Goal: Task Accomplishment & Management: Manage account settings

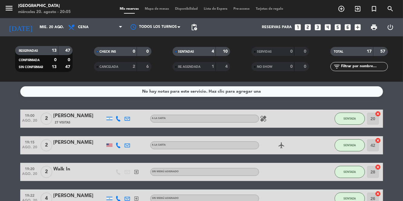
click at [159, 8] on span "Mapa de mesas" at bounding box center [157, 8] width 30 height 3
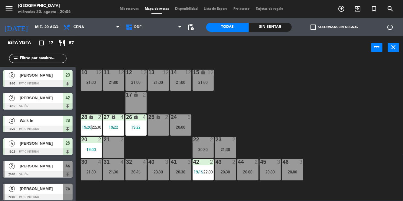
click at [321, 101] on div "10 12 21:00 11 12 21:00 12 12 21:00 13 12 21:00 14 12 21:00 15 lock 12 21:00 17…" at bounding box center [240, 130] width 323 height 142
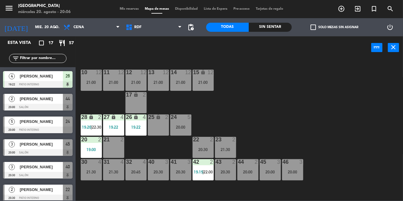
scroll to position [68, 0]
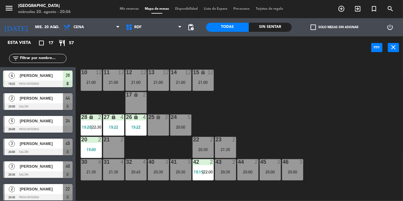
click at [131, 10] on span "Mis reservas" at bounding box center [129, 8] width 25 height 3
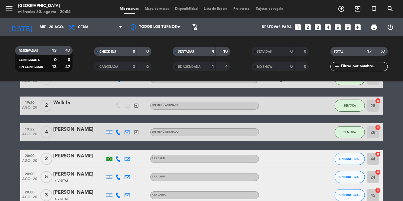
scroll to position [67, 0]
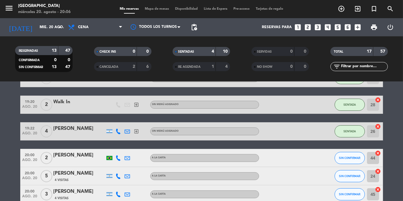
click at [79, 173] on div "[PERSON_NAME]" at bounding box center [78, 173] width 51 height 8
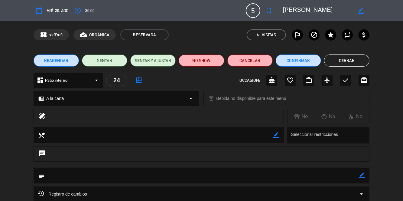
click at [265, 8] on icon "fullscreen" at bounding box center [268, 10] width 7 height 7
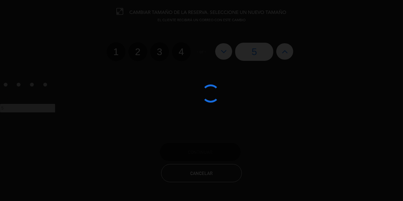
click at [184, 54] on div at bounding box center [201, 100] width 403 height 201
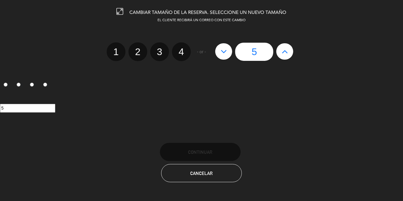
click at [182, 52] on label "4" at bounding box center [181, 51] width 19 height 19
click at [182, 48] on input "4" at bounding box center [181, 46] width 4 height 4
radio input "true"
radio input "false"
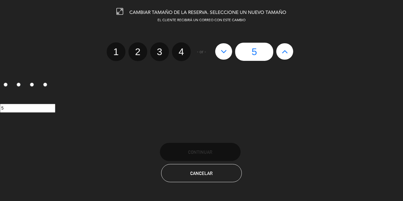
radio input "false"
radio input "true"
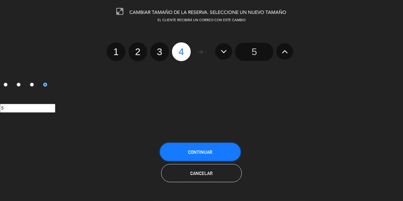
click at [214, 153] on button "Continuar" at bounding box center [200, 152] width 81 height 18
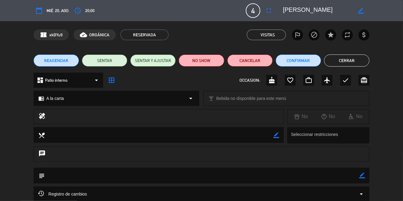
click at [365, 65] on button "Cerrar" at bounding box center [346, 60] width 45 height 12
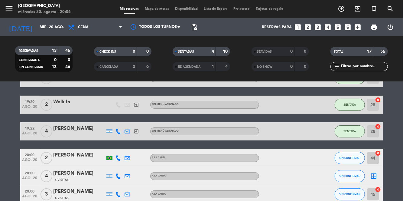
click at [164, 10] on span "Mapa de mesas" at bounding box center [157, 8] width 30 height 3
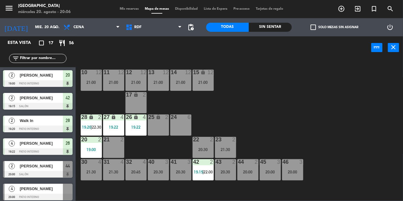
click at [50, 191] on span "[PERSON_NAME]" at bounding box center [41, 188] width 43 height 6
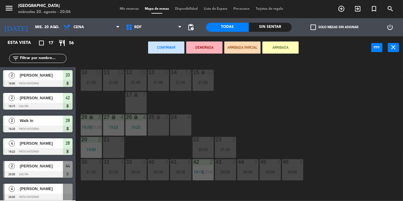
click at [182, 123] on div "24 6" at bounding box center [180, 124] width 21 height 21
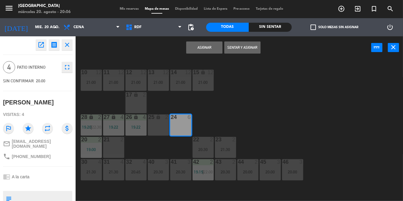
click at [210, 49] on button "Asignar" at bounding box center [204, 47] width 36 height 12
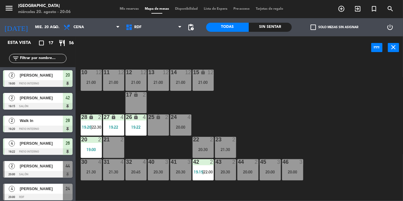
click at [180, 123] on div "24 4 20:00" at bounding box center [180, 124] width 21 height 21
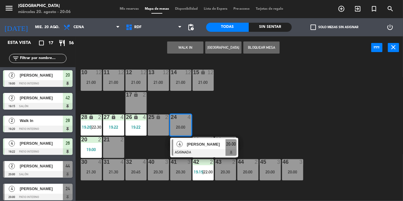
click at [200, 150] on div at bounding box center [204, 152] width 65 height 7
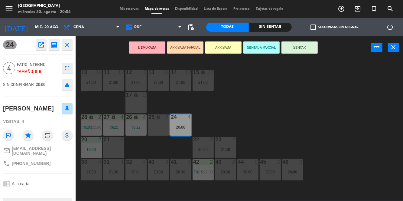
click at [303, 47] on button "SENTAR" at bounding box center [299, 47] width 36 height 12
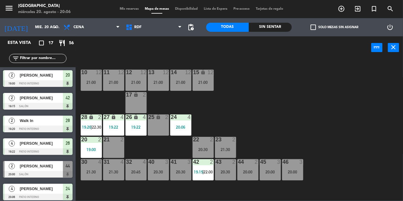
click at [352, 112] on div "10 12 21:00 11 12 21:00 12 12 21:00 13 12 21:00 14 12 21:00 15 lock 12 21:00 17…" at bounding box center [240, 130] width 323 height 142
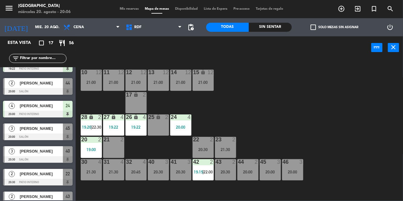
scroll to position [82, 0]
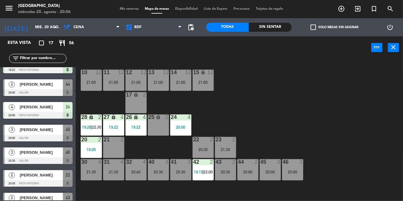
click at [37, 131] on span "[PERSON_NAME]" at bounding box center [41, 129] width 43 height 6
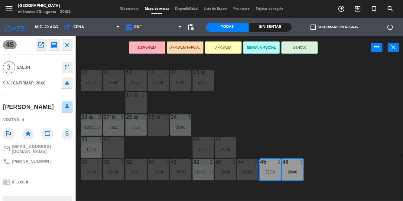
click at [91, 170] on div "21:30" at bounding box center [91, 171] width 21 height 4
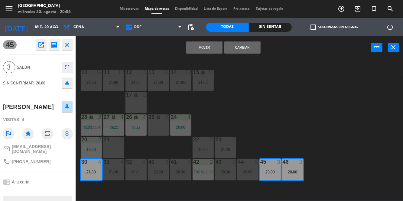
click at [370, 123] on div "10 12 21:00 11 12 21:00 12 12 21:00 13 12 21:00 14 12 21:00 15 lock 12 21:00 17…" at bounding box center [240, 130] width 323 height 142
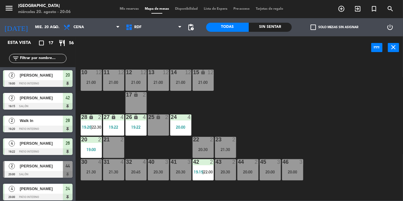
scroll to position [0, 0]
click at [267, 168] on div "45 3 20:00" at bounding box center [269, 169] width 21 height 21
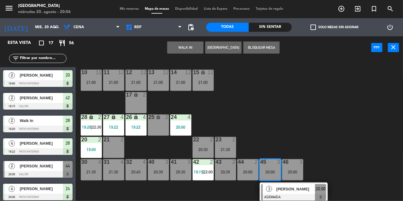
click at [277, 189] on span "[PERSON_NAME]" at bounding box center [295, 188] width 39 height 6
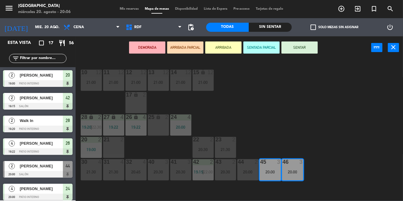
click at [158, 168] on div "40 3 20:30" at bounding box center [158, 169] width 21 height 21
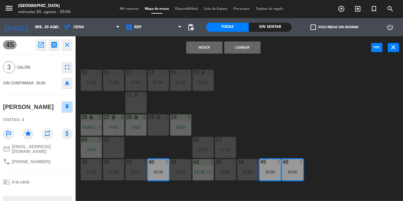
click at [213, 47] on button "Mover" at bounding box center [204, 47] width 36 height 12
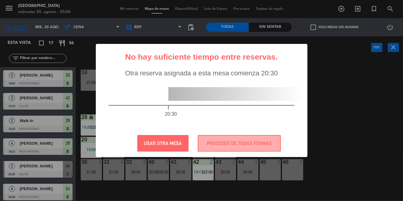
click at [161, 147] on button "USAR OTRA MESA" at bounding box center [162, 143] width 51 height 17
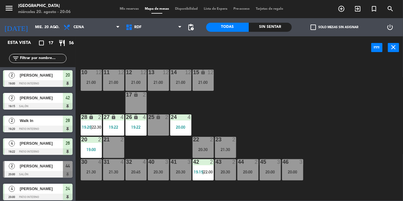
click at [275, 170] on div "20:00" at bounding box center [269, 171] width 21 height 4
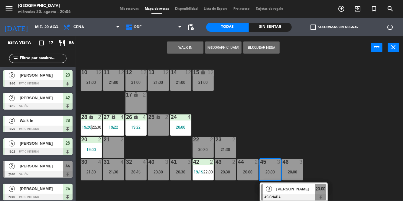
click at [286, 191] on span "[PERSON_NAME]" at bounding box center [295, 188] width 39 height 6
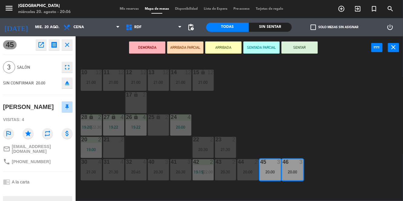
click at [161, 171] on div "20:30" at bounding box center [158, 171] width 21 height 4
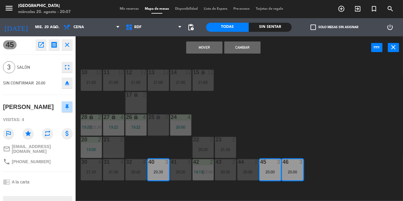
click at [251, 50] on button "Cambiar" at bounding box center [242, 47] width 36 height 12
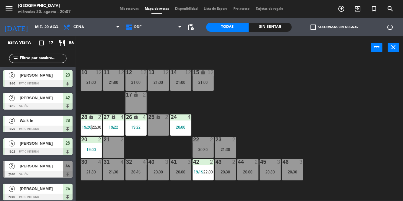
click at [159, 169] on div "40 3 20:00" at bounding box center [158, 169] width 21 height 21
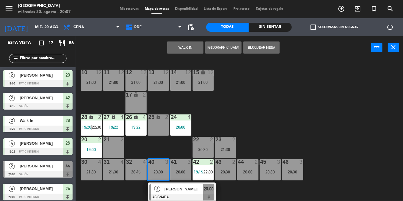
click at [178, 193] on div "[PERSON_NAME]" at bounding box center [183, 189] width 39 height 10
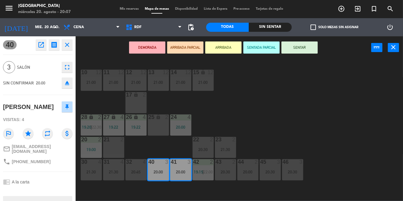
click at [84, 172] on div "21:30" at bounding box center [91, 171] width 21 height 4
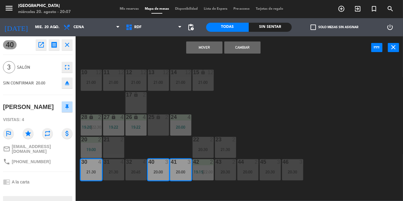
click at [245, 51] on button "Cambiar" at bounding box center [242, 47] width 36 height 12
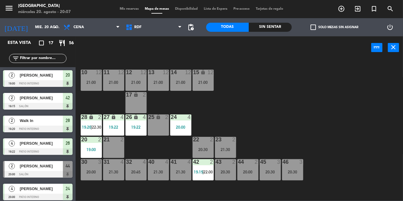
click at [90, 171] on div "20:00" at bounding box center [91, 171] width 21 height 4
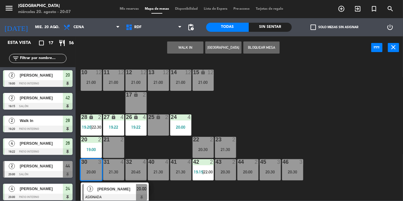
click at [108, 193] on div "[PERSON_NAME]" at bounding box center [116, 189] width 39 height 10
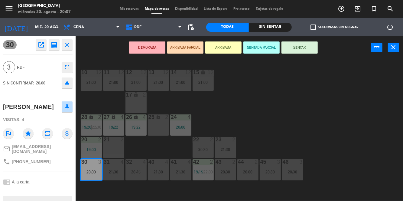
click at [302, 53] on button "SENTAR" at bounding box center [299, 47] width 36 height 12
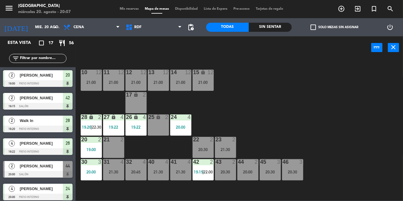
click at [366, 117] on div "10 12 21:00 11 12 21:00 12 12 21:00 13 12 21:00 14 12 21:00 15 lock 12 21:00 17…" at bounding box center [240, 130] width 323 height 142
click at [338, 97] on div "10 12 21:00 11 12 21:00 12 12 21:00 13 12 21:00 14 12 21:00 15 lock 12 21:00 17…" at bounding box center [240, 130] width 323 height 142
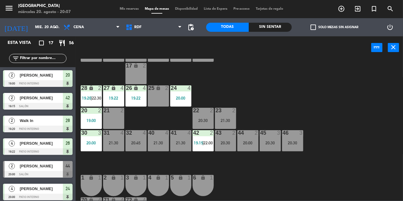
scroll to position [29, 0]
click at [142, 8] on span "Mapa de mesas" at bounding box center [157, 8] width 30 height 3
click at [126, 10] on span "Mis reservas" at bounding box center [129, 8] width 25 height 3
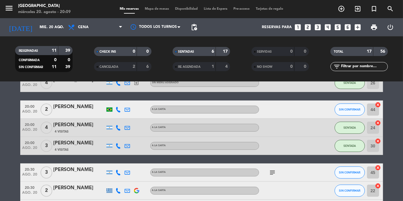
scroll to position [116, 0]
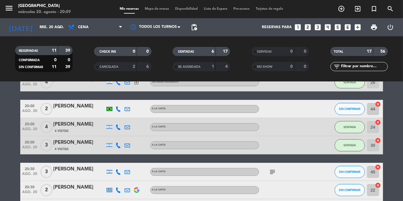
click at [158, 8] on span "Mapa de mesas" at bounding box center [157, 8] width 30 height 3
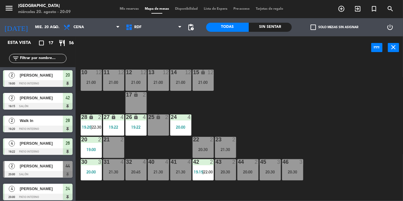
click at [324, 106] on div "10 12 21:00 11 12 21:00 12 12 21:00 13 12 21:00 14 12 21:00 15 lock 12 21:00 17…" at bounding box center [240, 130] width 323 height 142
click at [134, 14] on div "menu [GEOGRAPHIC_DATA] miércoles 20. agosto - 20:09 Mis reservas Mapa de mesas …" at bounding box center [201, 9] width 403 height 18
click at [352, 107] on div "10 12 21:00 11 12 21:00 12 12 21:00 13 12 21:00 14 12 21:00 15 lock 12 21:00 17…" at bounding box center [240, 130] width 323 height 142
click at [134, 9] on span "Mis reservas" at bounding box center [129, 8] width 25 height 3
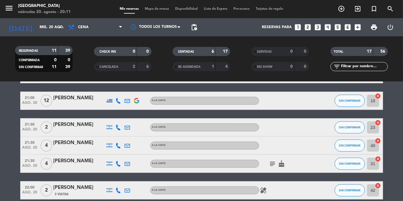
scroll to position [277, 0]
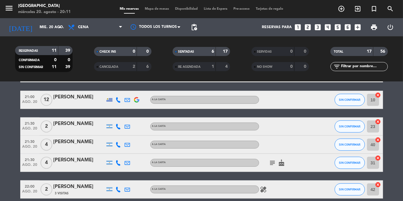
click at [272, 164] on icon "subject" at bounding box center [272, 162] width 7 height 7
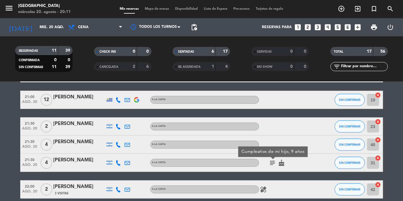
click at [120, 127] on icon at bounding box center [118, 126] width 5 height 5
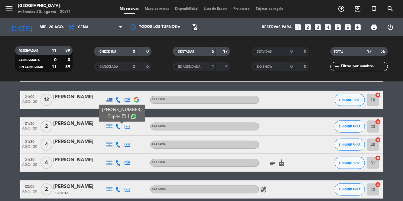
click at [132, 115] on span at bounding box center [133, 116] width 5 height 5
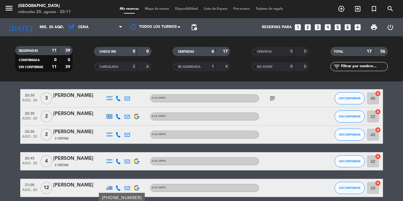
scroll to position [189, 0]
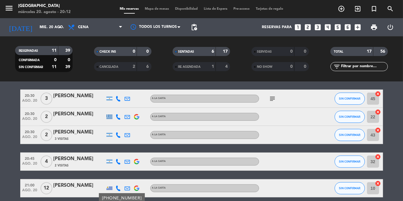
click at [398, 197] on bookings-row "19:00 ago. 20 2 [PERSON_NAME] 27 Visitas A la carta healing SENTADA 20 cancel 1…" at bounding box center [201, 116] width 403 height 393
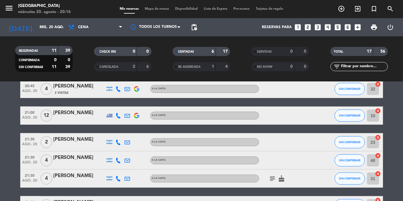
scroll to position [262, 0]
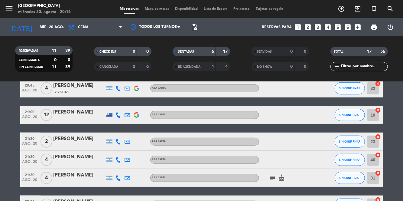
click at [117, 159] on icon at bounding box center [118, 159] width 5 height 5
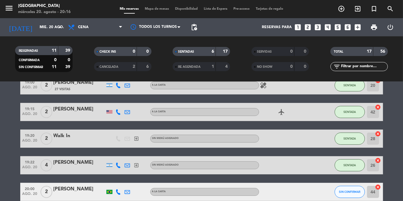
scroll to position [0, 0]
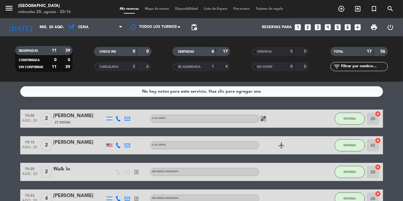
click at [161, 9] on span "Mapa de mesas" at bounding box center [157, 8] width 30 height 3
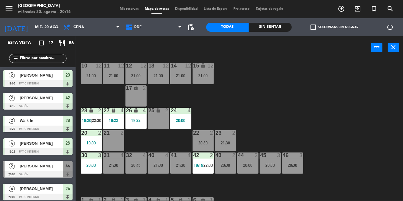
scroll to position [6, 0]
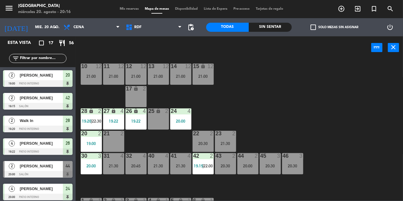
click at [316, 98] on div "10 12 21:00 11 12 21:00 12 12 21:00 13 12 21:00 14 12 21:00 15 lock 12 21:00 17…" at bounding box center [240, 130] width 323 height 142
click at [369, 120] on div "10 12 21:00 11 12 21:00 12 12 21:00 13 12 21:00 14 12 21:00 15 lock 12 21:00 17…" at bounding box center [240, 130] width 323 height 142
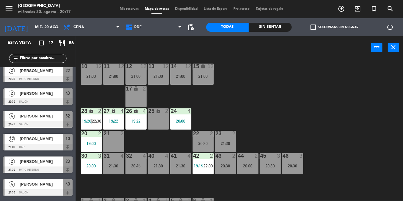
scroll to position [189, 0]
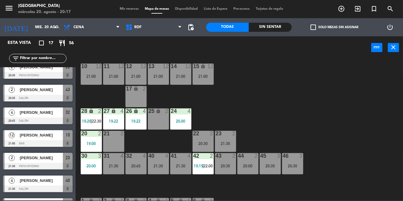
click at [365, 106] on div "10 12 21:00 11 12 21:00 12 12 21:00 13 12 21:00 14 12 21:00 15 lock 12 21:00 17…" at bounding box center [240, 130] width 323 height 142
click at [204, 159] on div "42 2 19:15 | 22:00" at bounding box center [202, 163] width 21 height 21
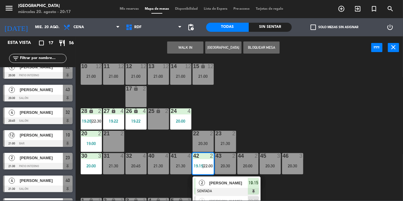
click at [372, 106] on div "10 12 21:00 11 12 21:00 12 12 21:00 13 12 21:00 14 12 21:00 15 lock 12 21:00 17…" at bounding box center [240, 130] width 323 height 142
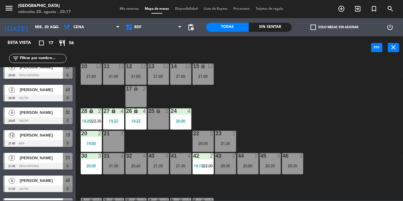
click at [92, 141] on div "19:00" at bounding box center [91, 143] width 21 height 4
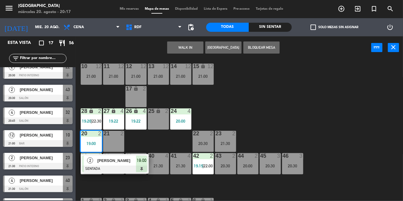
click at [126, 159] on span "[PERSON_NAME]" at bounding box center [116, 160] width 39 height 6
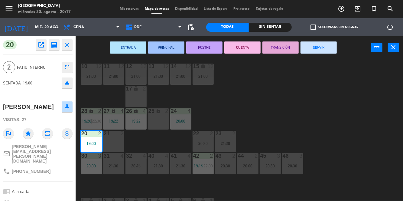
click at [327, 52] on button "SERVIR" at bounding box center [318, 47] width 36 height 12
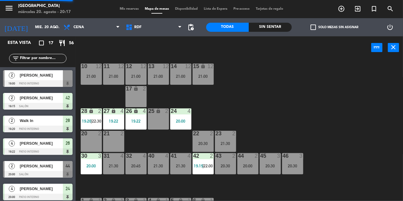
click at [379, 119] on div "10 12 21:00 11 12 21:00 12 12 21:00 13 12 21:00 14 12 21:00 15 lock 12 21:00 17…" at bounding box center [240, 130] width 323 height 142
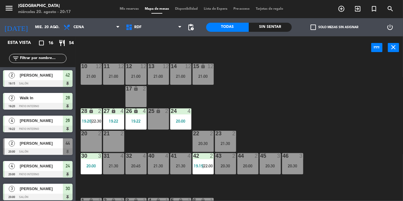
click at [311, 106] on div "10 12 21:00 11 12 21:00 12 12 21:00 13 12 21:00 14 12 21:00 15 lock 12 21:00 17…" at bounding box center [240, 130] width 323 height 142
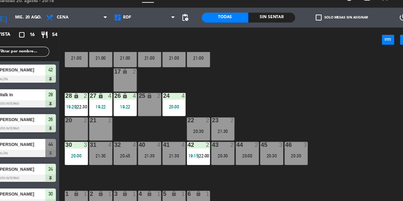
scroll to position [0, 0]
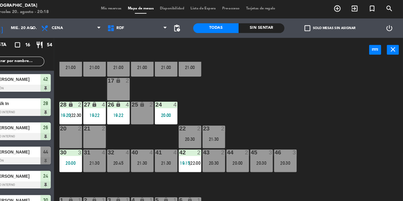
click at [359, 104] on div "10 12 21:00 11 12 21:00 12 12 21:00 13 12 21:00 14 12 21:00 15 lock 12 21:00 17…" at bounding box center [240, 130] width 323 height 142
click at [362, 88] on div "10 12 21:00 11 12 21:00 12 12 21:00 13 12 21:00 14 12 21:00 15 lock 12 21:00 17…" at bounding box center [240, 130] width 323 height 142
click at [227, 152] on div "20:30" at bounding box center [225, 153] width 21 height 4
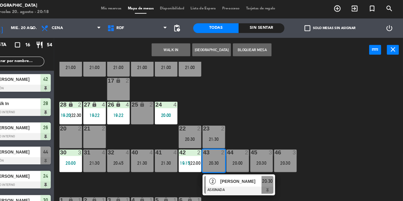
click at [110, 128] on div "21 2" at bounding box center [113, 128] width 21 height 21
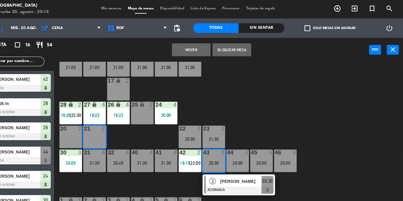
click at [210, 47] on button "Mover" at bounding box center [204, 47] width 36 height 12
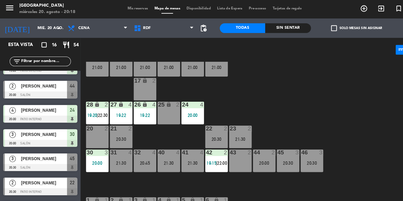
scroll to position [57, 0]
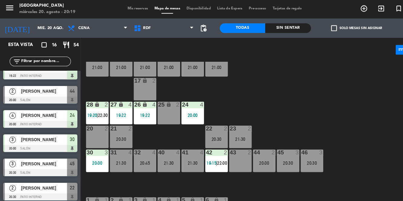
click at [306, 96] on div "10 12 21:00 11 12 21:00 12 12 21:00 13 12 21:00 14 12 21:00 15 lock 12 21:00 17…" at bounding box center [240, 130] width 323 height 142
click at [314, 86] on div "10 12 21:00 11 12 21:00 12 12 21:00 13 12 21:00 14 12 21:00 15 lock 12 21:00 17…" at bounding box center [240, 130] width 323 height 142
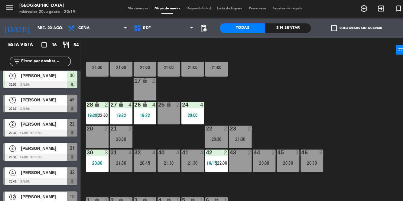
scroll to position [117, 0]
click at [31, 143] on div "[PERSON_NAME]" at bounding box center [41, 140] width 44 height 10
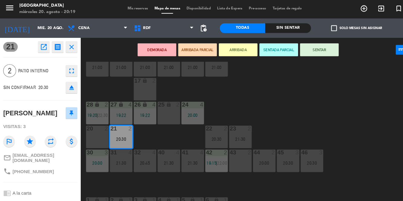
click at [249, 155] on div "20:00" at bounding box center [247, 153] width 21 height 4
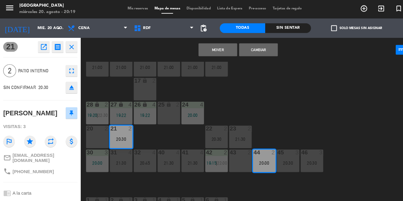
click at [200, 45] on button "Mover" at bounding box center [204, 47] width 36 height 12
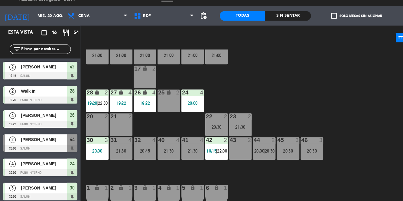
scroll to position [0, 0]
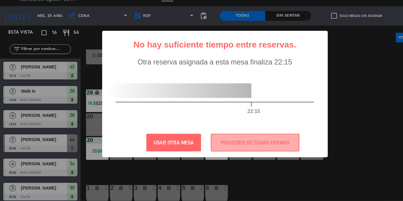
click at [176, 145] on button "USAR OTRA MESA" at bounding box center [162, 145] width 51 height 17
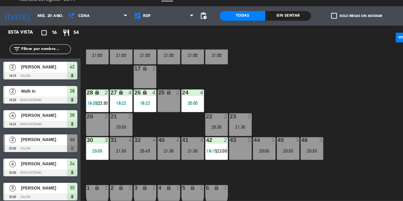
click at [109, 129] on div "20:30" at bounding box center [113, 131] width 21 height 4
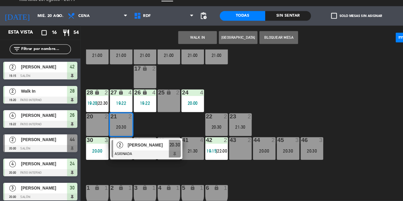
click at [134, 148] on span "[PERSON_NAME]" at bounding box center [139, 148] width 39 height 6
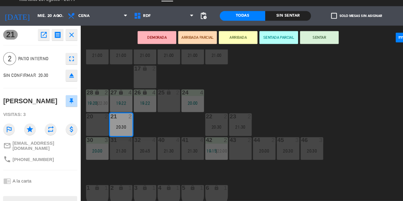
click at [252, 152] on div "20:00" at bounding box center [247, 153] width 21 height 4
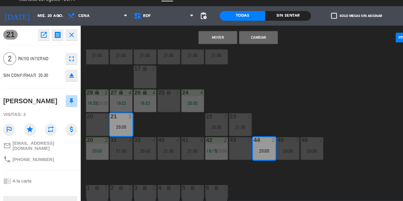
click at [246, 50] on button "Cambiar" at bounding box center [242, 47] width 36 height 12
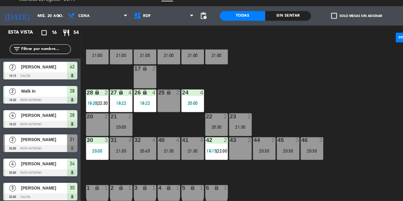
click at [228, 151] on div "43 2" at bounding box center [225, 151] width 21 height 21
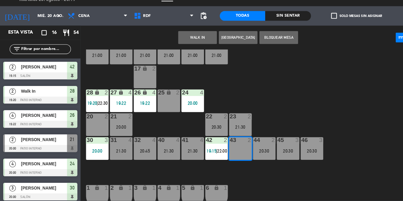
click at [188, 49] on button "WALK IN" at bounding box center [185, 47] width 36 height 12
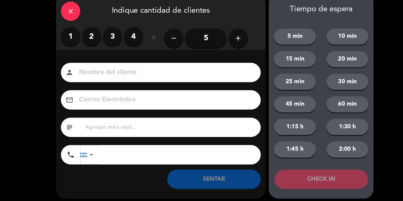
click at [87, 38] on label "2" at bounding box center [86, 46] width 18 height 18
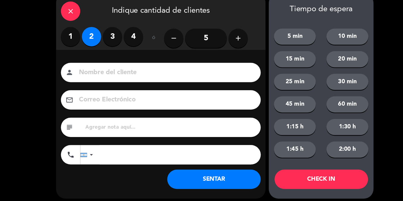
click at [85, 50] on label "2" at bounding box center [86, 46] width 18 height 18
click at [208, 188] on button "SENTAR" at bounding box center [201, 180] width 88 height 18
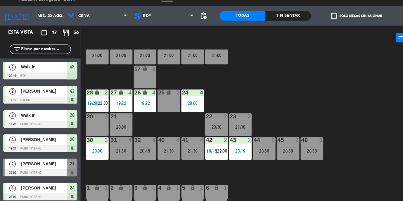
click at [347, 106] on div "10 12 21:00 11 12 21:00 12 12 21:00 13 12 21:00 14 12 21:00 15 lock 12 21:00 17…" at bounding box center [240, 130] width 323 height 142
click at [91, 130] on div "20 2" at bounding box center [91, 128] width 21 height 21
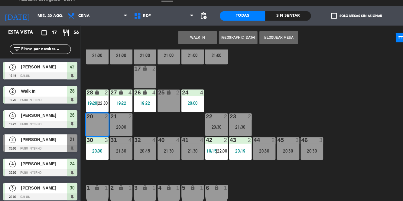
click at [191, 47] on button "WALK IN" at bounding box center [185, 47] width 36 height 12
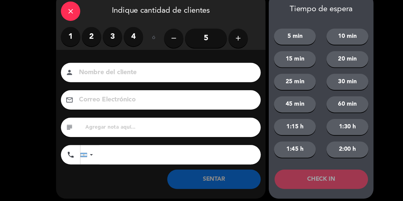
click at [65, 45] on label "1" at bounding box center [66, 46] width 18 height 18
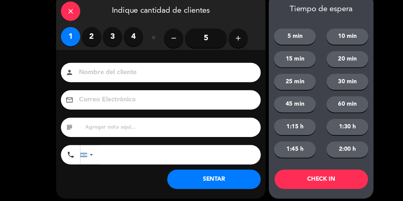
click at [210, 181] on button "SENTAR" at bounding box center [201, 180] width 88 height 18
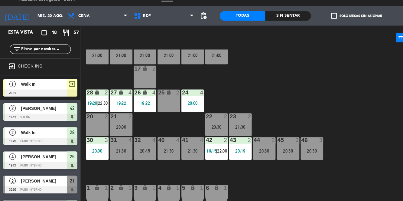
click at [326, 98] on div "10 12 21:00 11 12 21:00 12 12 21:00 13 12 21:00 14 12 21:00 15 lock 12 21:00 17…" at bounding box center [240, 130] width 323 height 142
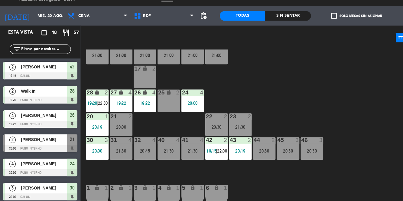
click at [333, 100] on div "10 12 21:00 11 12 21:00 12 12 21:00 13 12 21:00 14 12 21:00 15 lock 12 21:00 17…" at bounding box center [240, 130] width 323 height 142
click at [155, 152] on div "21:30" at bounding box center [158, 153] width 21 height 4
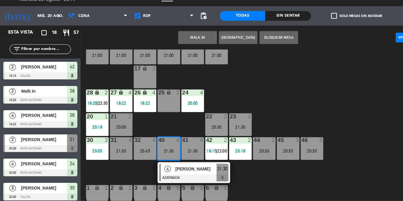
click at [328, 116] on div "10 12 21:00 11 12 21:00 12 12 21:00 13 12 21:00 14 12 21:00 15 lock 12 21:00 17…" at bounding box center [240, 130] width 323 height 142
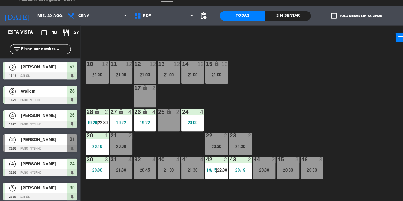
click at [330, 100] on div "10 12 21:00 11 12 21:00 12 12 21:00 13 12 21:00 14 12 21:00 15 lock 12 21:00 17…" at bounding box center [240, 130] width 323 height 142
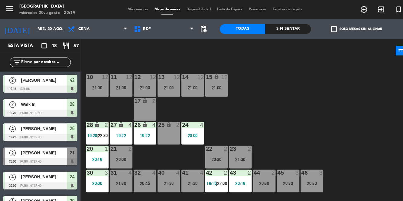
click at [128, 8] on span "Mis reservas" at bounding box center [129, 8] width 25 height 3
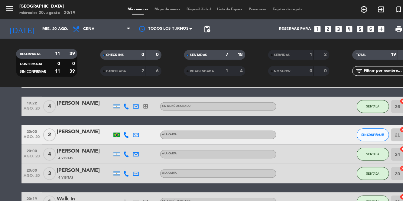
scroll to position [103, 0]
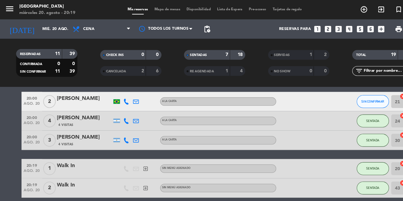
click at [77, 94] on div "[PERSON_NAME]" at bounding box center [78, 93] width 51 height 8
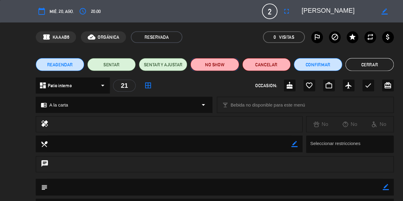
click at [204, 62] on button "NO SHOW" at bounding box center [201, 60] width 45 height 12
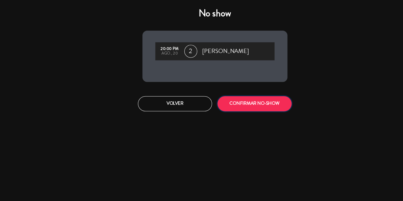
click at [239, 97] on button "CONFIRMAR NO-SHOW" at bounding box center [238, 97] width 69 height 14
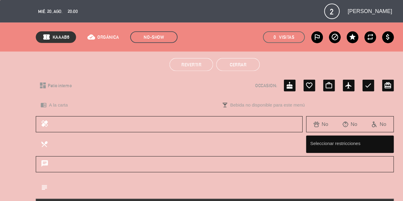
click at [230, 61] on button "Cerrar" at bounding box center [223, 60] width 41 height 12
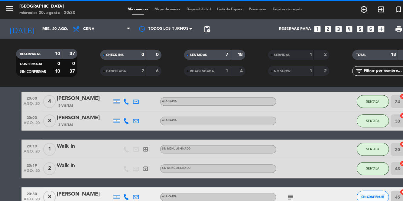
click at [158, 7] on span "Mapa de mesas" at bounding box center [157, 8] width 30 height 3
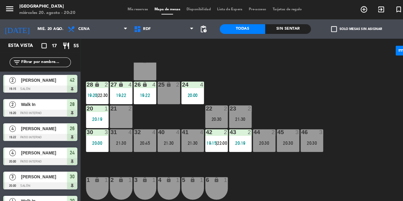
scroll to position [39, 0]
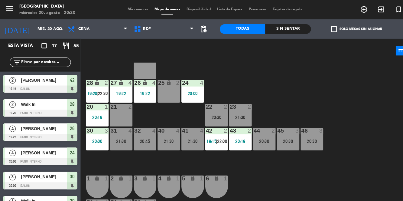
click at [348, 138] on div "10 12 21:00 11 12 21:00 12 12 21:00 13 12 21:00 14 12 21:00 15 lock 12 21:00 17…" at bounding box center [240, 130] width 323 height 142
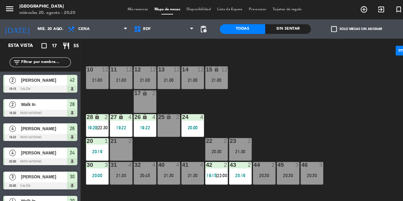
scroll to position [5, 0]
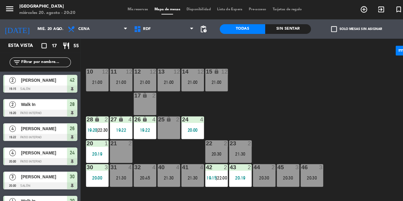
click at [245, 169] on div "44 2 20:30" at bounding box center [247, 164] width 21 height 21
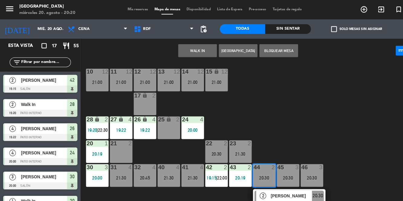
click at [112, 141] on div "21 2" at bounding box center [113, 141] width 21 height 21
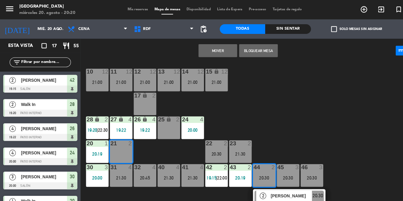
click at [207, 49] on button "Mover" at bounding box center [204, 47] width 36 height 12
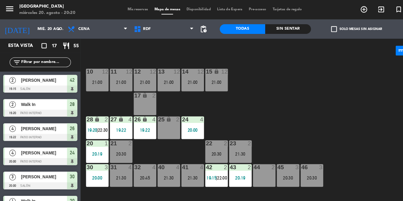
click at [332, 109] on div "10 12 21:00 11 12 21:00 12 12 21:00 13 12 21:00 14 12 21:00 15 lock 12 21:00 17…" at bounding box center [240, 130] width 323 height 142
click at [92, 119] on div "28 lock 2 19:20 | 22:30" at bounding box center [91, 119] width 21 height 21
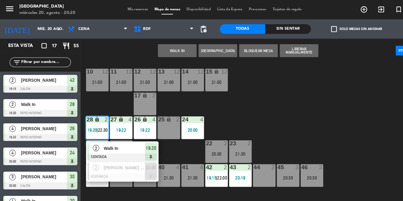
click at [329, 105] on div "10 12 21:00 11 12 21:00 12 12 21:00 13 12 21:00 14 12 21:00 15 lock 12 21:00 17…" at bounding box center [240, 130] width 323 height 142
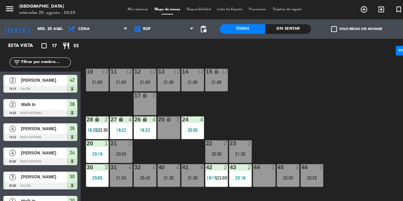
click at [359, 111] on div "10 12 21:00 11 12 21:00 12 12 21:00 13 12 21:00 14 12 21:00 15 lock 12 21:00 17…" at bounding box center [240, 130] width 323 height 142
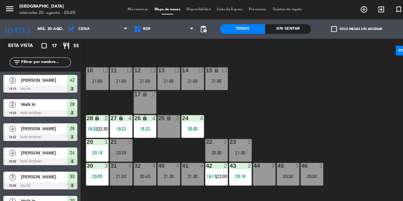
scroll to position [6, 0]
click at [345, 115] on div "10 12 21:00 11 12 21:00 12 12 21:00 13 12 21:00 14 12 21:00 15 lock 12 21:00 17…" at bounding box center [240, 130] width 323 height 142
click at [117, 134] on div at bounding box center [113, 132] width 10 height 5
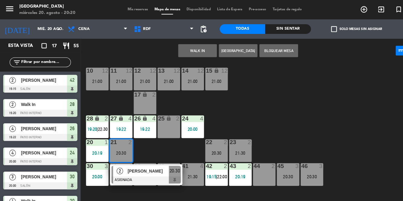
click at [243, 164] on div "44 2" at bounding box center [247, 163] width 21 height 21
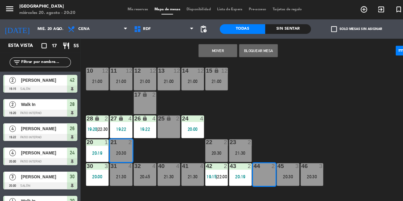
click at [212, 48] on button "Mover" at bounding box center [204, 47] width 36 height 12
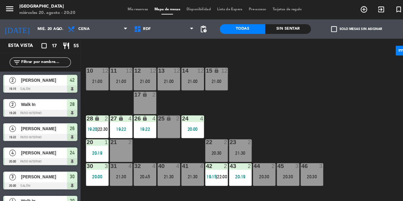
click at [245, 166] on div "20:30" at bounding box center [247, 165] width 21 height 4
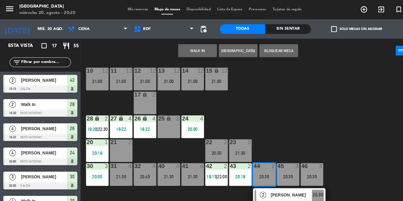
click at [267, 185] on span "[PERSON_NAME]" at bounding box center [273, 182] width 39 height 6
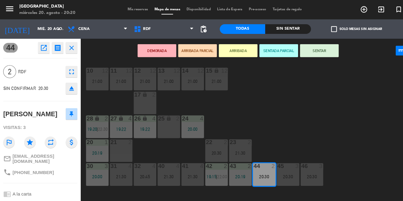
click at [299, 51] on button "SENTAR" at bounding box center [299, 47] width 36 height 12
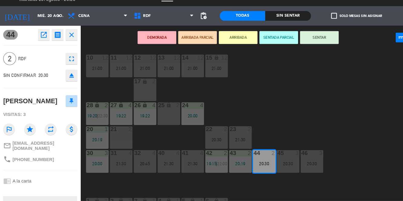
scroll to position [0, 0]
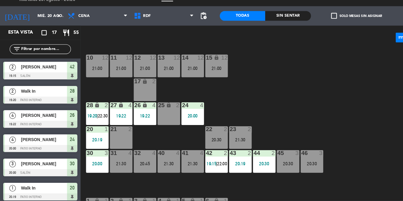
click at [347, 111] on div "10 12 21:00 11 12 21:00 12 12 21:00 13 12 21:00 14 12 21:00 15 lock 12 21:00 17…" at bounding box center [240, 130] width 323 height 142
click at [202, 140] on div "22 2 20:30" at bounding box center [202, 140] width 21 height 21
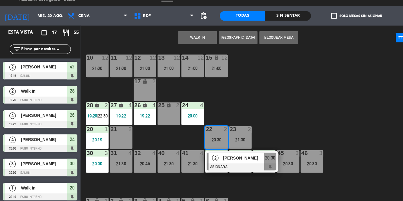
click at [104, 136] on div "21" at bounding box center [104, 132] width 0 height 5
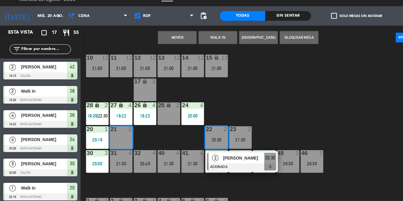
click at [172, 50] on button "Mover" at bounding box center [166, 47] width 36 height 12
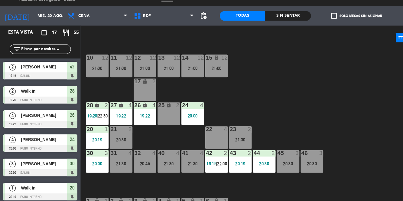
click at [356, 102] on div "10 12 21:00 11 12 21:00 12 12 21:00 13 12 21:00 14 12 21:00 15 lock 12 21:00 17…" at bounding box center [240, 130] width 323 height 142
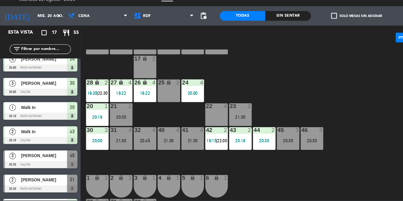
scroll to position [76, 0]
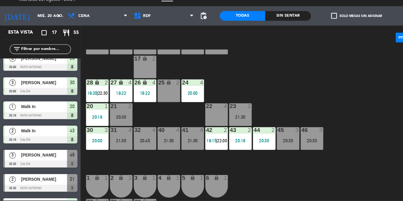
click at [303, 108] on div "10 12 21:00 11 12 21:00 12 12 21:00 13 12 21:00 14 12 21:00 15 lock 12 21:00 17…" at bounding box center [240, 130] width 323 height 142
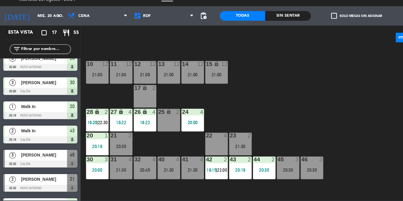
scroll to position [0, 0]
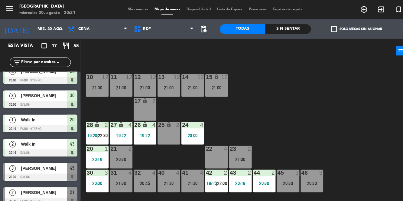
click at [129, 9] on span "Mis reservas" at bounding box center [129, 8] width 25 height 3
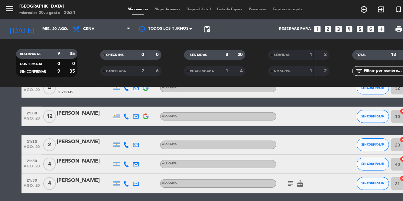
scroll to position [269, 0]
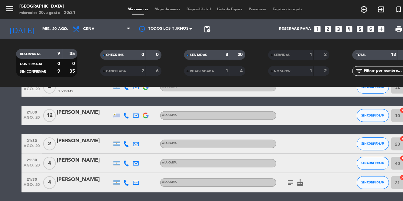
click at [119, 135] on icon at bounding box center [118, 134] width 5 height 5
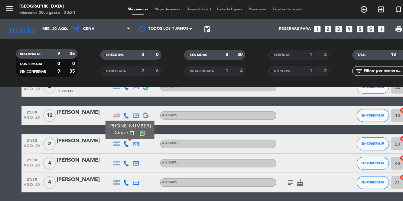
click at [132, 124] on span at bounding box center [133, 124] width 5 height 5
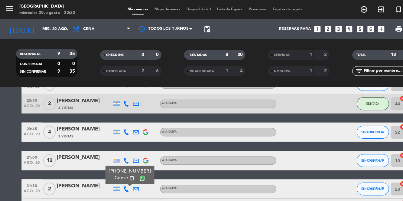
scroll to position [226, 0]
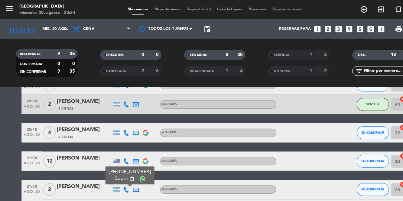
click at [64, 181] on div at bounding box center [78, 181] width 51 height 5
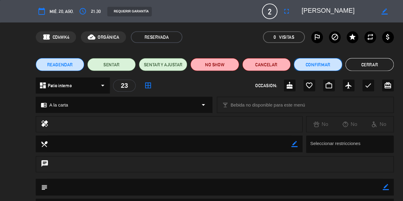
click at [313, 57] on button "Confirmar" at bounding box center [297, 60] width 45 height 12
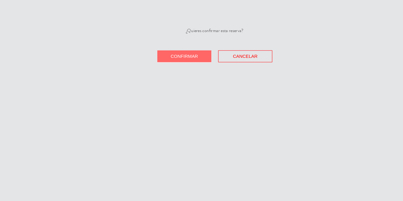
click at [182, 53] on span "Confirmar" at bounding box center [173, 52] width 26 height 5
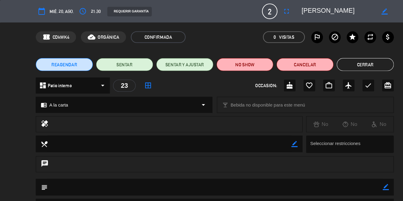
click at [351, 63] on button "Cerrar" at bounding box center [342, 60] width 53 height 12
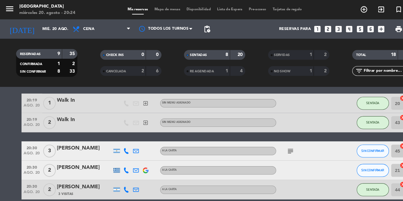
scroll to position [146, 0]
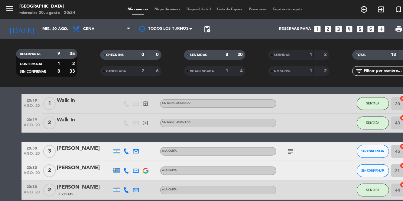
click at [269, 140] on icon "subject" at bounding box center [272, 141] width 7 height 7
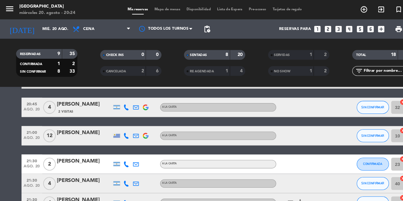
scroll to position [253, 0]
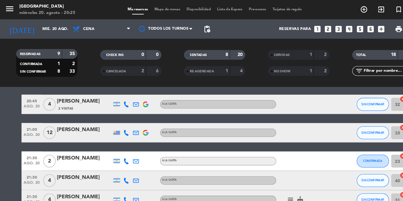
click at [155, 8] on span "Mapa de mesas" at bounding box center [157, 8] width 30 height 3
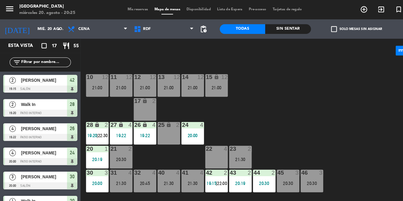
click at [336, 129] on div "10 12 21:00 11 12 21:00 12 12 21:00 13 12 21:00 14 12 21:00 15 lock 12 21:00 17…" at bounding box center [240, 130] width 323 height 142
click at [336, 128] on div "10 12 21:00 11 12 21:00 12 12 21:00 13 12 21:00 14 12 21:00 15 lock 12 21:00 17…" at bounding box center [240, 130] width 323 height 142
click at [202, 142] on div "22 4" at bounding box center [202, 140] width 21 height 6
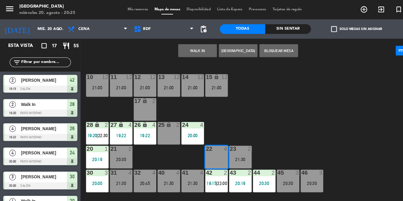
click at [191, 49] on button "WALK IN" at bounding box center [185, 47] width 36 height 12
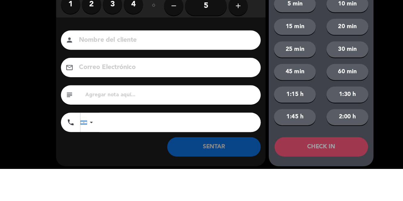
click at [132, 50] on label "4" at bounding box center [125, 46] width 18 height 18
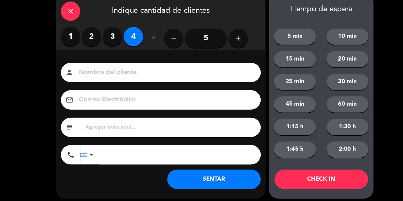
click at [217, 171] on button "SENTAR" at bounding box center [201, 180] width 88 height 18
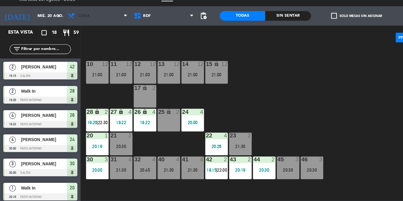
click at [102, 26] on span "Cena" at bounding box center [91, 27] width 62 height 13
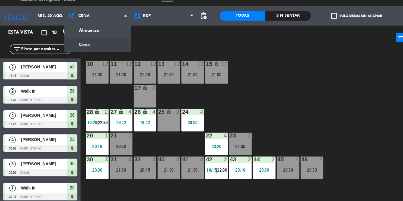
click at [206, 56] on div "power_input close" at bounding box center [223, 47] width 295 height 23
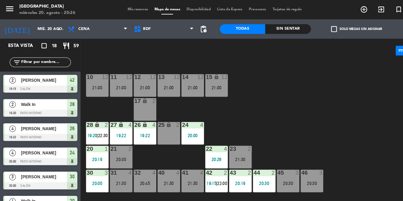
click at [132, 8] on span "Mis reservas" at bounding box center [129, 8] width 25 height 3
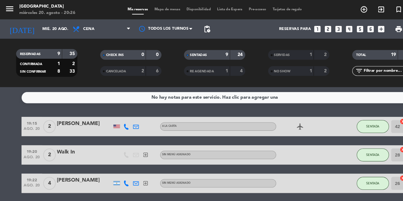
click at [157, 10] on span "Mapa de mesas" at bounding box center [157, 8] width 30 height 3
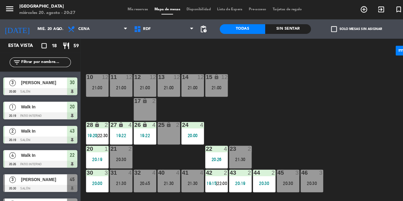
scroll to position [129, 0]
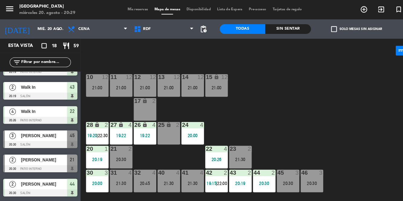
click at [269, 170] on div "20:30" at bounding box center [269, 171] width 21 height 4
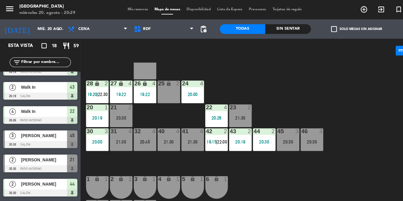
scroll to position [38, 0]
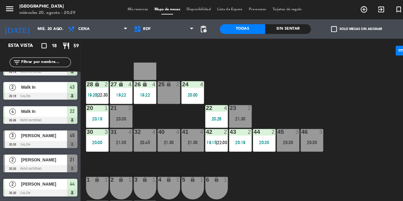
click at [269, 123] on div at bounding box center [270, 123] width 10 height 5
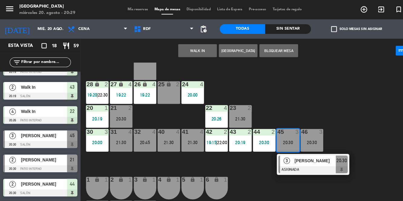
click at [295, 156] on div at bounding box center [293, 159] width 65 height 7
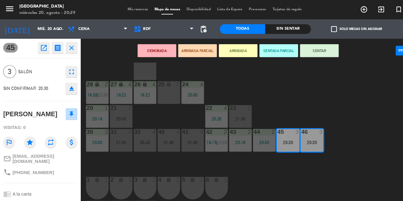
click at [112, 134] on div "21:30" at bounding box center [113, 133] width 21 height 4
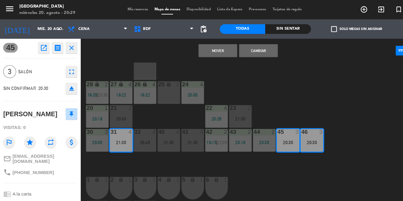
click at [246, 51] on button "Cambiar" at bounding box center [242, 47] width 36 height 12
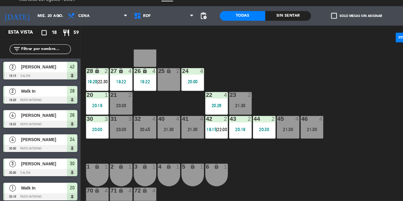
scroll to position [0, 0]
click at [117, 131] on div "20:30" at bounding box center [113, 133] width 21 height 4
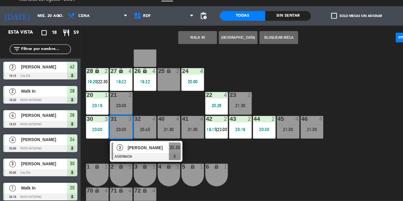
click at [138, 152] on span "[PERSON_NAME]" at bounding box center [139, 150] width 39 height 6
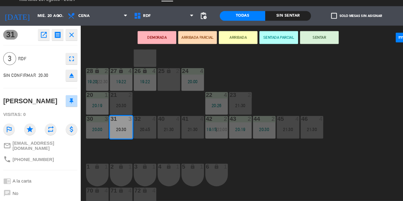
click at [309, 50] on button "SENTAR" at bounding box center [299, 47] width 36 height 12
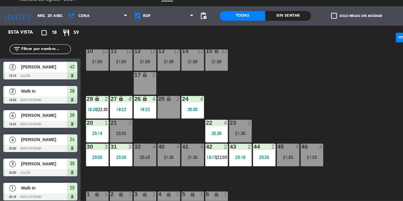
scroll to position [11, 0]
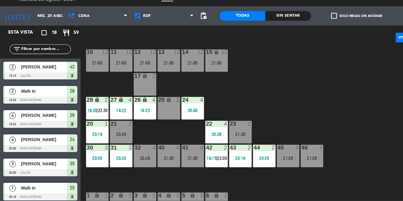
click at [321, 116] on div "10 12 21:00 11 12 21:00 12 12 21:00 13 12 21:00 14 12 21:00 15 lock 12 21:00 17…" at bounding box center [240, 130] width 323 height 142
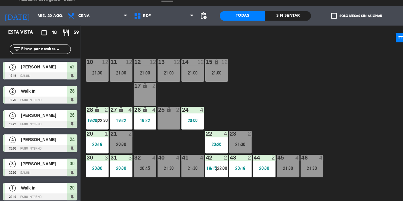
scroll to position [0, 0]
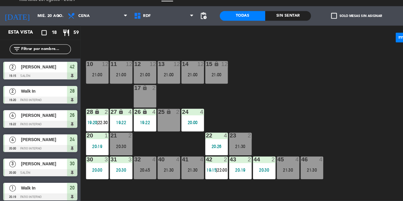
click at [315, 106] on div "10 12 21:00 11 12 21:00 12 12 21:00 13 12 21:00 14 12 21:00 15 lock 12 21:00 17…" at bounding box center [240, 130] width 323 height 142
click at [164, 195] on div "10 12 21:00 11 12 21:00 12 12 21:00 13 12 21:00 14 12 21:00 15 lock 12 21:00 17…" at bounding box center [240, 130] width 323 height 142
click at [315, 118] on div "10 12 21:00 11 12 21:00 12 12 21:00 13 12 21:00 14 12 21:00 15 lock 12 21:00 17…" at bounding box center [240, 130] width 323 height 142
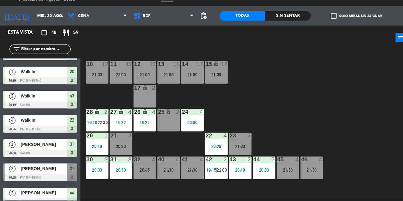
scroll to position [110, 0]
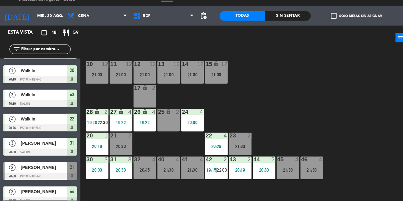
click at [321, 108] on div "10 12 21:00 11 12 21:00 12 12 21:00 13 12 21:00 14 12 21:00 15 lock 12 21:00 17…" at bounding box center [240, 130] width 323 height 142
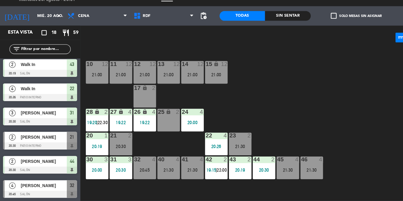
scroll to position [0, 0]
click at [311, 106] on div "10 12 21:00 11 12 21:00 12 12 21:00 13 12 21:00 14 12 21:00 15 lock 12 21:00 17…" at bounding box center [240, 130] width 323 height 142
click at [5, 11] on icon "menu" at bounding box center [9, 8] width 9 height 9
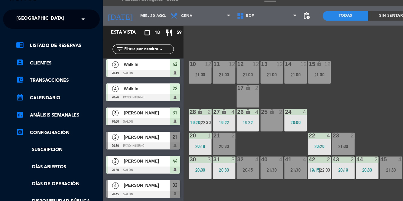
click at [338, 102] on div "menu [GEOGRAPHIC_DATA] miércoles 20. agosto - 20:33 Mis reservas Mapa de mesas …" at bounding box center [298, 100] width 403 height 201
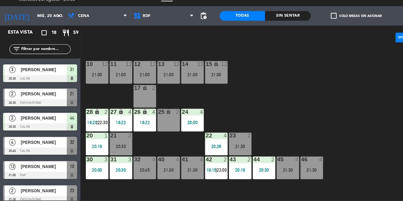
scroll to position [178, 0]
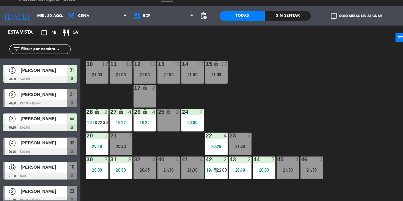
click at [314, 98] on div "10 12 21:00 11 12 21:00 12 12 21:00 13 12 21:00 14 12 21:00 15 lock 12 21:00 17…" at bounding box center [240, 130] width 323 height 142
click at [309, 88] on div "10 12 21:00 11 12 21:00 12 12 21:00 13 12 21:00 14 12 21:00 15 lock 12 21:00 17…" at bounding box center [240, 130] width 323 height 142
click at [317, 93] on div "10 12 21:00 11 12 21:00 12 12 21:00 13 12 21:00 14 12 21:00 15 lock 12 21:00 17…" at bounding box center [240, 130] width 323 height 142
click at [338, 108] on div "10 12 21:00 11 12 21:00 12 12 21:00 13 12 21:00 14 12 21:00 15 lock 12 21:00 17…" at bounding box center [240, 130] width 323 height 142
click at [203, 168] on div "42 2 19:15 | 22:00" at bounding box center [202, 169] width 21 height 21
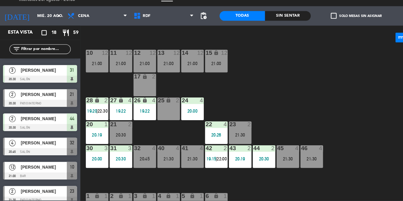
scroll to position [11, 0]
click at [211, 157] on div "42 2 19:15 | 22:00" at bounding box center [202, 158] width 21 height 21
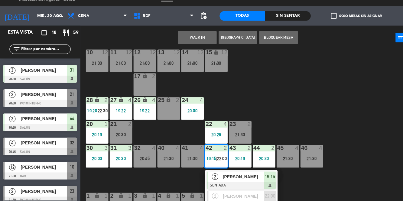
click at [334, 110] on div "10 12 21:00 11 12 21:00 12 12 21:00 13 12 21:00 14 12 21:00 15 lock 12 21:00 17…" at bounding box center [240, 130] width 323 height 142
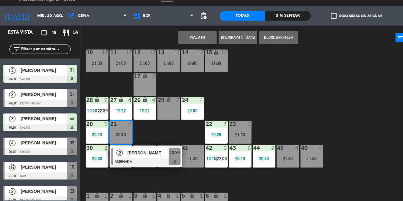
click at [329, 114] on div "10 12 21:00 11 12 21:00 12 12 21:00 13 12 21:00 14 12 21:00 15 lock 12 21:00 17…" at bounding box center [240, 130] width 323 height 142
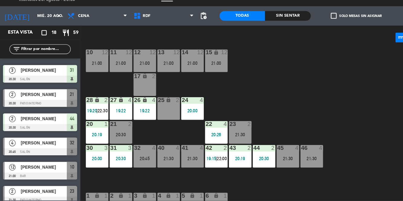
click at [113, 138] on div "20:30" at bounding box center [113, 138] width 21 height 4
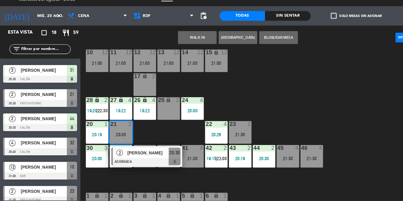
click at [141, 156] on span "[PERSON_NAME]" at bounding box center [139, 155] width 39 height 6
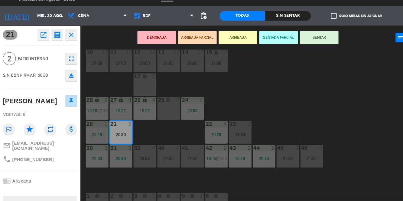
click at [308, 51] on button "SENTAR" at bounding box center [299, 47] width 36 height 12
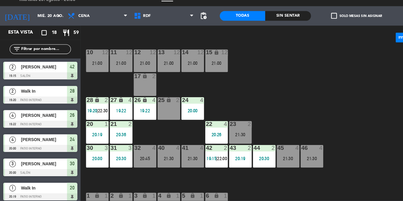
scroll to position [0, 0]
click at [340, 95] on div "10 12 21:00 11 12 21:00 12 12 21:00 13 12 21:00 14 12 21:00 15 lock 12 21:00 17…" at bounding box center [240, 130] width 323 height 142
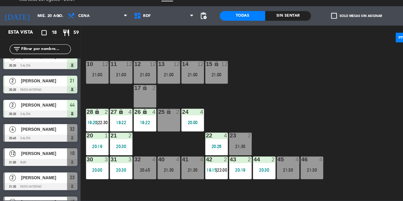
scroll to position [193, 0]
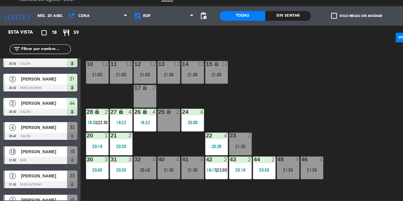
click at [310, 117] on div "10 12 21:00 11 12 21:00 12 12 21:00 13 12 21:00 14 12 21:00 15 lock 12 21:00 17…" at bounding box center [240, 130] width 323 height 142
click at [339, 109] on div "10 12 21:00 11 12 21:00 12 12 21:00 13 12 21:00 14 12 21:00 15 lock 12 21:00 17…" at bounding box center [240, 130] width 323 height 142
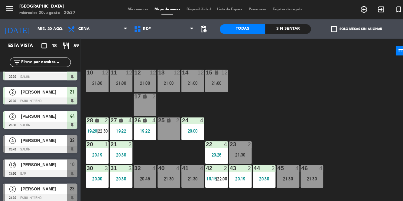
scroll to position [4, 0]
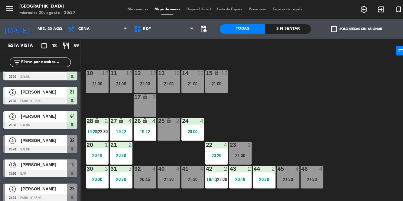
click at [202, 141] on div "22 4 20:26" at bounding box center [202, 143] width 21 height 21
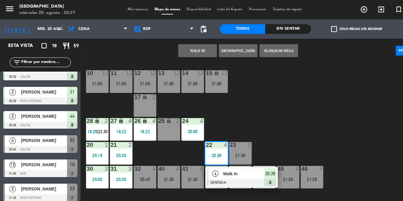
click at [227, 145] on div "21:30" at bounding box center [225, 145] width 21 height 4
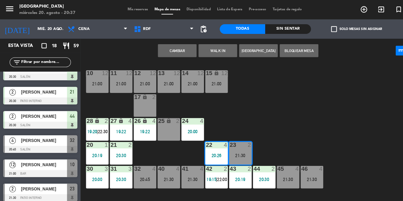
click at [169, 46] on button "Cambiar" at bounding box center [166, 47] width 36 height 12
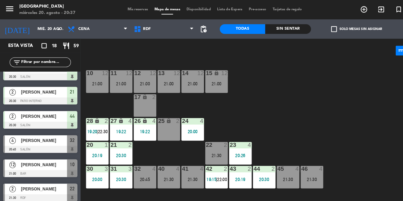
click at [315, 99] on div "10 12 21:00 11 12 21:00 12 12 21:00 13 12 21:00 14 12 21:00 15 lock 12 21:00 17…" at bounding box center [240, 130] width 323 height 142
click at [96, 120] on div "28 lock 2 19:20 | 22:30" at bounding box center [91, 121] width 21 height 21
click at [297, 106] on div "10 12 21:00 11 12 21:00 12 12 21:00 13 12 21:00 14 12 21:00 15 lock 12 21:00 17…" at bounding box center [240, 130] width 323 height 142
click at [297, 108] on div "10 12 21:00 11 12 21:00 12 12 21:00 13 12 21:00 14 12 21:00 15 lock 12 21:00 17…" at bounding box center [240, 130] width 323 height 142
click at [299, 108] on div "10 12 21:00 11 12 21:00 12 12 21:00 13 12 21:00 14 12 21:00 15 lock 12 21:00 17…" at bounding box center [240, 130] width 323 height 142
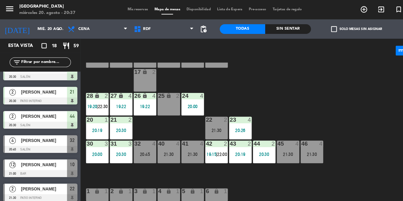
scroll to position [26, 0]
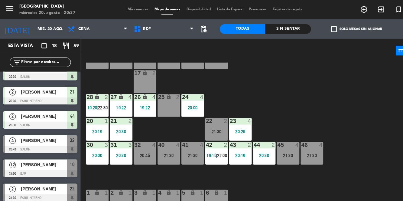
click at [200, 146] on span "19:15" at bounding box center [198, 145] width 9 height 5
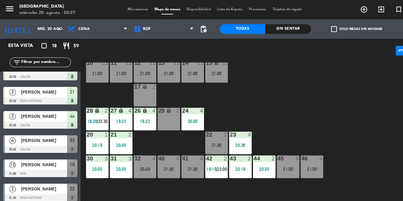
scroll to position [14, 0]
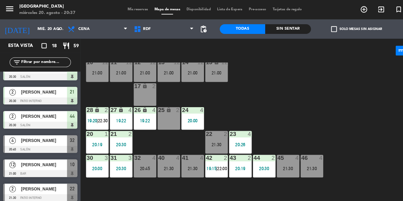
click at [311, 101] on div "10 12 21:00 11 12 21:00 12 12 21:00 13 12 21:00 14 12 21:00 15 lock 12 21:00 17…" at bounding box center [240, 130] width 323 height 142
click at [319, 94] on div "10 12 21:00 11 12 21:00 12 12 21:00 13 12 21:00 14 12 21:00 15 lock 12 21:00 17…" at bounding box center [240, 130] width 323 height 142
click at [207, 129] on div "22 2 21:30" at bounding box center [202, 133] width 21 height 21
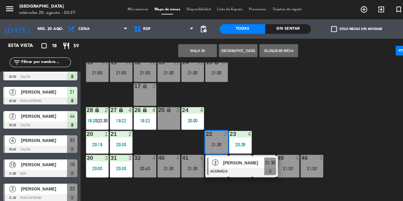
click at [327, 99] on div "10 12 21:00 11 12 21:00 12 12 21:00 13 12 21:00 14 12 21:00 15 lock 12 21:00 17…" at bounding box center [240, 130] width 323 height 142
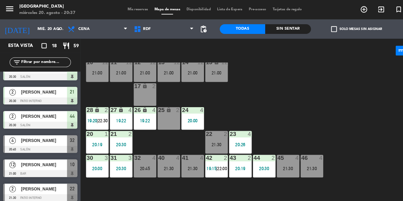
click at [90, 112] on span "19:20" at bounding box center [86, 113] width 9 height 5
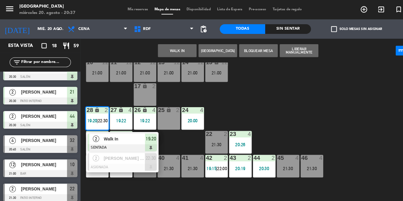
click at [322, 89] on div "10 12 21:00 11 12 21:00 12 12 21:00 13 12 21:00 14 12 21:00 15 lock 12 21:00 17…" at bounding box center [240, 130] width 323 height 142
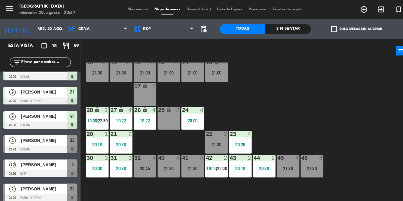
click at [314, 99] on div "10 12 21:00 11 12 21:00 12 12 21:00 13 12 21:00 14 12 21:00 15 lock 12 21:00 17…" at bounding box center [240, 130] width 323 height 142
click at [331, 89] on div "10 12 21:00 11 12 21:00 12 12 21:00 13 12 21:00 14 12 21:00 15 lock 12 21:00 17…" at bounding box center [240, 130] width 323 height 142
click at [326, 89] on div "10 12 21:00 11 12 21:00 12 12 21:00 13 12 21:00 14 12 21:00 15 lock 12 21:00 17…" at bounding box center [240, 130] width 323 height 142
click at [326, 88] on div "10 12 21:00 11 12 21:00 12 12 21:00 13 12 21:00 14 12 21:00 15 lock 12 21:00 17…" at bounding box center [240, 130] width 323 height 142
click at [327, 90] on div "10 12 21:00 11 12 21:00 12 12 21:00 13 12 21:00 14 12 21:00 15 lock 12 21:00 17…" at bounding box center [240, 130] width 323 height 142
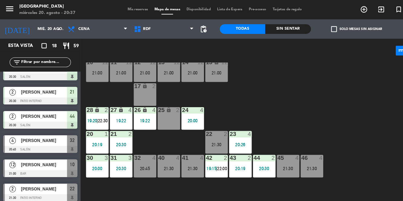
click at [326, 93] on div "10 12 21:00 11 12 21:00 12 12 21:00 13 12 21:00 14 12 21:00 15 lock 12 21:00 17…" at bounding box center [240, 130] width 323 height 142
click at [326, 99] on div "10 12 21:00 11 12 21:00 12 12 21:00 13 12 21:00 14 12 21:00 15 lock 12 21:00 17…" at bounding box center [240, 130] width 323 height 142
click at [325, 98] on div "10 12 21:00 11 12 21:00 12 12 21:00 13 12 21:00 14 12 21:00 15 lock 12 21:00 17…" at bounding box center [240, 130] width 323 height 142
click at [328, 101] on div "10 12 21:00 11 12 21:00 12 12 21:00 13 12 21:00 14 12 21:00 15 lock 12 21:00 17…" at bounding box center [240, 130] width 323 height 142
click at [320, 116] on div "10 12 21:00 11 12 21:00 12 12 21:00 13 12 21:00 14 12 21:00 15 lock 12 21:00 17…" at bounding box center [240, 130] width 323 height 142
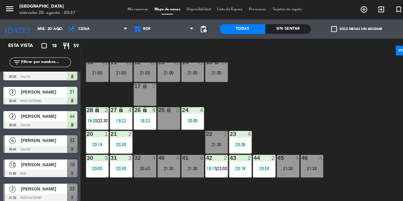
click at [371, 111] on div "10 12 21:00 11 12 21:00 12 12 21:00 13 12 21:00 14 12 21:00 15 lock 12 21:00 17…" at bounding box center [240, 130] width 323 height 142
click at [372, 181] on div "10 12 21:00 11 12 21:00 12 12 21:00 13 12 21:00 14 12 21:00 15 lock 12 21:00 17…" at bounding box center [240, 130] width 323 height 142
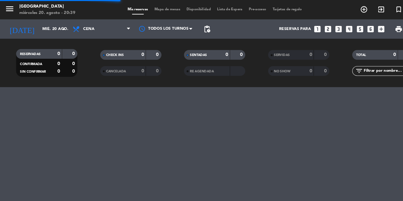
click at [321, 99] on div "menu [GEOGRAPHIC_DATA] miércoles 20. agosto - 20:39 Mis reservas Mapa de mesas …" at bounding box center [201, 100] width 403 height 201
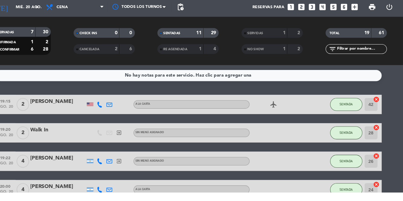
type input "Tu"
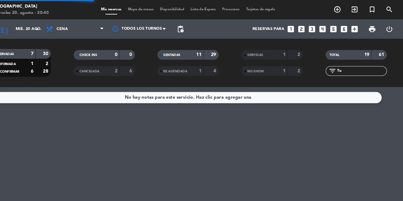
click at [158, 7] on span "Mapa de mesas" at bounding box center [157, 8] width 30 height 3
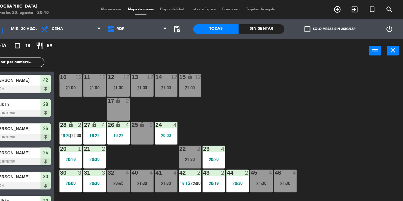
click at [356, 109] on div "10 12 21:00 11 12 21:00 12 12 21:00 13 12 21:00 14 12 21:00 15 lock 12 21:00 17…" at bounding box center [240, 130] width 323 height 142
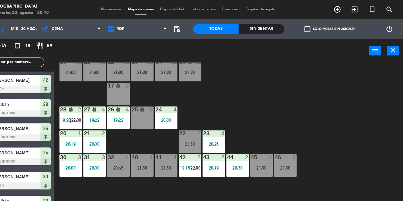
scroll to position [18, 0]
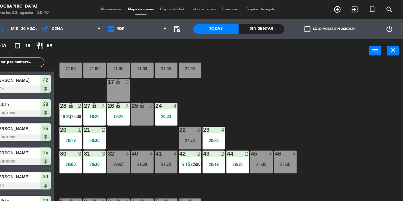
click at [320, 104] on div "10 12 21:00 11 12 21:00 12 12 21:00 13 12 21:00 14 12 21:00 15 lock 12 21:00 17…" at bounding box center [240, 130] width 323 height 142
click at [205, 125] on div "22 2 21:30" at bounding box center [202, 129] width 21 height 21
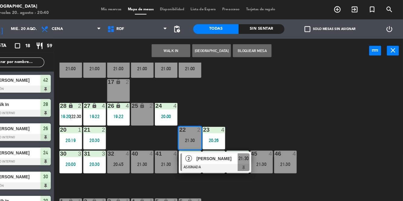
click at [347, 94] on div "10 12 21:00 11 12 21:00 12 12 21:00 13 12 21:00 14 12 21:00 15 lock 12 21:00 17…" at bounding box center [240, 130] width 323 height 142
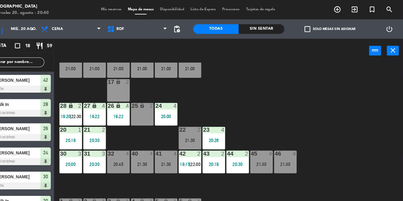
click at [89, 108] on span "19:20" at bounding box center [86, 109] width 9 height 5
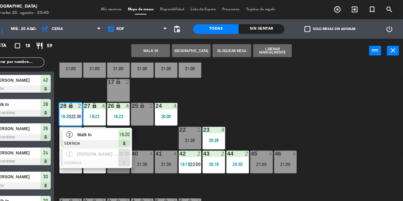
click at [120, 147] on span "[PERSON_NAME] [PERSON_NAME]" at bounding box center [116, 144] width 39 height 6
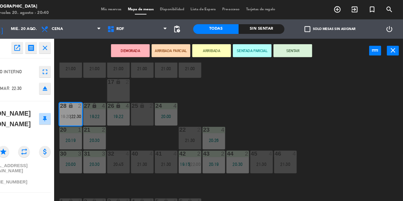
click at [203, 133] on div "21:30" at bounding box center [202, 131] width 21 height 4
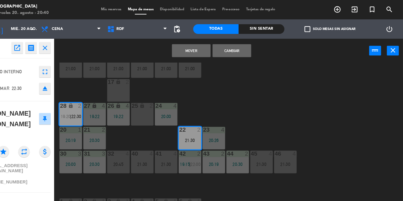
click at [251, 50] on button "Cambiar" at bounding box center [242, 47] width 36 height 12
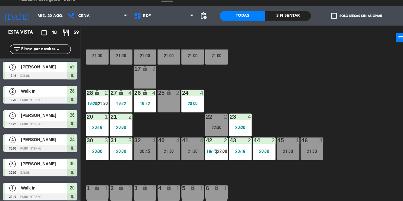
scroll to position [123, 0]
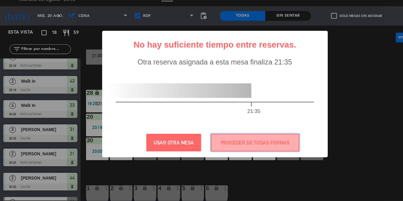
click at [261, 145] on button "PROCEDER DE TODAS FORMAS" at bounding box center [239, 145] width 83 height 17
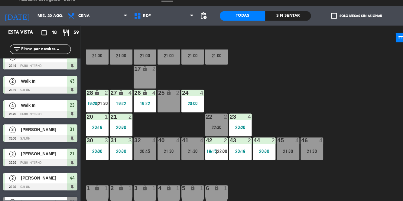
click at [346, 108] on div "10 12 21:00 11 12 21:00 12 12 21:00 13 12 21:00 14 12 21:00 15 lock 12 21:00 17…" at bounding box center [240, 130] width 323 height 142
click at [332, 111] on div "10 12 21:00 11 12 21:00 12 12 21:00 13 12 21:00 14 12 21:00 15 lock 12 21:00 17…" at bounding box center [240, 130] width 323 height 142
click at [201, 131] on div "22:30" at bounding box center [202, 131] width 21 height 4
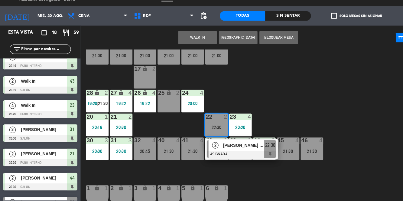
click at [191, 47] on button "WALK IN" at bounding box center [185, 47] width 36 height 12
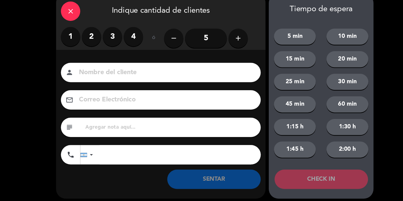
scroll to position [0, 0]
click at [79, 38] on div "1 2 3 4" at bounding box center [95, 46] width 77 height 18
click at [64, 22] on icon "close" at bounding box center [66, 22] width 7 height 7
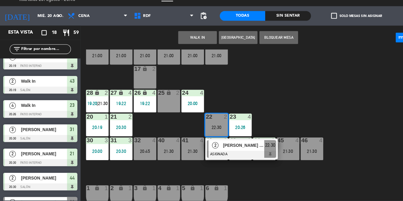
click at [339, 92] on div "10 12 21:00 11 12 21:00 12 12 21:00 13 12 21:00 14 12 21:00 15 lock 12 21:00 17…" at bounding box center [240, 130] width 323 height 142
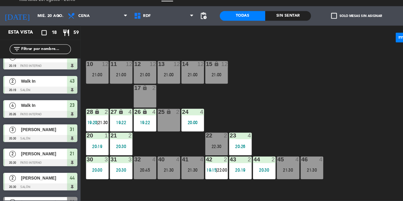
click at [204, 147] on div "22:30" at bounding box center [202, 149] width 21 height 4
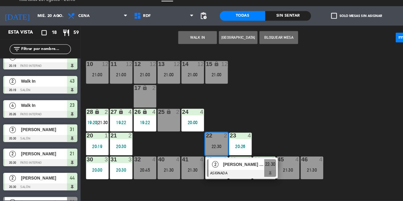
click at [184, 53] on button "WALK IN" at bounding box center [185, 47] width 36 height 12
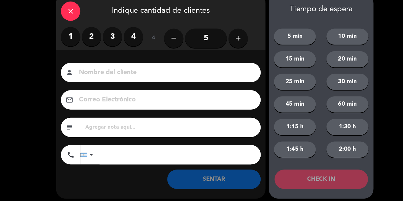
click at [66, 19] on icon "close" at bounding box center [66, 22] width 7 height 7
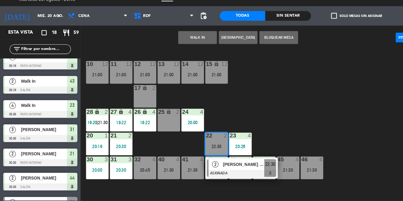
click at [373, 198] on div "10 12 21:00 11 12 21:00 12 12 21:00 13 12 21:00 14 12 21:00 15 lock 12 21:00 17…" at bounding box center [240, 130] width 323 height 142
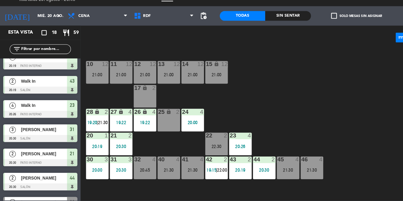
click at [372, 198] on div "10 12 21:00 11 12 21:00 12 12 21:00 13 12 21:00 14 12 21:00 15 lock 12 21:00 17…" at bounding box center [240, 130] width 323 height 142
click at [203, 147] on div "22:30" at bounding box center [202, 149] width 21 height 4
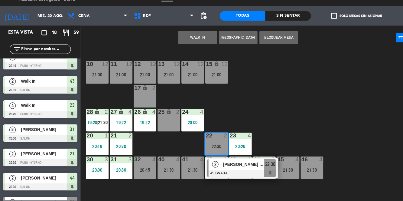
click at [192, 48] on button "WALK IN" at bounding box center [185, 47] width 36 height 12
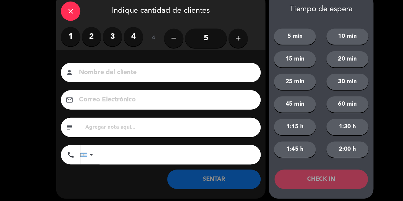
click at [87, 47] on label "2" at bounding box center [86, 46] width 18 height 18
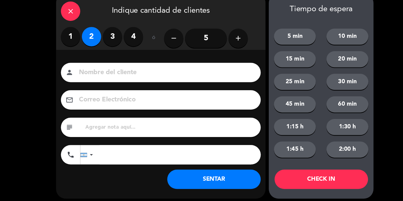
click at [157, 82] on input at bounding box center [154, 80] width 163 height 11
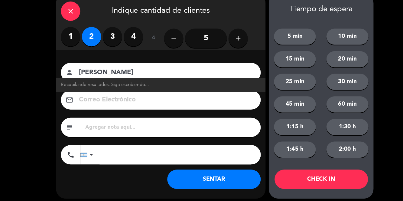
click at [159, 77] on input "[PERSON_NAME]" at bounding box center [154, 80] width 163 height 11
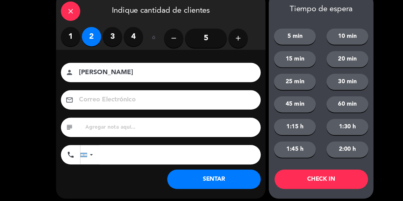
click at [160, 85] on input "[PERSON_NAME]" at bounding box center [154, 80] width 163 height 11
type input "[PERSON_NAME]"
click at [219, 181] on button "SENTAR" at bounding box center [201, 180] width 88 height 18
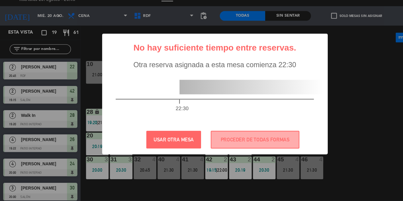
click at [329, 136] on div "? ! i No hay suficiente tiempo entre reservas. × Otra reserva asignada a esta m…" at bounding box center [201, 100] width 403 height 201
click at [243, 141] on button "PROCEDER DE TODAS FORMAS" at bounding box center [239, 143] width 83 height 17
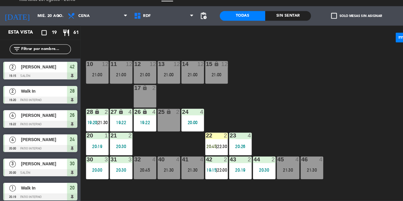
click at [347, 103] on div "10 12 21:00 11 12 21:00 12 12 21:00 13 12 21:00 14 12 21:00 15 lock 12 21:00 17…" at bounding box center [240, 130] width 323 height 142
click at [197, 149] on span "20:45" at bounding box center [198, 149] width 9 height 5
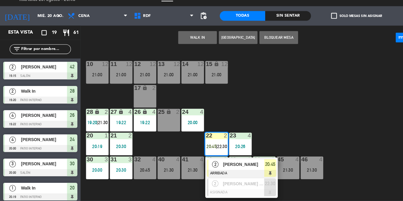
click at [241, 165] on span "[PERSON_NAME]" at bounding box center [228, 166] width 39 height 6
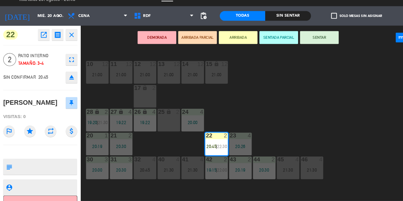
click at [307, 50] on button "SENTAR" at bounding box center [299, 47] width 36 height 12
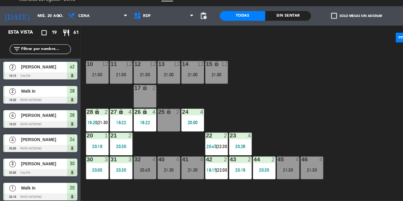
click at [360, 129] on div "10 12 21:00 11 12 21:00 12 12 21:00 13 12 21:00 14 12 21:00 15 lock 12 21:00 17…" at bounding box center [240, 130] width 323 height 142
click at [94, 123] on div "28 lock 2 19:20 | 21:30" at bounding box center [91, 124] width 21 height 21
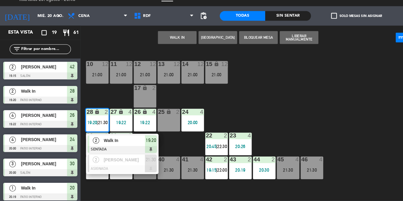
click at [337, 124] on div "10 12 21:00 11 12 21:00 12 12 21:00 13 12 21:00 14 12 21:00 15 lock 12 21:00 17…" at bounding box center [240, 130] width 323 height 142
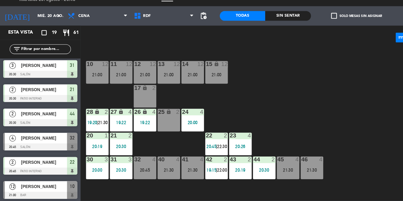
scroll to position [185, 0]
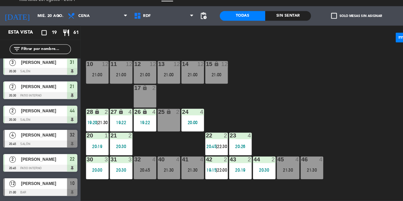
click at [343, 98] on div "10 12 21:00 11 12 21:00 12 12 21:00 13 12 21:00 14 12 21:00 15 lock 12 21:00 17…" at bounding box center [240, 130] width 323 height 142
click at [332, 98] on div "10 12 21:00 11 12 21:00 12 12 21:00 13 12 21:00 14 12 21:00 15 lock 12 21:00 17…" at bounding box center [240, 130] width 323 height 142
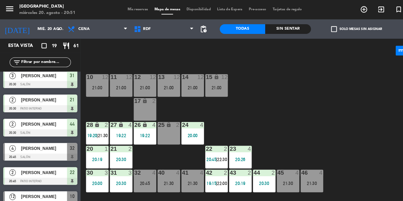
click at [323, 111] on div "10 12 21:00 11 12 21:00 12 12 21:00 13 12 21:00 14 12 21:00 15 lock 12 21:00 17…" at bounding box center [240, 130] width 323 height 142
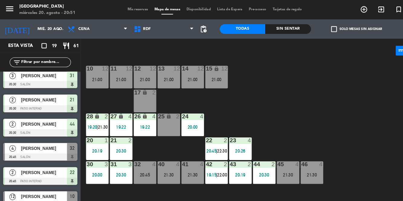
scroll to position [8, 0]
click at [309, 103] on div "10 12 21:00 11 12 21:00 12 12 21:00 13 12 21:00 14 12 21:00 15 lock 12 21:00 17…" at bounding box center [240, 130] width 323 height 142
click at [326, 95] on div "10 12 21:00 11 12 21:00 12 12 21:00 13 12 21:00 14 12 21:00 15 lock 12 21:00 17…" at bounding box center [240, 130] width 323 height 142
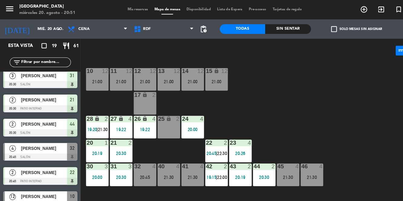
scroll to position [7, 0]
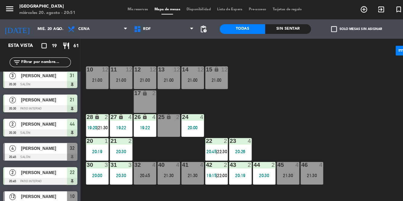
click at [312, 99] on div "10 12 21:00 11 12 21:00 12 12 21:00 13 12 21:00 14 12 21:00 15 lock 12 21:00 17…" at bounding box center [240, 130] width 323 height 142
click at [144, 158] on div "32 4 20:45" at bounding box center [135, 162] width 21 height 21
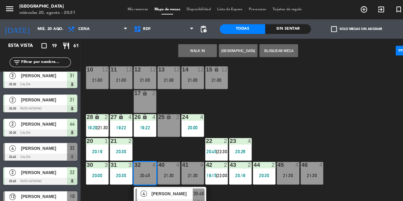
click at [294, 120] on div "10 12 21:00 11 12 21:00 12 12 21:00 13 12 21:00 14 12 21:00 15 lock 12 21:00 17…" at bounding box center [240, 130] width 323 height 142
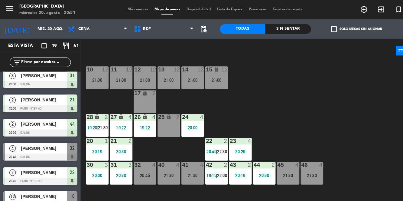
click at [136, 158] on div "32 4 20:45" at bounding box center [135, 162] width 21 height 21
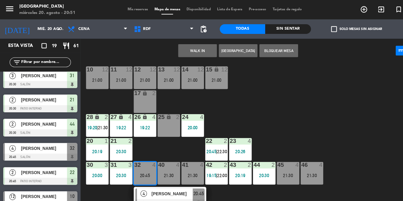
click at [165, 160] on div "40 4 21:30" at bounding box center [158, 162] width 21 height 21
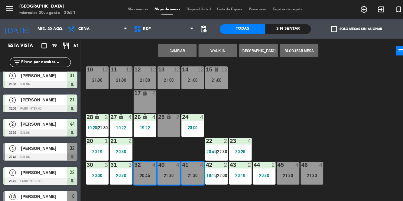
click at [174, 45] on button "Cambiar" at bounding box center [166, 47] width 36 height 12
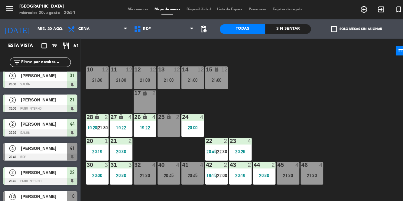
click at [138, 159] on div "32 4 21:30" at bounding box center [135, 162] width 21 height 21
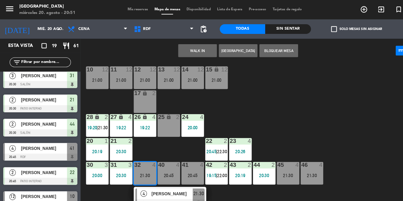
click at [355, 93] on div "10 12 21:00 11 12 21:00 12 12 21:00 13 12 21:00 14 12 21:00 15 lock 12 21:00 17…" at bounding box center [240, 130] width 323 height 142
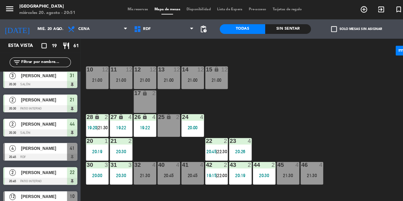
click at [163, 152] on div "4" at bounding box center [168, 154] width 10 height 5
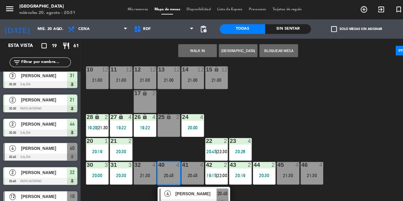
click at [186, 181] on span "[PERSON_NAME]" at bounding box center [183, 181] width 39 height 6
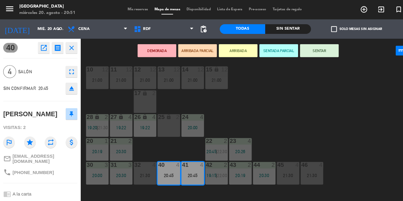
click at [309, 46] on button "SENTAR" at bounding box center [299, 47] width 36 height 12
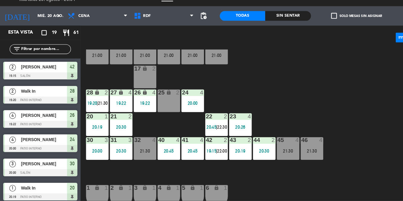
scroll to position [0, 0]
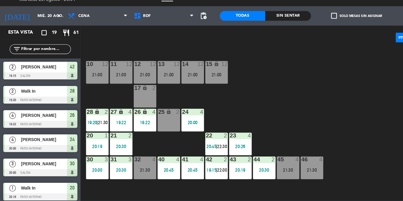
click at [209, 168] on div "42 2 19:15 | 22:00" at bounding box center [202, 169] width 21 height 21
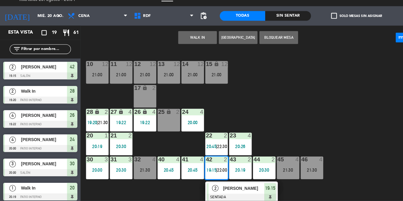
click at [231, 193] on div "[PERSON_NAME]" at bounding box center [227, 189] width 39 height 10
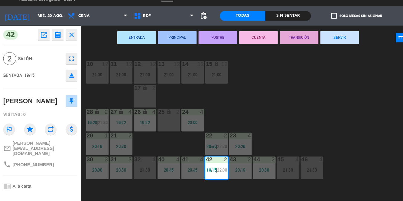
click at [328, 49] on button "SERVIR" at bounding box center [318, 47] width 36 height 12
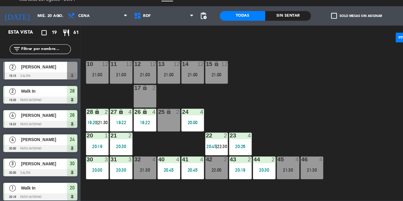
click at [357, 124] on div "10 12 21:00 11 12 21:00 12 12 21:00 13 12 21:00 14 12 21:00 15 lock 12 21:00 17…" at bounding box center [240, 130] width 323 height 142
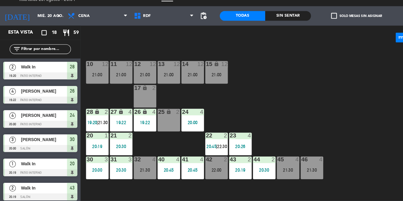
click at [203, 169] on div "22:00" at bounding box center [202, 171] width 21 height 4
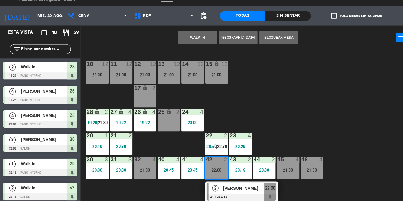
click at [88, 123] on div "28 lock 2 19:20 | 21:30" at bounding box center [91, 124] width 21 height 21
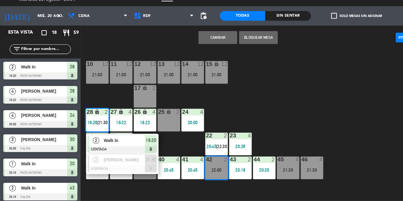
click at [303, 98] on div "10 12 21:00 11 12 21:00 12 12 21:00 13 12 21:00 14 12 21:00 15 lock 12 21:00 17…" at bounding box center [240, 130] width 323 height 142
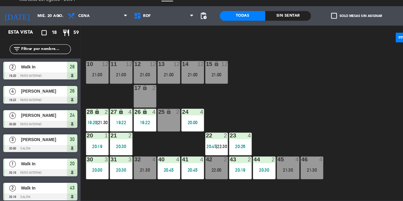
click at [204, 171] on div "22:00" at bounding box center [202, 171] width 21 height 4
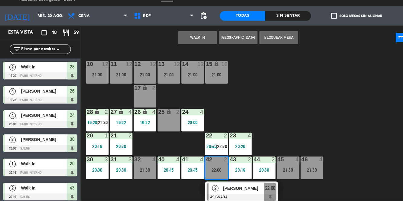
click at [224, 190] on span "[PERSON_NAME]" at bounding box center [228, 188] width 39 height 6
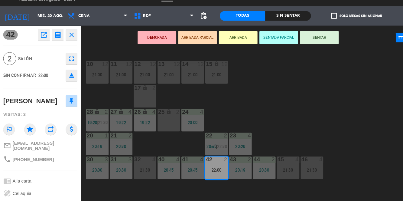
click at [323, 102] on div "10 12 21:00 11 12 21:00 12 12 21:00 13 12 21:00 14 12 21:00 15 lock 12 21:00 17…" at bounding box center [240, 130] width 323 height 142
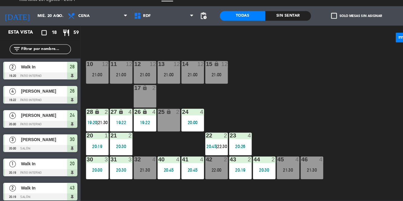
scroll to position [100, 0]
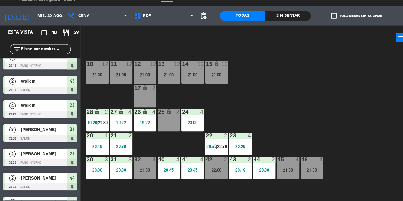
click at [96, 123] on div "28 lock 2 19:20 | 21:30" at bounding box center [91, 124] width 21 height 21
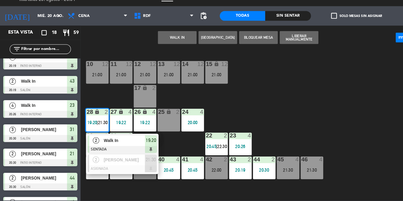
click at [120, 165] on span "[PERSON_NAME]" at bounding box center [116, 162] width 39 height 6
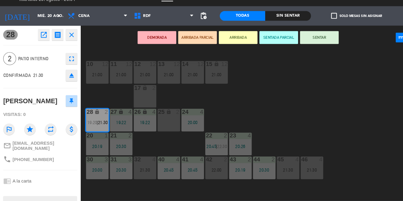
click at [202, 172] on div "22:00" at bounding box center [202, 171] width 21 height 4
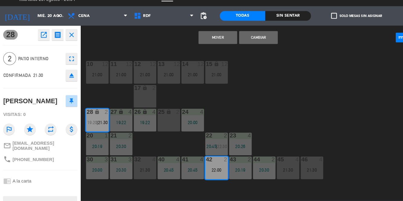
click at [248, 50] on button "Cambiar" at bounding box center [242, 47] width 36 height 12
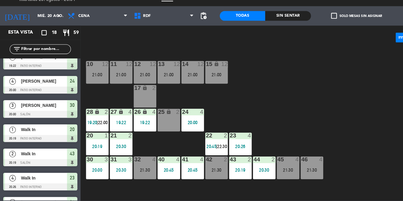
scroll to position [0, 0]
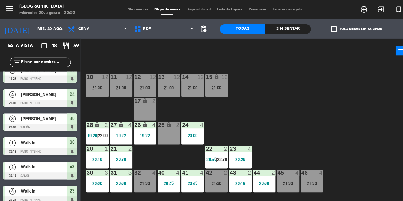
click at [135, 10] on span "Mis reservas" at bounding box center [129, 8] width 25 height 3
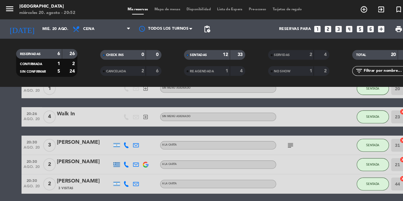
scroll to position [321, 0]
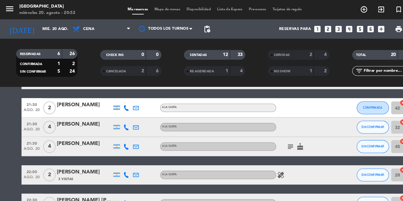
click at [157, 9] on span "Mapa de mesas" at bounding box center [157, 8] width 30 height 3
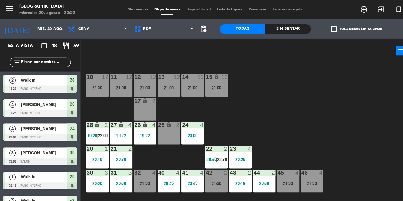
click at [325, 103] on div "10 12 21:00 11 12 21:00 12 12 21:00 13 12 21:00 14 12 21:00 15 lock 12 21:00 17…" at bounding box center [240, 130] width 323 height 142
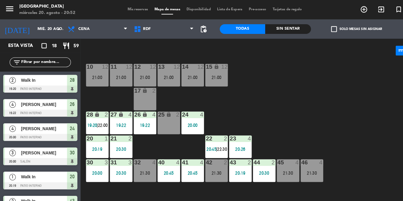
scroll to position [11, 0]
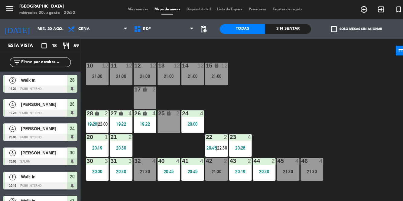
click at [342, 106] on div "10 12 21:00 11 12 21:00 12 12 21:00 13 12 21:00 14 12 21:00 15 lock 12 21:00 17…" at bounding box center [240, 130] width 323 height 142
click at [326, 94] on div "10 12 21:00 11 12 21:00 12 12 21:00 13 12 21:00 14 12 21:00 15 lock 12 21:00 17…" at bounding box center [240, 130] width 323 height 142
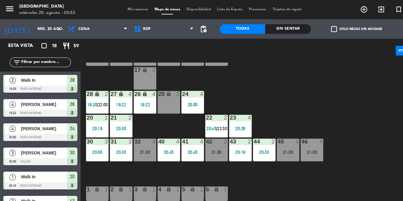
scroll to position [30, 0]
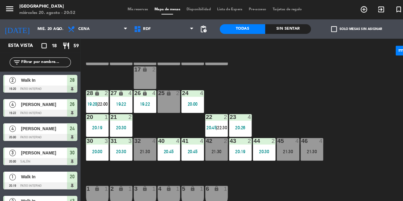
click at [206, 118] on span "22:30" at bounding box center [208, 119] width 9 height 5
click at [337, 88] on div "10 12 21:00 11 12 21:00 12 12 21:00 13 12 21:00 14 12 21:00 15 lock 12 21:00 17…" at bounding box center [240, 130] width 323 height 142
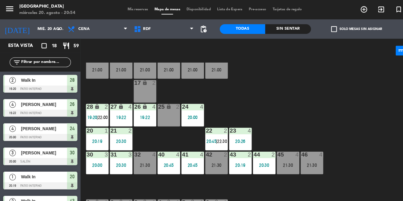
scroll to position [13, 0]
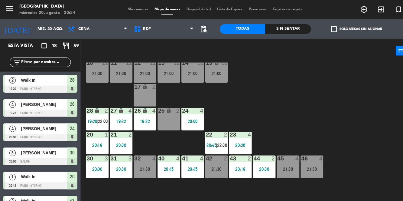
click at [345, 111] on div "10 12 21:00 11 12 21:00 12 12 21:00 13 12 21:00 14 12 21:00 15 lock 12 21:00 17…" at bounding box center [240, 130] width 323 height 142
click at [342, 111] on div "10 12 21:00 11 12 21:00 12 12 21:00 13 12 21:00 14 12 21:00 15 lock 12 21:00 17…" at bounding box center [240, 130] width 323 height 142
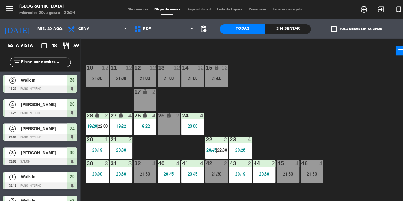
scroll to position [8, 0]
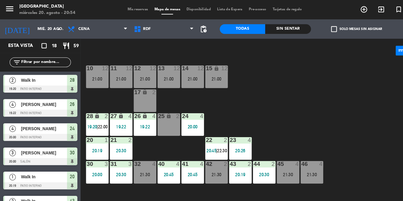
click at [115, 119] on div "19:22" at bounding box center [113, 119] width 21 height 4
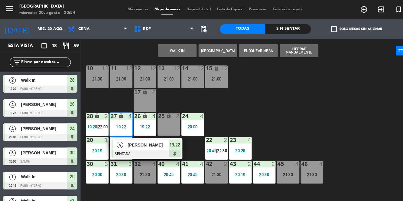
click at [320, 98] on div "10 12 21:00 11 12 21:00 12 12 21:00 13 12 21:00 14 12 21:00 15 lock 12 21:00 17…" at bounding box center [240, 130] width 323 height 142
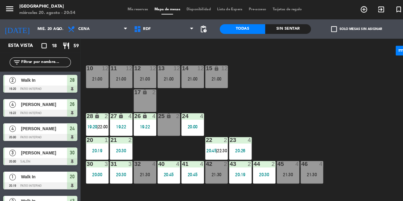
click at [113, 144] on div "21 2 20:30" at bounding box center [113, 138] width 21 height 21
click at [321, 108] on div "10 12 21:00 11 12 21:00 12 12 21:00 13 12 21:00 14 12 21:00 15 lock 12 21:00 17…" at bounding box center [240, 130] width 323 height 142
click at [330, 96] on div "10 12 21:00 11 12 21:00 12 12 21:00 13 12 21:00 14 12 21:00 15 lock 12 21:00 17…" at bounding box center [240, 130] width 323 height 142
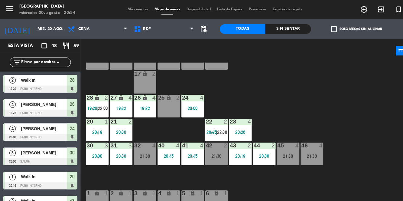
scroll to position [26, 0]
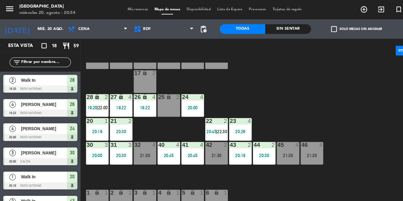
click at [204, 125] on span "22:30" at bounding box center [208, 123] width 9 height 5
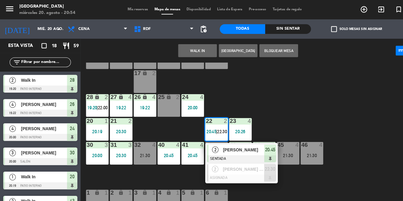
click at [332, 99] on div "10 12 21:00 11 12 21:00 12 12 21:00 13 12 21:00 14 12 21:00 15 lock 12 21:00 17…" at bounding box center [240, 130] width 323 height 142
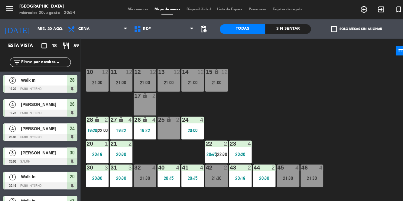
scroll to position [4, 0]
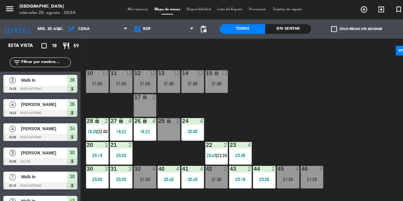
click at [330, 97] on div "10 12 21:00 11 12 21:00 12 12 21:00 13 12 21:00 14 12 21:00 15 lock 12 21:00 17…" at bounding box center [240, 130] width 323 height 142
click at [92, 120] on div "28 lock 2 19:20 | 22:00" at bounding box center [91, 121] width 21 height 21
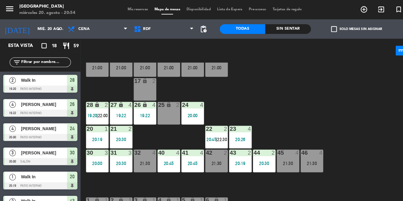
scroll to position [18, 0]
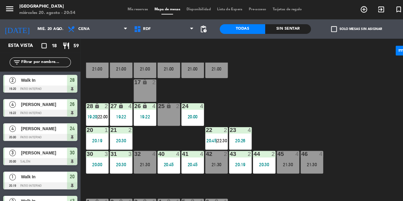
click at [324, 105] on div "10 12 21:00 11 12 21:00 12 12 21:00 13 12 21:00 14 12 21:00 15 lock 12 21:00 17…" at bounding box center [240, 130] width 323 height 142
click at [93, 113] on div "28 lock 2 19:20 | 22:00" at bounding box center [91, 107] width 21 height 21
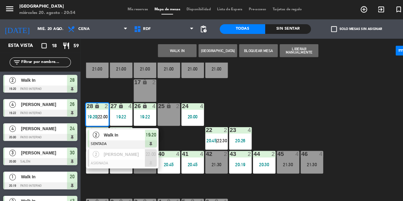
click at [117, 151] on div at bounding box center [114, 153] width 65 height 7
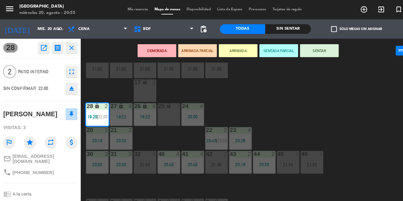
click at [318, 100] on div "10 12 21:00 11 12 21:00 12 12 21:00 13 12 21:00 14 12 21:00 15 lock 12 21:00 17…" at bounding box center [240, 130] width 323 height 142
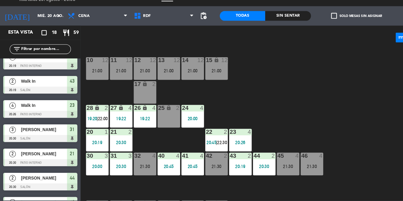
scroll to position [0, 0]
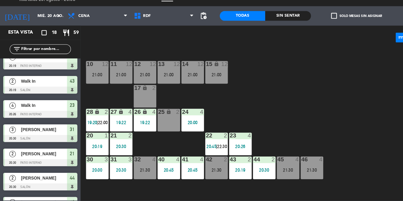
click at [312, 103] on div "10 12 21:00 11 12 21:00 12 12 21:00 13 12 21:00 14 12 21:00 15 lock 12 21:00 17…" at bounding box center [240, 130] width 323 height 142
click at [295, 104] on div "10 12 21:00 11 12 21:00 12 12 21:00 13 12 21:00 14 12 21:00 15 lock 12 21:00 17…" at bounding box center [240, 130] width 323 height 142
click at [317, 103] on div "10 12 21:00 11 12 21:00 12 12 21:00 13 12 21:00 14 12 21:00 15 lock 12 21:00 17…" at bounding box center [240, 130] width 323 height 142
click at [338, 116] on div "10 12 21:00 11 12 21:00 12 12 21:00 13 12 21:00 14 12 21:00 15 lock 12 21:00 17…" at bounding box center [240, 130] width 323 height 142
click at [322, 109] on div "10 12 21:00 11 12 21:00 12 12 21:00 13 12 21:00 14 12 21:00 15 lock 12 21:00 17…" at bounding box center [240, 130] width 323 height 142
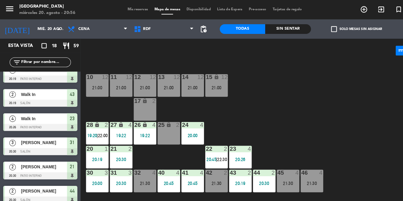
click at [130, 9] on span "Mis reservas" at bounding box center [129, 8] width 25 height 3
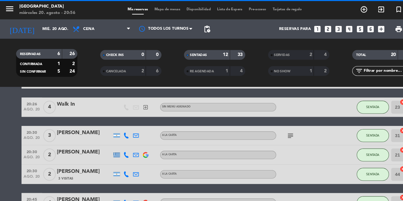
scroll to position [321, 0]
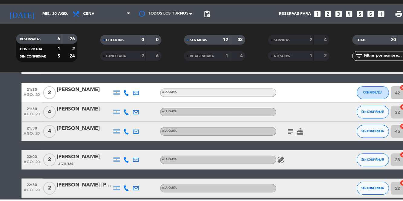
click at [116, 121] on icon at bounding box center [118, 118] width 5 height 5
click at [131, 109] on span at bounding box center [133, 109] width 5 height 5
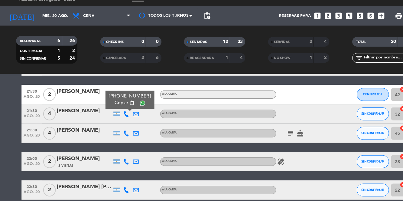
click at [120, 138] on icon at bounding box center [118, 136] width 5 height 5
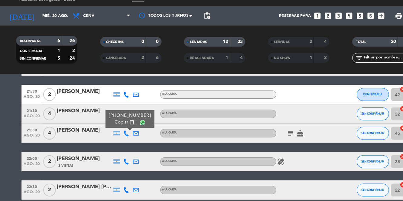
click at [131, 127] on span at bounding box center [133, 127] width 5 height 5
click at [118, 164] on icon at bounding box center [118, 163] width 5 height 5
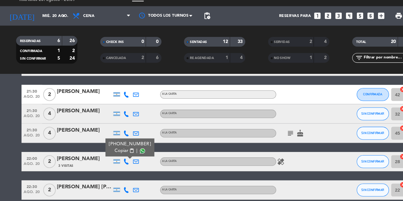
click at [131, 152] on span at bounding box center [133, 153] width 5 height 5
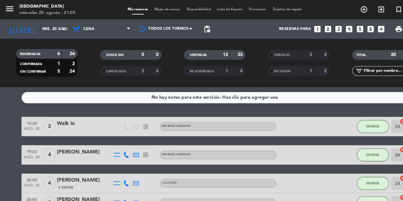
click at [159, 9] on span "Mapa de mesas" at bounding box center [157, 8] width 30 height 3
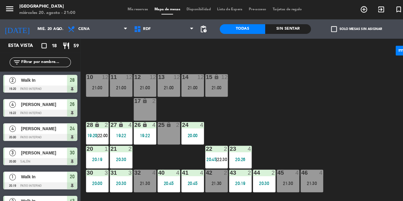
click at [314, 121] on div "10 12 21:00 11 12 21:00 12 12 21:00 13 12 21:00 14 12 21:00 15 lock 12 21:00 17…" at bounding box center [240, 130] width 323 height 142
click at [141, 85] on div "12 12 21:00" at bounding box center [135, 79] width 21 height 21
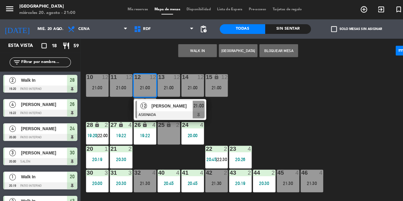
click at [156, 100] on span "[PERSON_NAME]" at bounding box center [161, 99] width 39 height 6
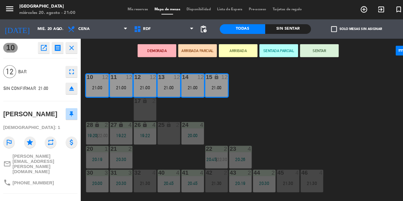
click at [302, 51] on button "SENTAR" at bounding box center [299, 47] width 36 height 12
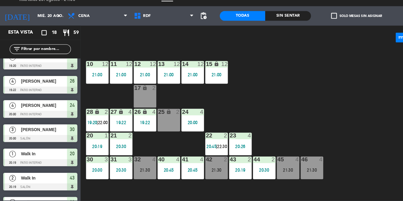
click at [342, 111] on div "10 12 21:00 11 12 21:00 12 12 21:00 13 12 21:00 14 12 21:00 15 lock 12 21:00 17…" at bounding box center [240, 130] width 323 height 142
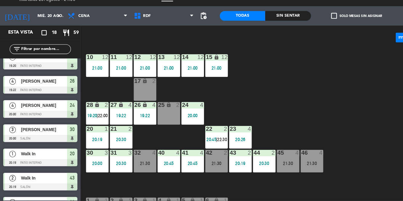
scroll to position [8, 0]
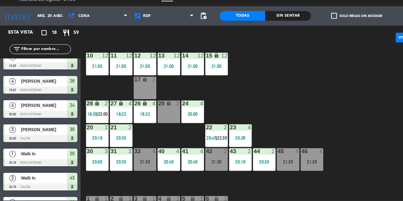
click at [358, 140] on div "10 12 21:00 11 12 21:00 12 12 21:00 13 12 21:00 14 12 21:00 15 lock 12 21:00 17…" at bounding box center [240, 130] width 323 height 142
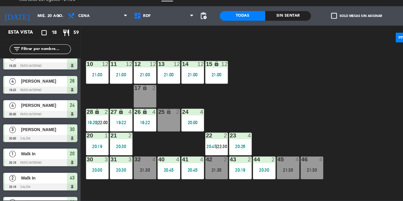
scroll to position [0, 0]
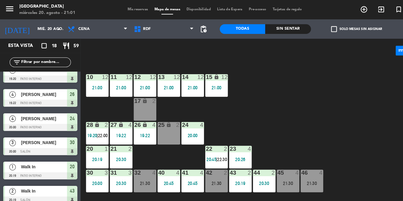
click at [128, 10] on span "Mis reservas" at bounding box center [129, 8] width 25 height 3
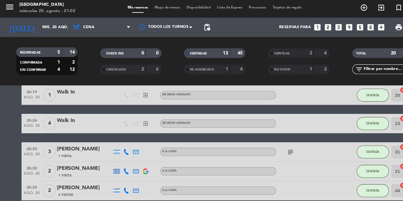
scroll to position [321, 0]
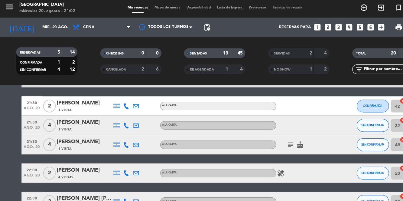
click at [120, 136] on icon at bounding box center [118, 136] width 5 height 5
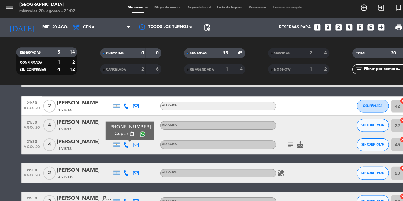
click at [131, 127] on span at bounding box center [133, 127] width 5 height 5
click at [77, 117] on div "[PERSON_NAME]" at bounding box center [78, 116] width 51 height 8
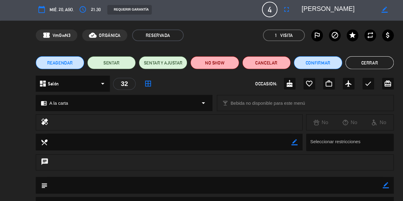
click at [357, 63] on button "Cerrar" at bounding box center [346, 60] width 45 height 12
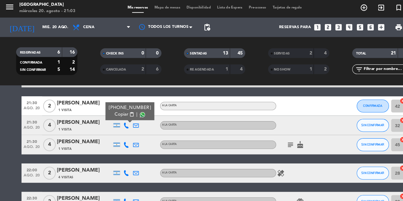
click at [131, 109] on span at bounding box center [133, 109] width 5 height 5
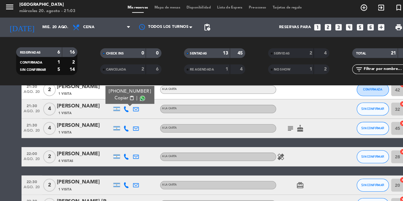
scroll to position [338, 0]
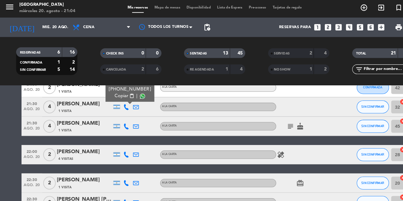
click at [155, 9] on span "Mapa de mesas" at bounding box center [157, 8] width 30 height 3
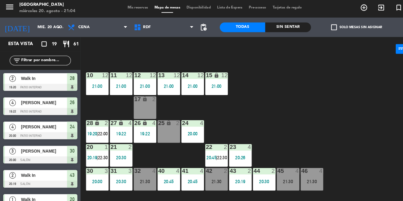
click at [335, 140] on div "10 12 21:00 11 12 21:00 12 12 21:00 13 12 21:00 14 12 21:00 15 lock 12 21:00 17…" at bounding box center [240, 130] width 323 height 142
click at [333, 143] on div "10 12 21:00 11 12 21:00 12 12 21:00 13 12 21:00 14 12 21:00 15 lock 12 21:00 17…" at bounding box center [240, 130] width 323 height 142
click at [53, 29] on icon "arrow_drop_down" at bounding box center [55, 27] width 7 height 7
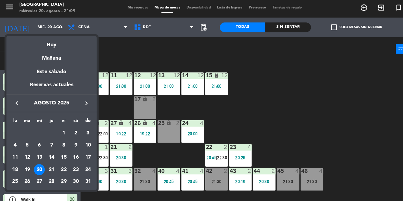
click at [338, 3] on div at bounding box center [201, 100] width 403 height 201
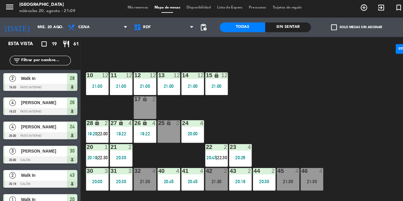
click at [343, 11] on icon "add_circle_outline" at bounding box center [340, 8] width 7 height 7
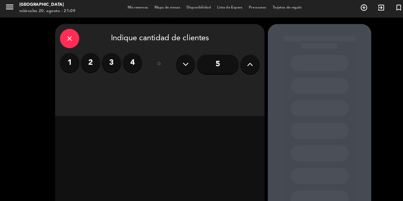
click at [72, 36] on div "close" at bounding box center [65, 38] width 18 height 18
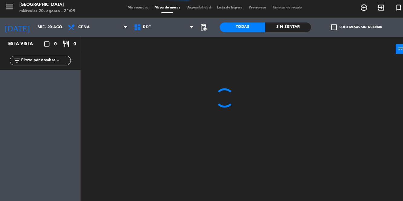
click at [48, 30] on input "mié. 20 ago." at bounding box center [57, 27] width 51 height 10
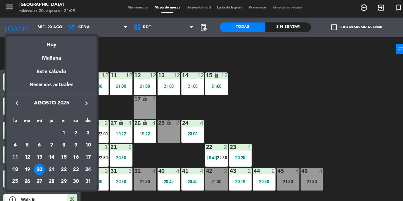
click at [30, 171] on div "26" at bounding box center [26, 171] width 10 height 10
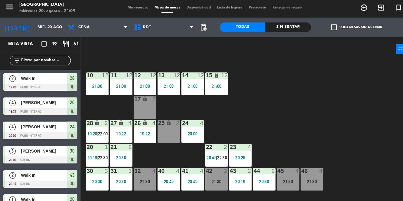
type input "[DATE] ago."
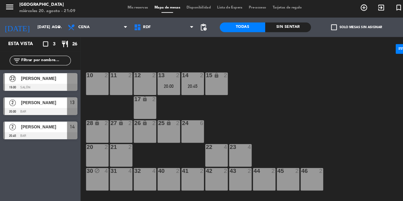
click at [187, 121] on div "24 6" at bounding box center [180, 124] width 21 height 21
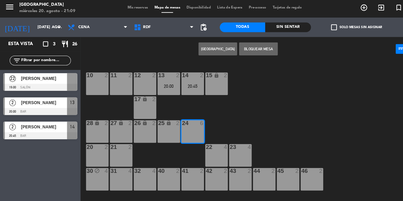
click at [212, 49] on button "[GEOGRAPHIC_DATA]" at bounding box center [204, 47] width 36 height 12
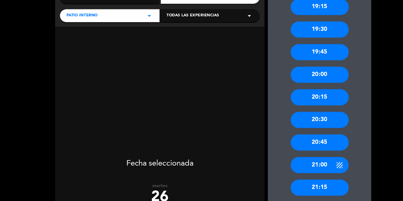
scroll to position [82, 0]
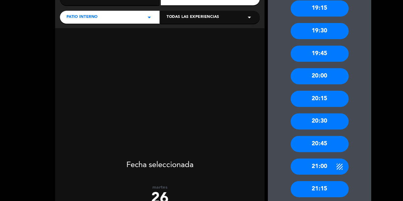
click at [313, 116] on div "20:30" at bounding box center [299, 115] width 54 height 15
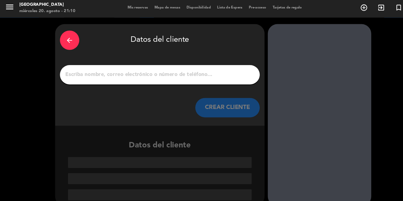
scroll to position [0, 0]
click at [159, 69] on input "1" at bounding box center [150, 71] width 178 height 8
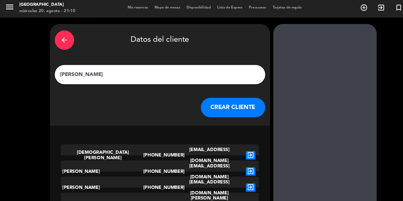
click at [156, 74] on input "[PERSON_NAME]" at bounding box center [150, 71] width 188 height 8
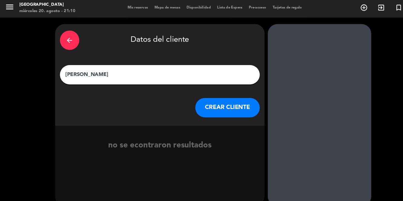
click at [152, 76] on input "[PERSON_NAME]" at bounding box center [150, 71] width 178 height 8
click at [82, 70] on input "[DEMOGRAPHIC_DATA]" at bounding box center [150, 71] width 178 height 8
click at [80, 70] on input "[DEMOGRAPHIC_DATA]" at bounding box center [150, 71] width 178 height 8
type input "[PERSON_NAME]"
click at [228, 103] on button "CREAR CLIENTE" at bounding box center [213, 102] width 60 height 18
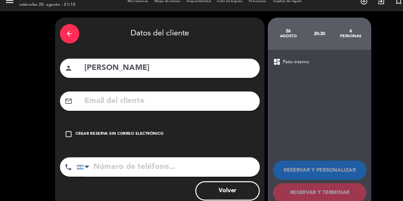
click at [131, 166] on input "tel" at bounding box center [158, 164] width 172 height 18
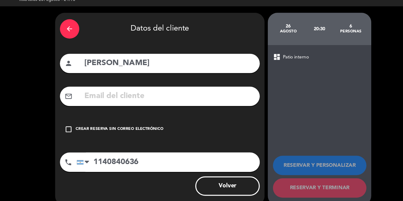
type input "1140840636"
click at [67, 132] on icon "check_box_outline_blank" at bounding box center [64, 133] width 7 height 7
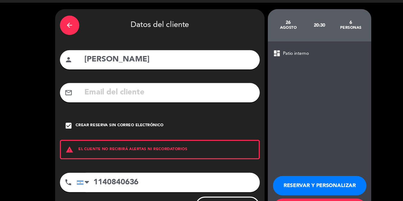
scroll to position [3, 0]
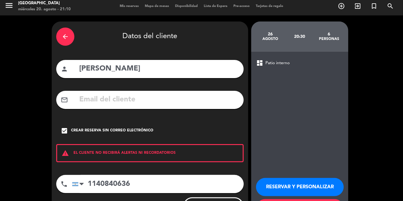
click at [321, 187] on button "RESERVAR Y PERSONALIZAR" at bounding box center [300, 187] width 88 height 18
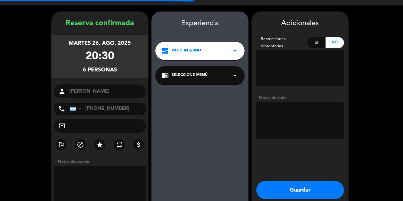
scroll to position [11, 0]
click at [328, 181] on button "Guardar" at bounding box center [300, 190] width 88 height 18
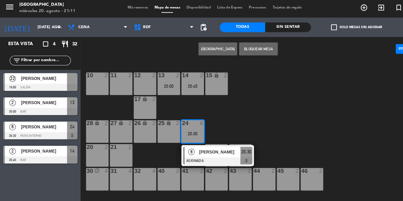
click at [54, 29] on icon "arrow_drop_down" at bounding box center [55, 27] width 7 height 7
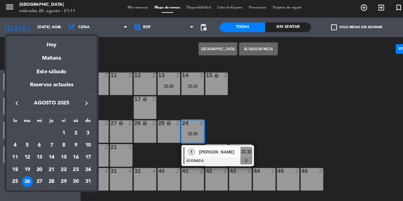
click at [60, 174] on div "29" at bounding box center [60, 171] width 10 height 10
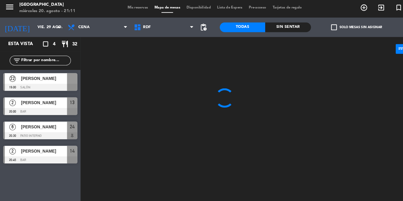
click at [49, 24] on input "vie. 29 ago." at bounding box center [57, 27] width 51 height 10
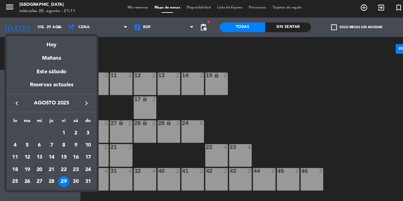
click at [40, 161] on div "20" at bounding box center [37, 160] width 10 height 10
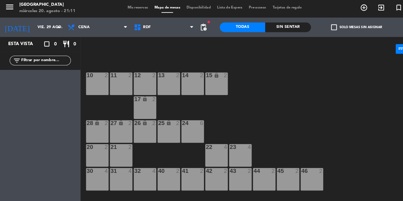
type input "mié. 20 ago."
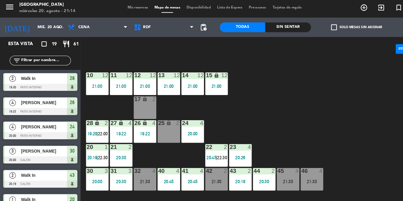
click at [91, 126] on span "19:20" at bounding box center [86, 126] width 9 height 5
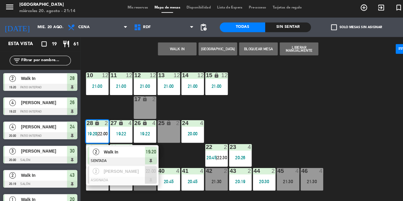
click at [114, 145] on span "Walk In" at bounding box center [116, 144] width 39 height 6
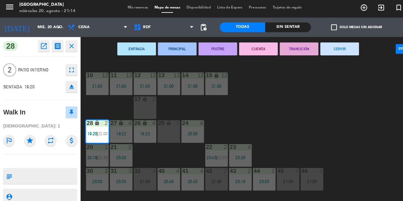
click at [321, 50] on button "SERVIR" at bounding box center [318, 47] width 36 height 12
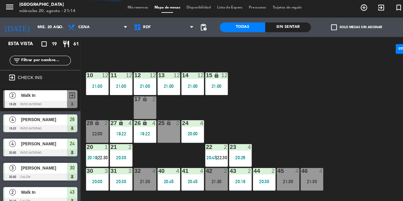
click at [336, 114] on div "10 12 21:00 11 12 21:00 12 12 21:00 13 12 21:00 14 12 21:00 15 lock 12 21:00 17…" at bounding box center [240, 130] width 323 height 142
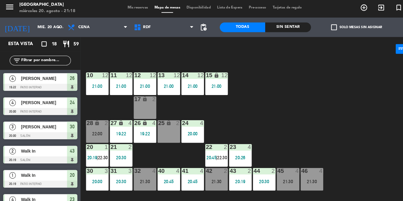
click at [196, 171] on div "21:30" at bounding box center [202, 171] width 21 height 4
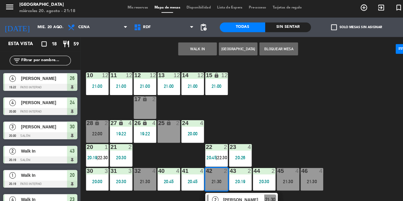
click at [333, 98] on div "10 12 21:00 11 12 21:00 12 12 21:00 13 12 21:00 14 12 21:00 15 lock 12 21:00 17…" at bounding box center [240, 130] width 323 height 142
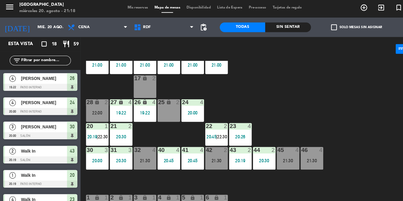
scroll to position [20, 0]
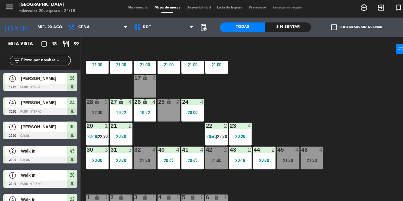
click at [206, 155] on div "42 2 21:30" at bounding box center [202, 149] width 21 height 21
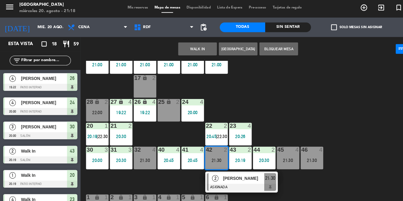
click at [100, 104] on div "28 lock 2 22:00" at bounding box center [91, 104] width 21 height 21
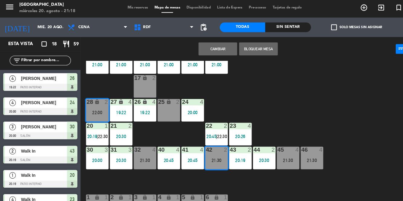
click at [210, 50] on button "Cambiar" at bounding box center [204, 47] width 36 height 12
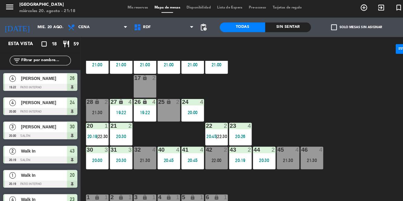
click at [206, 158] on div "42 2 22:00" at bounding box center [202, 149] width 21 height 21
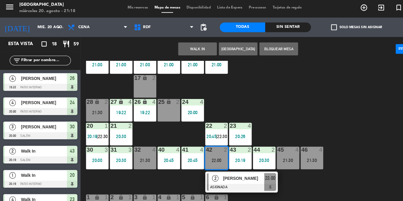
click at [197, 47] on button "WALK IN" at bounding box center [185, 47] width 36 height 12
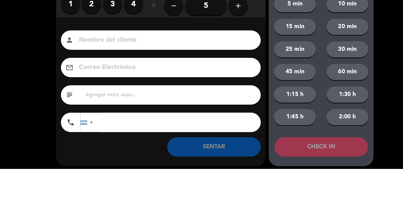
click at [87, 47] on label "2" at bounding box center [86, 46] width 18 height 18
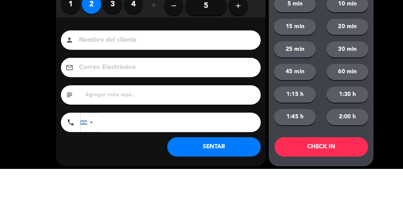
scroll to position [0, 0]
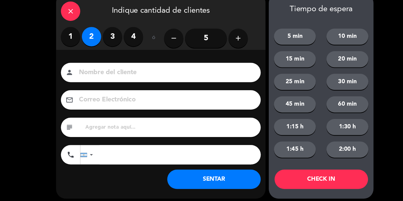
click at [228, 184] on button "SENTAR" at bounding box center [201, 180] width 88 height 18
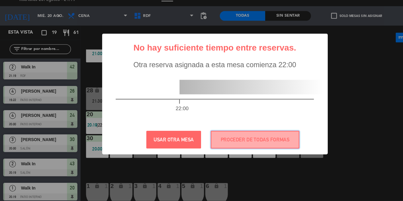
click at [237, 139] on button "PROCEDER DE TODAS FORMAS" at bounding box center [239, 143] width 83 height 17
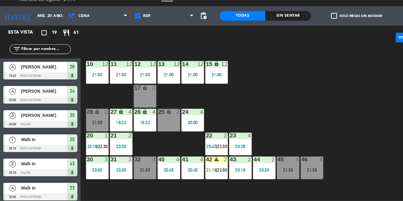
click at [203, 172] on span "|" at bounding box center [202, 171] width 1 height 5
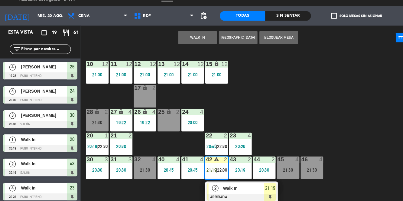
click at [230, 186] on span "Walk In" at bounding box center [228, 188] width 39 height 6
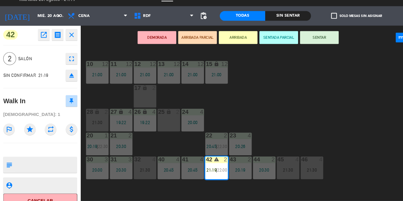
click at [309, 46] on button "SENTAR" at bounding box center [299, 47] width 36 height 12
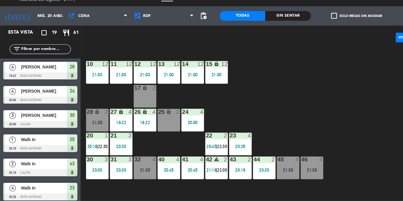
click at [339, 114] on div "10 12 21:00 11 12 21:00 12 12 21:00 13 12 21:00 14 12 21:00 15 lock 12 21:00 17…" at bounding box center [240, 130] width 323 height 142
click at [91, 126] on div "21:30" at bounding box center [91, 127] width 21 height 4
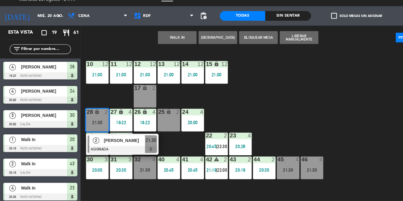
click at [335, 95] on div "10 12 21:00 11 12 21:00 12 12 21:00 13 12 21:00 14 12 21:00 15 lock 12 21:00 17…" at bounding box center [240, 130] width 323 height 142
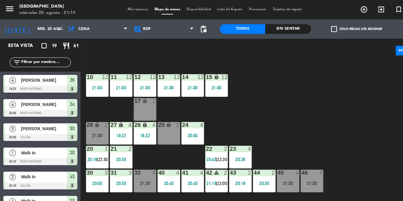
click at [126, 10] on span "Mis reservas" at bounding box center [129, 8] width 25 height 3
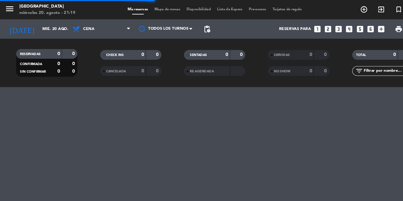
click at [157, 14] on div "menu [GEOGRAPHIC_DATA] miércoles 20. agosto - 21:19 Mis reservas Mapa de mesas …" at bounding box center [201, 9] width 403 height 18
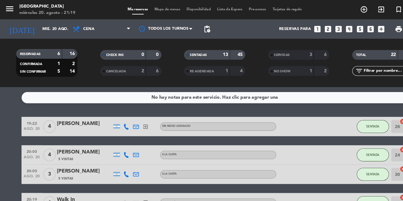
click at [156, 8] on span "Mapa de mesas" at bounding box center [157, 8] width 30 height 3
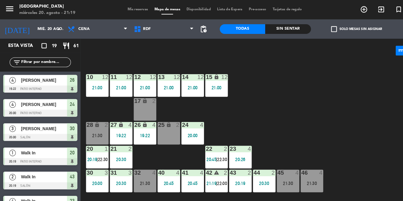
click at [116, 123] on div "27 lock 4 19:22" at bounding box center [113, 124] width 21 height 21
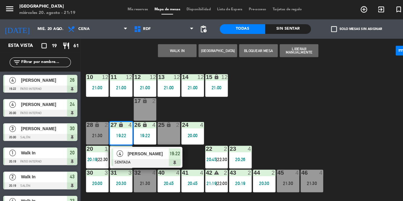
click at [356, 117] on div "10 12 21:00 11 12 21:00 12 12 21:00 13 12 21:00 14 12 21:00 15 lock 12 21:00 17…" at bounding box center [240, 130] width 323 height 142
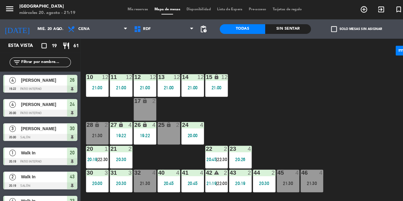
click at [315, 121] on div "10 12 21:00 11 12 21:00 12 12 21:00 13 12 21:00 14 12 21:00 15 lock 12 21:00 17…" at bounding box center [240, 130] width 323 height 142
click at [227, 150] on div "20:26" at bounding box center [225, 149] width 21 height 4
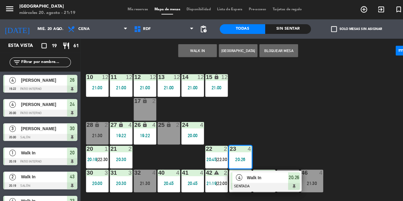
click at [333, 119] on div "10 12 21:00 11 12 21:00 12 12 21:00 13 12 21:00 14 12 21:00 15 lock 12 21:00 17…" at bounding box center [240, 130] width 323 height 142
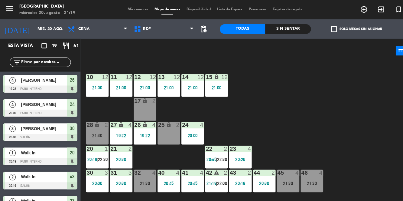
click at [200, 147] on span "20:45" at bounding box center [198, 149] width 9 height 5
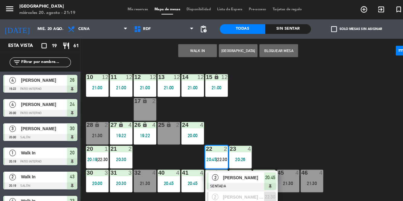
click at [338, 115] on div "10 12 21:00 11 12 21:00 12 12 21:00 13 12 21:00 14 12 21:00 15 lock 12 21:00 17…" at bounding box center [240, 130] width 323 height 142
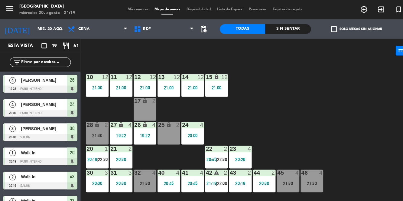
click at [366, 93] on div "10 12 21:00 11 12 21:00 12 12 21:00 13 12 21:00 14 12 21:00 15 lock 12 21:00 17…" at bounding box center [240, 130] width 323 height 142
click at [353, 95] on div "10 12 21:00 11 12 21:00 12 12 21:00 13 12 21:00 14 12 21:00 15 lock 12 21:00 17…" at bounding box center [240, 130] width 323 height 142
click at [352, 104] on div "10 12 21:00 11 12 21:00 12 12 21:00 13 12 21:00 14 12 21:00 15 lock 12 21:00 17…" at bounding box center [240, 130] width 323 height 142
click at [207, 173] on span "22:00" at bounding box center [208, 171] width 9 height 5
click at [335, 99] on div "10 12 21:00 11 12 21:00 12 12 21:00 13 12 21:00 14 12 21:00 15 lock 12 21:00 17…" at bounding box center [240, 130] width 323 height 142
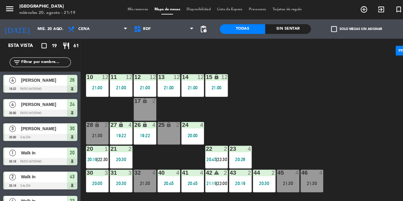
click at [228, 174] on div "20:19" at bounding box center [225, 171] width 21 height 4
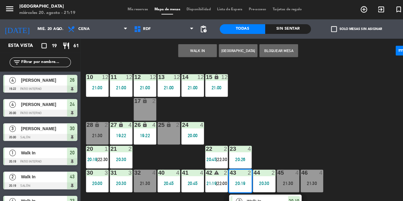
click at [246, 191] on span "Walk In" at bounding box center [250, 188] width 39 height 6
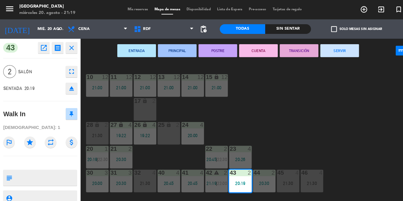
click at [327, 48] on button "SERVIR" at bounding box center [318, 47] width 36 height 12
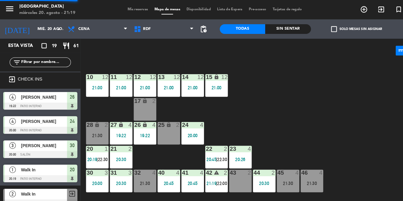
click at [366, 119] on div "10 12 21:00 11 12 21:00 12 12 21:00 13 12 21:00 14 12 21:00 15 lock 12 21:00 17…" at bounding box center [240, 130] width 323 height 142
click at [198, 174] on div "42 warning 2 21:19 | 22:00" at bounding box center [202, 169] width 21 height 21
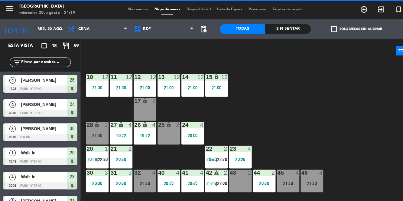
scroll to position [33, 0]
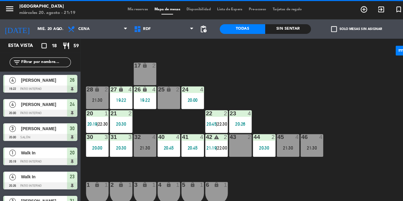
click at [207, 136] on span "22:00" at bounding box center [208, 138] width 9 height 5
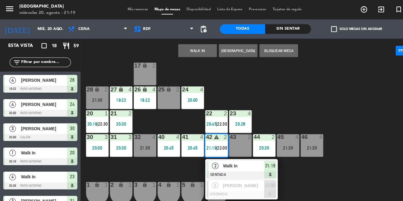
click at [226, 180] on div at bounding box center [226, 182] width 65 height 7
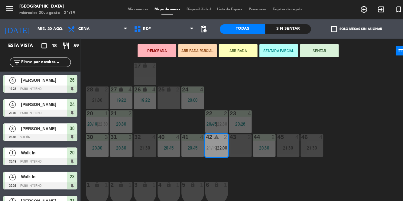
click at [228, 134] on div "43 2" at bounding box center [225, 136] width 21 height 21
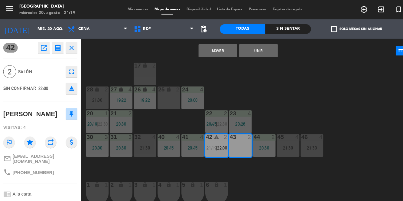
click at [210, 46] on button "Mover" at bounding box center [204, 47] width 36 height 12
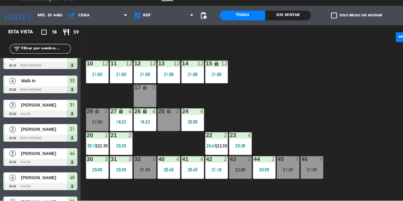
scroll to position [0, 0]
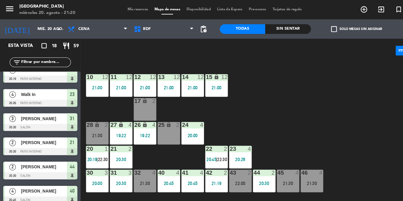
click at [129, 9] on span "Mis reservas" at bounding box center [129, 8] width 25 height 3
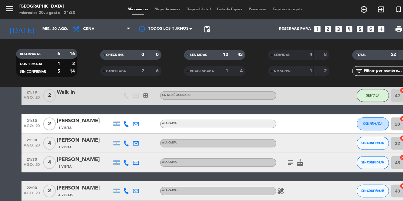
scroll to position [288, 0]
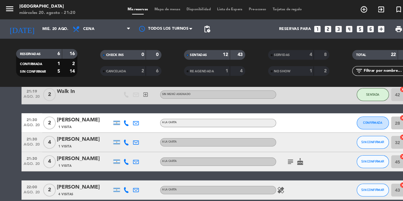
click at [80, 114] on div "[PERSON_NAME]" at bounding box center [78, 112] width 51 height 8
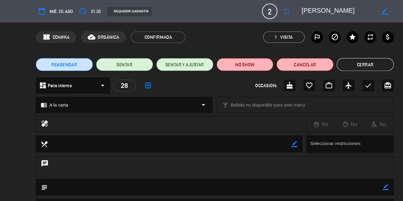
click at [356, 62] on button "Cerrar" at bounding box center [342, 60] width 53 height 12
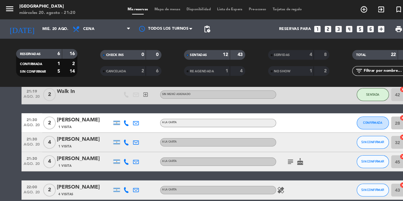
click at [80, 150] on div "[PERSON_NAME]" at bounding box center [78, 149] width 51 height 8
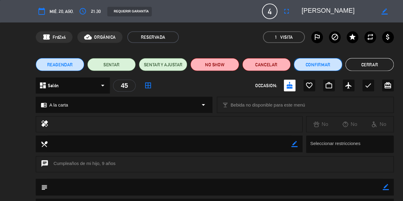
click at [307, 63] on button "Confirmar" at bounding box center [297, 60] width 45 height 12
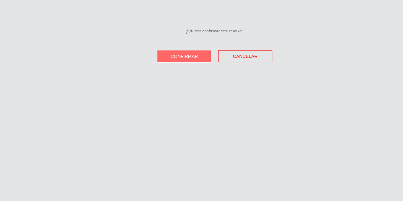
click at [183, 54] on span "Confirmar" at bounding box center [173, 52] width 26 height 5
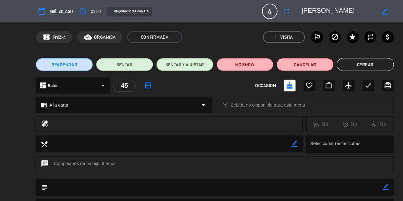
click at [361, 60] on button "Cerrar" at bounding box center [342, 60] width 53 height 12
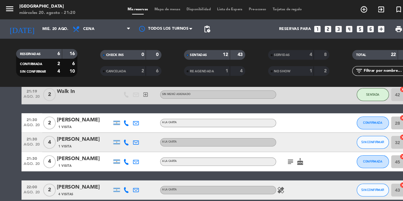
click at [85, 133] on div "[PERSON_NAME]" at bounding box center [78, 131] width 51 height 8
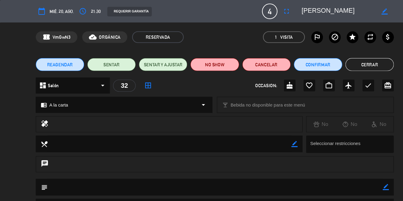
click at [357, 60] on button "Cerrar" at bounding box center [346, 60] width 45 height 12
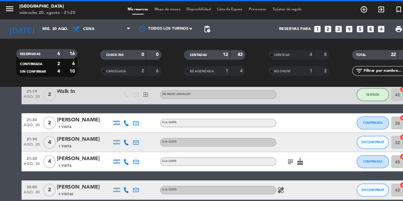
click at [119, 134] on icon at bounding box center [118, 132] width 5 height 5
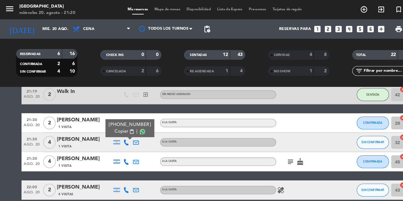
click at [132, 121] on span at bounding box center [133, 123] width 5 height 5
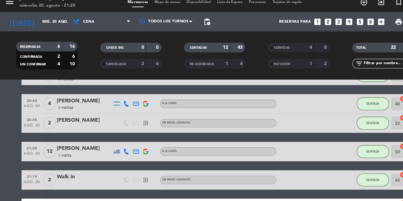
scroll to position [0, 0]
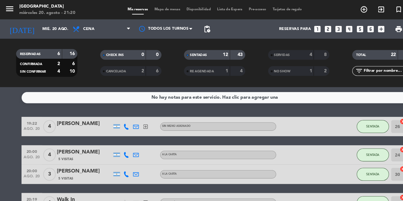
click at [156, 10] on span "Mapa de mesas" at bounding box center [157, 8] width 30 height 3
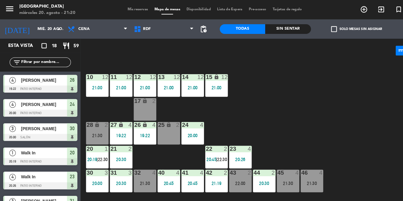
click at [328, 107] on div "10 12 21:00 11 12 21:00 12 12 21:00 13 12 21:00 14 12 21:00 15 lock 12 21:00 17…" at bounding box center [240, 130] width 323 height 142
click at [95, 143] on div "20 1 20:19 | 22:30" at bounding box center [91, 147] width 21 height 21
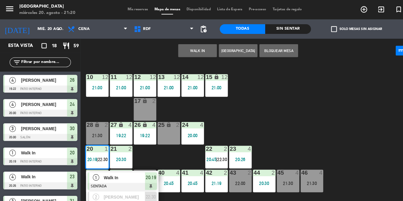
click at [333, 104] on div "10 12 21:00 11 12 21:00 12 12 21:00 13 12 21:00 14 12 21:00 15 lock 12 21:00 17…" at bounding box center [240, 130] width 323 height 142
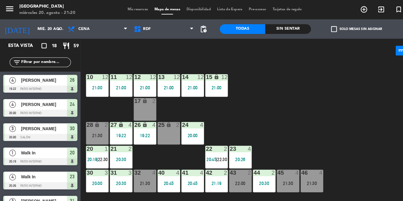
click at [334, 111] on div "10 12 21:00 11 12 21:00 12 12 21:00 13 12 21:00 14 12 21:00 15 lock 12 21:00 17…" at bounding box center [240, 130] width 323 height 142
click at [343, 111] on div "10 12 21:00 11 12 21:00 12 12 21:00 13 12 21:00 14 12 21:00 15 lock 12 21:00 17…" at bounding box center [240, 130] width 323 height 142
click at [353, 111] on div "10 12 21:00 11 12 21:00 12 12 21:00 13 12 21:00 14 12 21:00 15 lock 12 21:00 17…" at bounding box center [240, 130] width 323 height 142
click at [134, 9] on span "Mis reservas" at bounding box center [129, 8] width 25 height 3
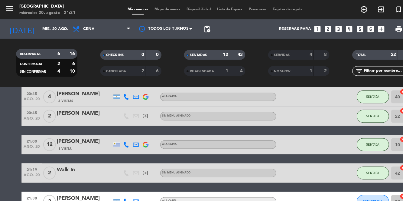
scroll to position [321, 0]
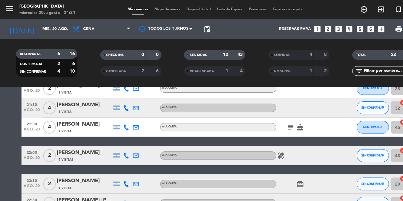
click at [118, 145] on icon at bounding box center [118, 145] width 5 height 5
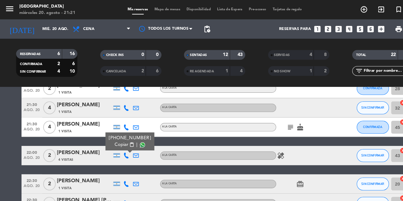
click at [131, 135] on span at bounding box center [133, 135] width 5 height 5
click at [79, 147] on div "4 Visitas" at bounding box center [78, 149] width 51 height 5
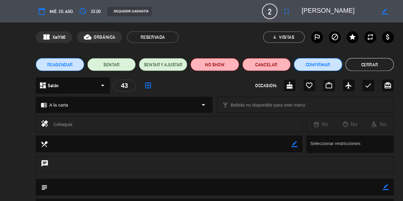
click at [312, 60] on button "Confirmar" at bounding box center [297, 60] width 45 height 12
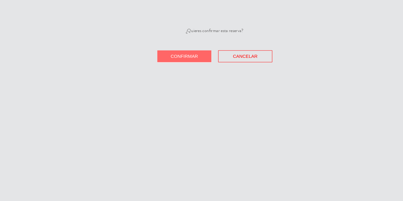
click at [181, 56] on button "Confirmar" at bounding box center [172, 52] width 51 height 11
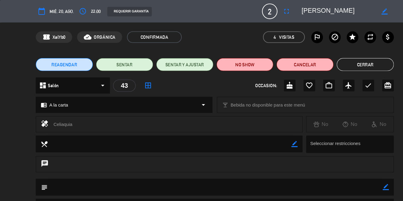
click at [355, 60] on button "Cerrar" at bounding box center [342, 60] width 53 height 12
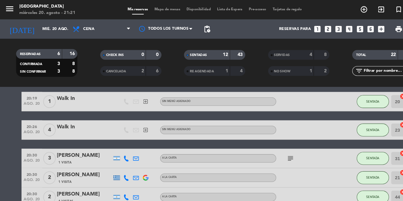
scroll to position [0, 0]
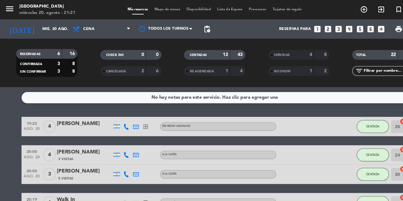
click at [161, 10] on span "Mapa de mesas" at bounding box center [157, 8] width 30 height 3
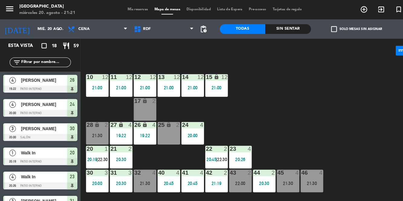
click at [363, 185] on div "10 12 21:00 11 12 21:00 12 12 21:00 13 12 21:00 14 12 21:00 15 lock 12 21:00 17…" at bounding box center [240, 144] width 323 height 171
click at [131, 9] on span "Mis reservas" at bounding box center [129, 8] width 25 height 3
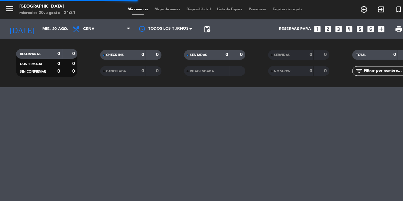
click at [159, 14] on div "menu [GEOGRAPHIC_DATA] miércoles 20. agosto - 21:21 Mis reservas Mapa de mesas …" at bounding box center [201, 9] width 403 height 18
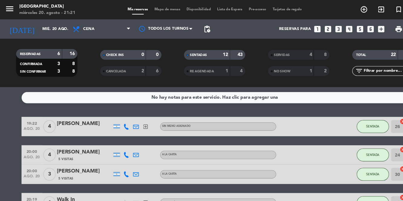
click at [162, 8] on span "Mapa de mesas" at bounding box center [157, 8] width 30 height 3
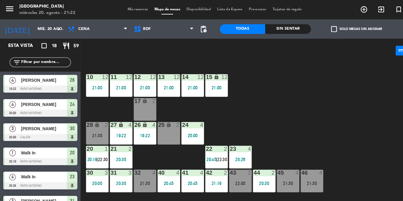
click at [327, 126] on div "10 12 21:00 11 12 21:00 12 12 21:00 13 12 21:00 14 12 21:00 15 lock 12 21:00 17…" at bounding box center [240, 144] width 323 height 171
click at [333, 119] on div "10 12 21:00 11 12 21:00 12 12 21:00 13 12 21:00 14 12 21:00 15 lock 12 21:00 17…" at bounding box center [240, 144] width 323 height 171
click at [332, 124] on div "10 12 21:00 11 12 21:00 12 12 21:00 13 12 21:00 14 12 21:00 15 lock 12 21:00 17…" at bounding box center [240, 144] width 323 height 171
click at [337, 127] on div "10 12 21:00 11 12 21:00 12 12 21:00 13 12 21:00 14 12 21:00 15 lock 12 21:00 17…" at bounding box center [240, 144] width 323 height 171
click at [331, 124] on div "10 12 21:00 11 12 21:00 12 12 21:00 13 12 21:00 14 12 21:00 15 lock 12 21:00 17…" at bounding box center [240, 144] width 323 height 171
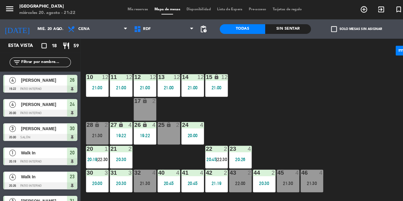
click at [330, 120] on div "10 12 21:00 11 12 21:00 12 12 21:00 13 12 21:00 14 12 21:00 15 lock 12 21:00 17…" at bounding box center [240, 144] width 323 height 171
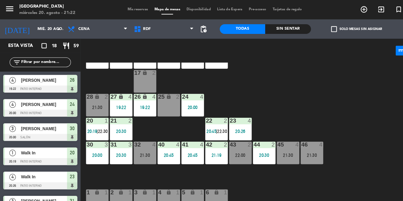
scroll to position [40, 0]
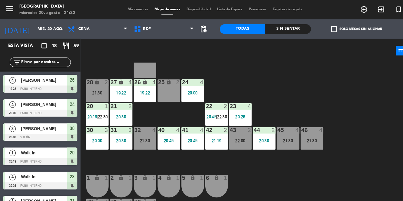
click at [349, 98] on div "10 12 21:00 11 12 21:00 12 12 21:00 13 12 21:00 14 12 21:00 15 lock 12 21:00 17…" at bounding box center [240, 144] width 323 height 171
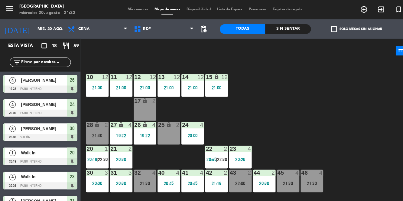
click at [335, 94] on div "10 12 21:00 11 12 21:00 12 12 21:00 13 12 21:00 14 12 21:00 15 lock 12 21:00 17…" at bounding box center [240, 144] width 323 height 171
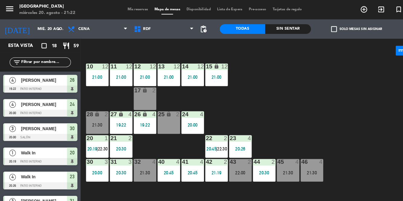
scroll to position [13, 0]
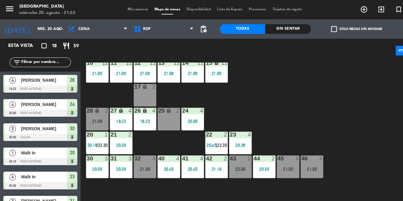
click at [131, 8] on span "Mis reservas" at bounding box center [129, 8] width 25 height 3
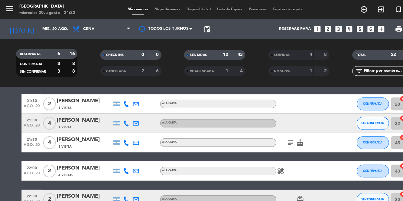
scroll to position [306, 0]
click at [159, 7] on div "Mis reservas Mapa de mesas Disponibilidad Lista de Espera Pre-acceso Tarjetas d…" at bounding box center [201, 8] width 169 height 5
click at [163, 9] on span "Mapa de mesas" at bounding box center [157, 8] width 30 height 3
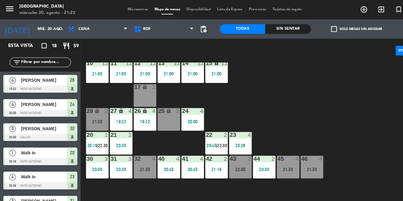
scroll to position [12, 0]
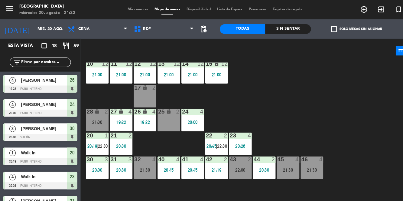
click at [344, 109] on div "10 12 21:00 11 12 21:00 12 12 21:00 13 12 21:00 14 12 21:00 15 lock 12 21:00 17…" at bounding box center [240, 130] width 323 height 142
click at [227, 156] on div "43 2 22:00" at bounding box center [225, 156] width 21 height 21
click at [339, 108] on div "10 12 21:00 11 12 21:00 12 12 21:00 13 12 21:00 14 12 21:00 15 lock 12 21:00 17…" at bounding box center [240, 130] width 323 height 142
click at [131, 10] on span "Mis reservas" at bounding box center [129, 8] width 25 height 3
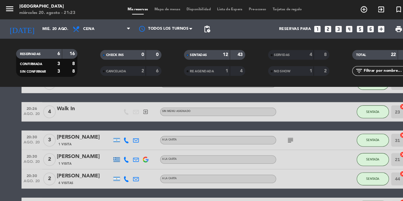
scroll to position [321, 0]
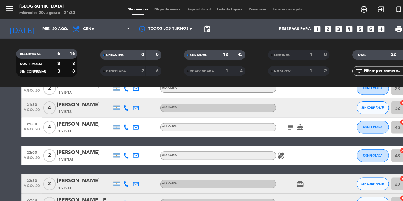
click at [155, 7] on span "Mapa de mesas" at bounding box center [157, 8] width 30 height 3
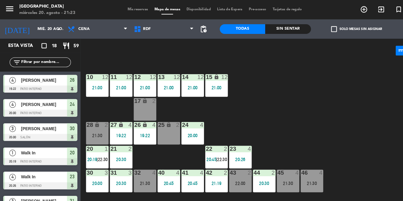
click at [342, 98] on div "10 12 21:00 11 12 21:00 12 12 21:00 13 12 21:00 14 12 21:00 15 lock 12 21:00 17…" at bounding box center [240, 130] width 323 height 142
click at [324, 114] on div "10 12 21:00 11 12 21:00 12 12 21:00 13 12 21:00 14 12 21:00 15 lock 12 21:00 17…" at bounding box center [240, 130] width 323 height 142
click at [338, 105] on div "10 12 21:00 11 12 21:00 12 12 21:00 13 12 21:00 14 12 21:00 15 lock 12 21:00 17…" at bounding box center [240, 130] width 323 height 142
click at [336, 117] on div "10 12 21:00 11 12 21:00 12 12 21:00 13 12 21:00 14 12 21:00 15 lock 12 21:00 17…" at bounding box center [240, 130] width 323 height 142
click at [337, 110] on div "10 12 21:00 11 12 21:00 12 12 21:00 13 12 21:00 14 12 21:00 15 lock 12 21:00 17…" at bounding box center [240, 130] width 323 height 142
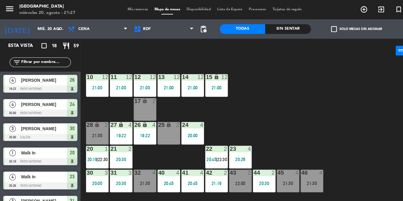
click at [330, 114] on div "10 12 21:00 11 12 21:00 12 12 21:00 13 12 21:00 14 12 21:00 15 lock 12 21:00 17…" at bounding box center [240, 130] width 323 height 142
click at [118, 149] on div "20:30" at bounding box center [113, 149] width 21 height 4
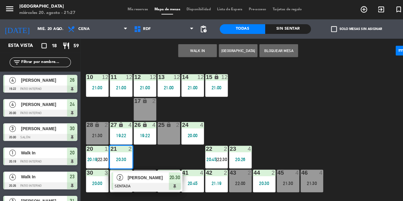
click at [317, 111] on div "10 12 21:00 11 12 21:00 12 12 21:00 13 12 21:00 14 12 21:00 15 lock 12 21:00 17…" at bounding box center [240, 130] width 323 height 142
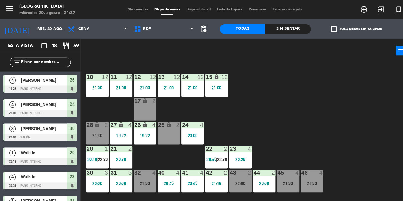
click at [86, 145] on div "20 1 20:19 | 22:30" at bounding box center [91, 147] width 21 height 21
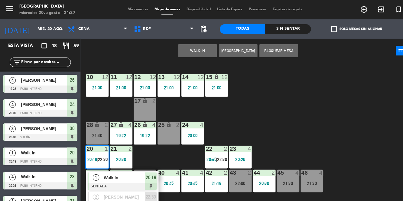
click at [334, 108] on div "10 12 21:00 11 12 21:00 12 12 21:00 13 12 21:00 14 12 21:00 15 lock 12 21:00 17…" at bounding box center [240, 130] width 323 height 142
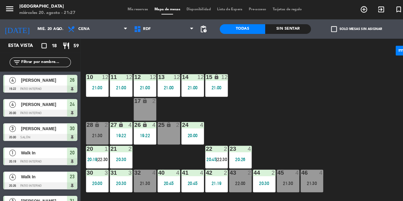
click at [319, 102] on div "10 12 21:00 11 12 21:00 12 12 21:00 13 12 21:00 14 12 21:00 15 lock 12 21:00 17…" at bounding box center [240, 130] width 323 height 142
click at [202, 141] on div at bounding box center [203, 139] width 10 height 5
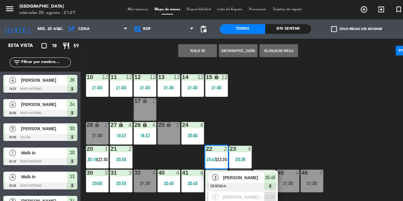
click at [330, 101] on div "10 12 21:00 11 12 21:00 12 12 21:00 13 12 21:00 14 12 21:00 15 lock 12 21:00 17…" at bounding box center [240, 130] width 323 height 142
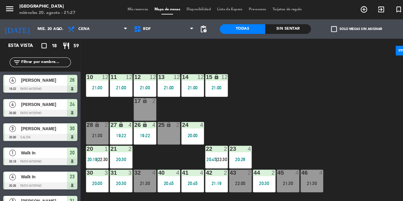
click at [320, 108] on div "10 12 21:00 11 12 21:00 12 12 21:00 13 12 21:00 14 12 21:00 15 lock 12 21:00 17…" at bounding box center [240, 130] width 323 height 142
click at [320, 116] on div "10 12 21:00 11 12 21:00 12 12 21:00 13 12 21:00 14 12 21:00 15 lock 12 21:00 17…" at bounding box center [240, 130] width 323 height 142
click at [312, 104] on div "10 12 21:00 11 12 21:00 12 12 21:00 13 12 21:00 14 12 21:00 15 lock 12 21:00 17…" at bounding box center [240, 130] width 323 height 142
click at [296, 116] on div "10 12 21:00 11 12 21:00 12 12 21:00 13 12 21:00 14 12 21:00 15 lock 12 21:00 17…" at bounding box center [240, 130] width 323 height 142
click at [329, 99] on div "10 12 21:00 11 12 21:00 12 12 21:00 13 12 21:00 14 12 21:00 15 lock 12 21:00 17…" at bounding box center [240, 130] width 323 height 142
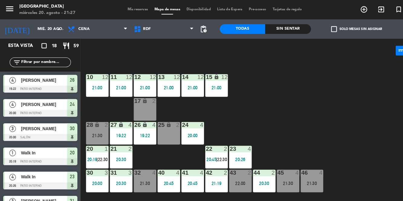
click at [330, 101] on div "10 12 21:00 11 12 21:00 12 12 21:00 13 12 21:00 14 12 21:00 15 lock 12 21:00 17…" at bounding box center [240, 130] width 323 height 142
click at [329, 102] on div "10 12 21:00 11 12 21:00 12 12 21:00 13 12 21:00 14 12 21:00 15 lock 12 21:00 17…" at bounding box center [240, 130] width 323 height 142
click at [326, 104] on div "10 12 21:00 11 12 21:00 12 12 21:00 13 12 21:00 14 12 21:00 15 lock 12 21:00 17…" at bounding box center [240, 130] width 323 height 142
click at [327, 107] on div "10 12 21:00 11 12 21:00 12 12 21:00 13 12 21:00 14 12 21:00 15 lock 12 21:00 17…" at bounding box center [240, 130] width 323 height 142
click at [293, 105] on div "10 12 21:00 11 12 21:00 12 12 21:00 13 12 21:00 14 12 21:00 15 lock 12 21:00 17…" at bounding box center [240, 130] width 323 height 142
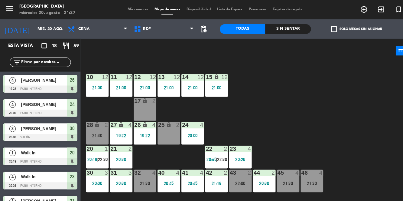
click at [312, 101] on div "10 12 21:00 11 12 21:00 12 12 21:00 13 12 21:00 14 12 21:00 15 lock 12 21:00 17…" at bounding box center [240, 130] width 323 height 142
click at [314, 110] on div "10 12 21:00 11 12 21:00 12 12 21:00 13 12 21:00 14 12 21:00 15 lock 12 21:00 17…" at bounding box center [240, 130] width 323 height 142
click at [270, 169] on div "45 4 21:30" at bounding box center [269, 169] width 21 height 21
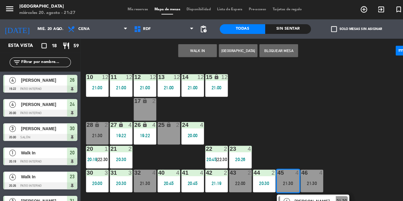
click at [347, 108] on div "10 12 21:00 11 12 21:00 12 12 21:00 13 12 21:00 14 12 21:00 15 lock 12 21:00 17…" at bounding box center [240, 130] width 323 height 142
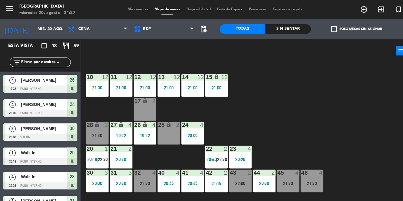
click at [269, 169] on div "45 4 21:30" at bounding box center [269, 169] width 21 height 21
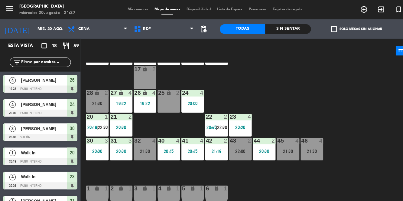
click at [272, 138] on div "45 4 21:30" at bounding box center [269, 139] width 21 height 21
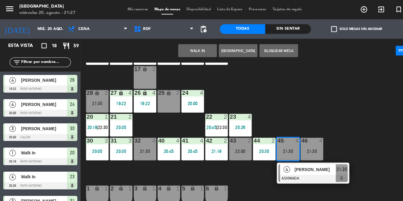
click at [292, 163] on div "[PERSON_NAME]" at bounding box center [294, 159] width 39 height 10
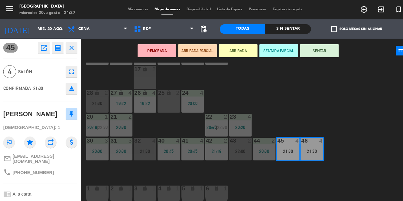
click at [109, 98] on div "19:22" at bounding box center [113, 97] width 21 height 4
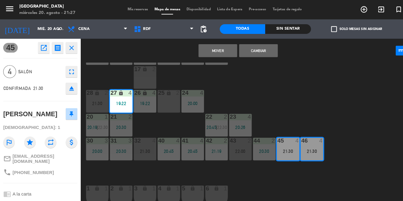
click at [134, 95] on div "19:22" at bounding box center [135, 97] width 21 height 4
click at [205, 48] on button "Mover y Unir" at bounding box center [204, 47] width 36 height 12
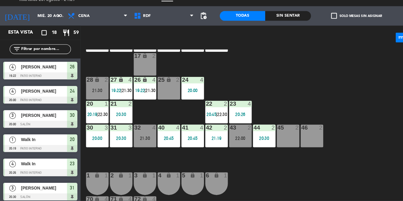
scroll to position [55, 0]
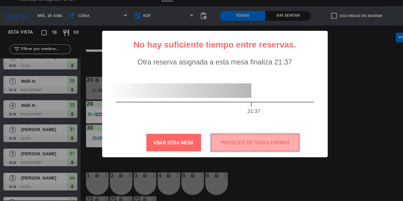
click at [253, 146] on button "PROCEDER DE TODAS FORMAS" at bounding box center [239, 145] width 83 height 17
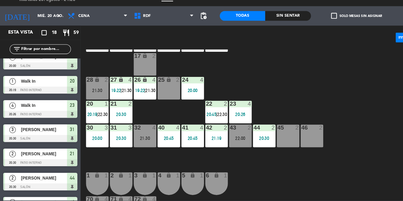
click at [272, 139] on div "45 2" at bounding box center [269, 139] width 21 height 21
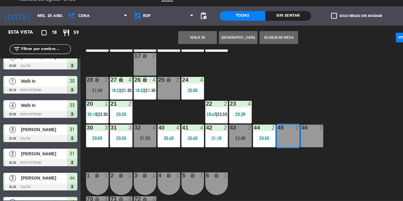
click at [294, 140] on div "46 2" at bounding box center [292, 139] width 21 height 21
click at [189, 48] on button "WALK IN" at bounding box center [185, 47] width 36 height 12
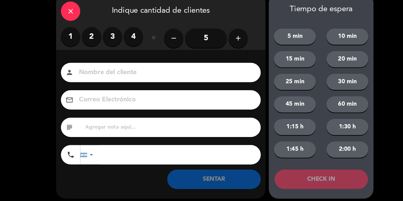
click at [103, 46] on label "3" at bounding box center [105, 46] width 18 height 18
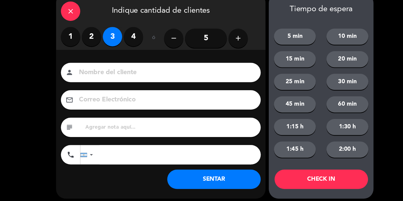
scroll to position [0, 0]
click at [217, 185] on button "SENTAR" at bounding box center [201, 180] width 88 height 18
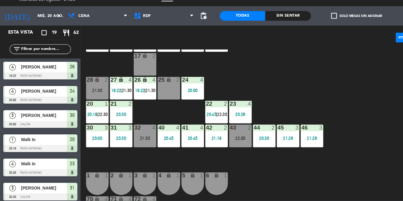
click at [92, 114] on div "20 1 20:19 | 22:30" at bounding box center [91, 117] width 21 height 21
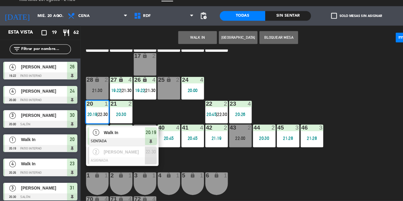
click at [122, 135] on span "Walk In" at bounding box center [116, 136] width 39 height 6
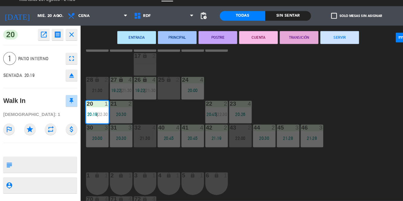
click at [328, 48] on button "SERVIR" at bounding box center [318, 47] width 36 height 12
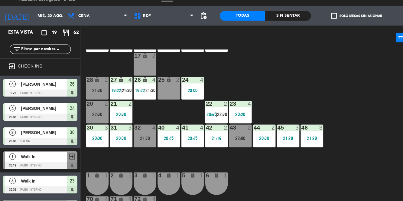
click at [361, 131] on div "10 12 21:00 11 12 21:00 12 12 21:00 13 12 21:00 14 12 21:00 15 lock 12 21:00 17…" at bounding box center [240, 130] width 323 height 142
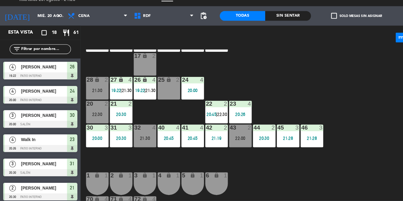
scroll to position [11, 0]
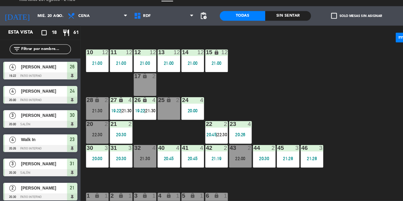
click at [228, 157] on div "43 2 22:00" at bounding box center [225, 158] width 21 height 21
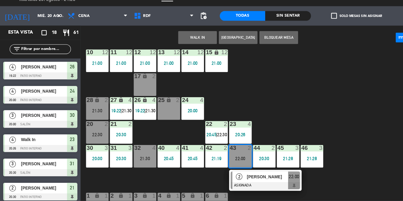
click at [84, 135] on div "20 2 22:30" at bounding box center [91, 136] width 21 height 21
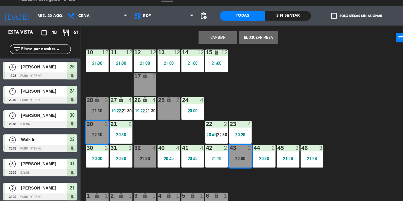
click at [206, 51] on button "Cambiar" at bounding box center [204, 47] width 36 height 12
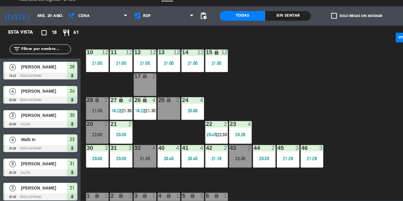
click at [319, 95] on div "10 12 21:00 11 12 21:00 12 12 21:00 13 12 21:00 14 12 21:00 15 lock 12 21:00 17…" at bounding box center [240, 130] width 323 height 142
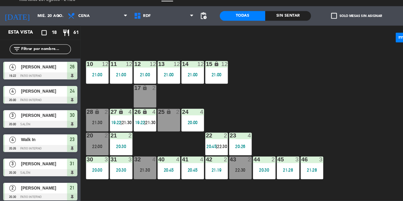
click at [311, 99] on div "10 12 21:00 11 12 21:00 12 12 21:00 13 12 21:00 14 12 21:00 15 lock 12 21:00 17…" at bounding box center [240, 130] width 323 height 142
click at [327, 109] on div "10 12 21:00 11 12 21:00 12 12 21:00 13 12 21:00 14 12 21:00 15 lock 12 21:00 17…" at bounding box center [240, 130] width 323 height 142
click at [178, 124] on div "24 4 20:00" at bounding box center [180, 124] width 21 height 21
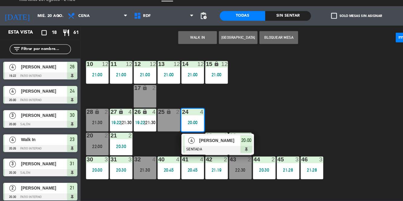
click at [211, 146] on span "[PERSON_NAME]" at bounding box center [206, 144] width 39 height 6
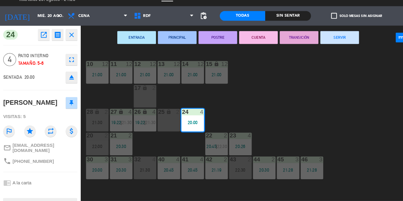
click at [324, 50] on button "SERVIR" at bounding box center [318, 47] width 36 height 12
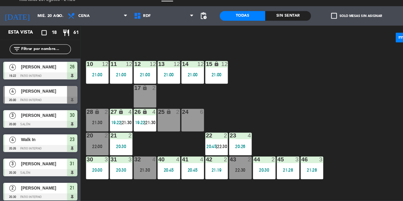
click at [134, 125] on span "19:22" at bounding box center [131, 126] width 9 height 5
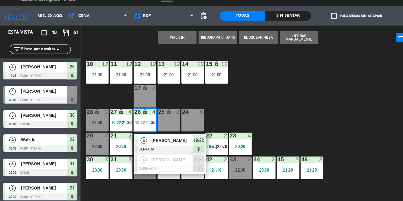
click at [148, 165] on span "[PERSON_NAME]" at bounding box center [161, 162] width 39 height 6
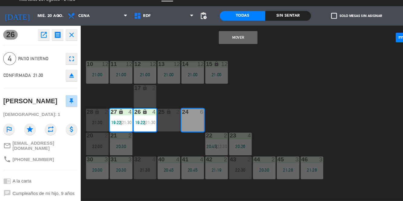
click at [235, 50] on button "Mover" at bounding box center [223, 47] width 36 height 12
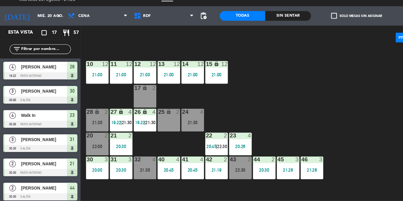
scroll to position [47, 0]
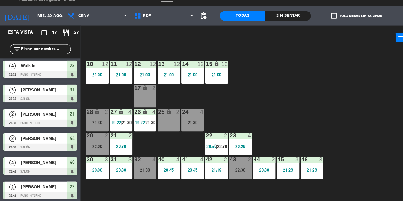
click at [327, 97] on div "10 12 21:00 11 12 21:00 12 12 21:00 13 12 21:00 14 12 21:00 15 lock 12 21:00 17…" at bounding box center [240, 130] width 323 height 142
click at [193, 27] on span "pending_actions" at bounding box center [190, 27] width 7 height 7
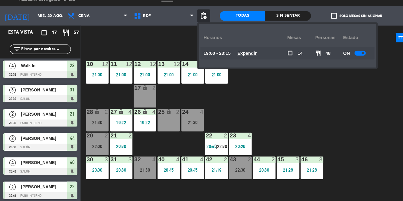
click at [336, 117] on div "10 12 21:00 11 12 21:00 12 12 21:00 13 12 21:00 14 12 21:00 15 lock 12 21:00 17…" at bounding box center [240, 130] width 323 height 142
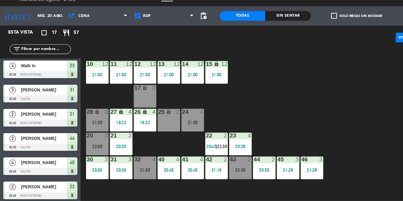
click at [209, 166] on div "42 2 21:19" at bounding box center [202, 169] width 21 height 21
click at [320, 104] on div "10 12 21:00 11 12 21:00 12 12 21:00 13 12 21:00 14 12 21:00 15 lock 12 21:00 17…" at bounding box center [240, 130] width 323 height 142
click at [227, 169] on div "22:30" at bounding box center [225, 171] width 21 height 4
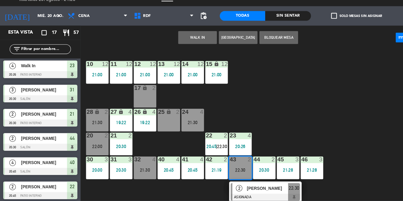
click at [335, 98] on div "10 12 21:00 11 12 21:00 12 12 21:00 13 12 21:00 14 12 21:00 15 lock 12 21:00 17…" at bounding box center [240, 130] width 323 height 142
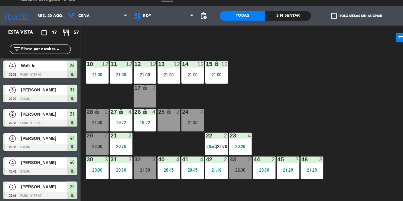
click at [245, 175] on div "44 2 20:30" at bounding box center [247, 169] width 21 height 21
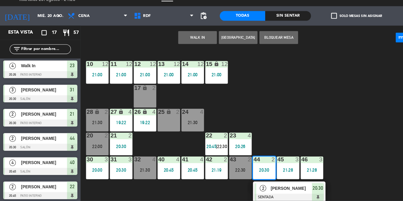
click at [315, 100] on div "10 12 21:00 11 12 21:00 12 12 21:00 13 12 21:00 14 12 21:00 15 lock 12 21:00 17…" at bounding box center [240, 130] width 323 height 142
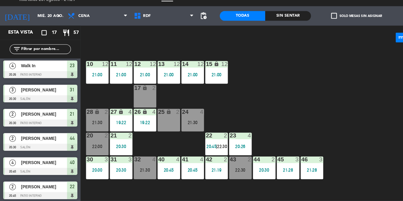
click at [320, 89] on div "10 12 21:00 11 12 21:00 12 12 21:00 13 12 21:00 14 12 21:00 15 lock 12 21:00 17…" at bounding box center [240, 130] width 323 height 142
click at [329, 96] on div "10 12 21:00 11 12 21:00 12 12 21:00 13 12 21:00 14 12 21:00 15 lock 12 21:00 17…" at bounding box center [240, 130] width 323 height 142
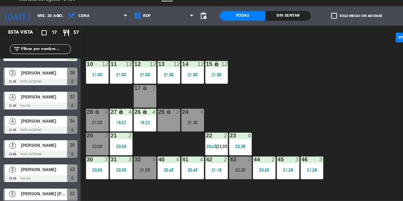
scroll to position [252, 0]
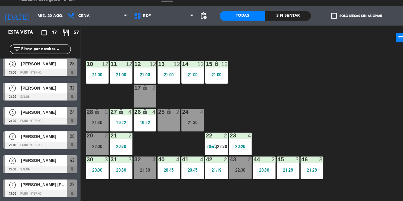
click at [288, 111] on div "10 12 21:00 11 12 21:00 12 12 21:00 13 12 21:00 14 12 21:00 15 lock 12 21:00 17…" at bounding box center [240, 130] width 323 height 142
click at [184, 129] on div "21:30" at bounding box center [180, 127] width 21 height 4
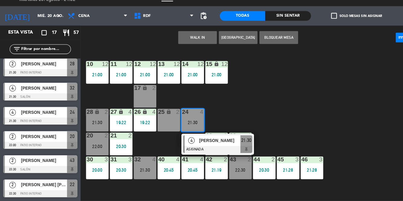
click at [210, 145] on span "[PERSON_NAME]" at bounding box center [206, 144] width 39 height 6
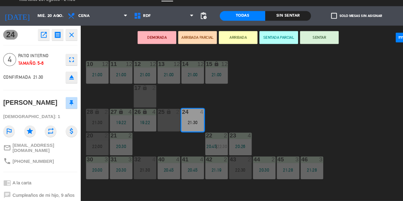
click at [317, 120] on div "10 12 21:00 11 12 21:00 12 12 21:00 13 12 21:00 14 12 21:00 15 lock 12 21:00 17…" at bounding box center [240, 130] width 323 height 142
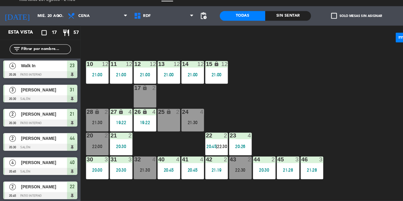
scroll to position [0, 0]
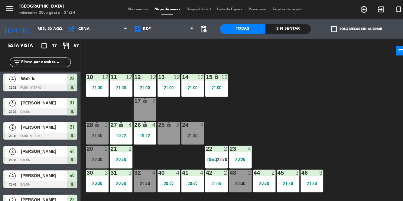
click at [336, 105] on div "10 12 21:00 11 12 21:00 12 12 21:00 13 12 21:00 14 12 21:00 15 lock 12 21:00 17…" at bounding box center [240, 130] width 323 height 142
click at [378, 108] on div "10 12 21:00 11 12 21:00 12 12 21:00 13 12 21:00 14 12 21:00 15 lock 12 21:00 17…" at bounding box center [240, 130] width 323 height 142
click at [373, 187] on div "10 12 21:00 11 12 21:00 12 12 21:00 13 12 21:00 14 12 21:00 15 lock 12 21:00 17…" at bounding box center [240, 130] width 323 height 142
click at [132, 9] on span "Mis reservas" at bounding box center [129, 8] width 25 height 3
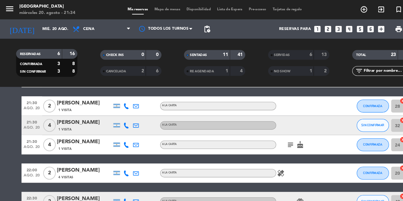
scroll to position [303, 0]
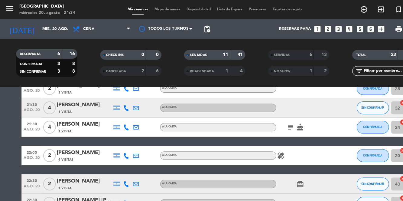
click at [87, 117] on div "[PERSON_NAME]" at bounding box center [78, 116] width 51 height 8
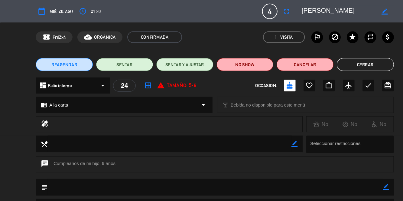
click at [272, 9] on icon "fullscreen" at bounding box center [268, 10] width 7 height 7
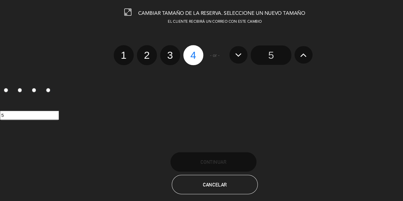
click at [258, 55] on input "5" at bounding box center [254, 52] width 38 height 18
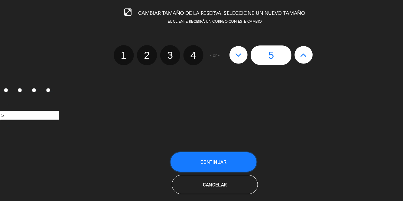
click at [221, 150] on button "Continuar" at bounding box center [200, 152] width 81 height 18
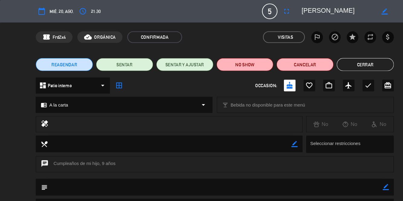
click at [357, 62] on button "Cerrar" at bounding box center [342, 60] width 53 height 12
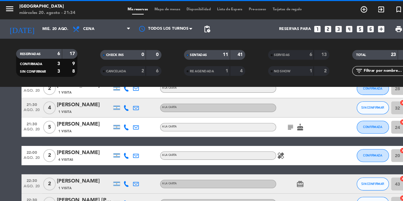
click at [158, 9] on span "Mapa de mesas" at bounding box center [157, 8] width 30 height 3
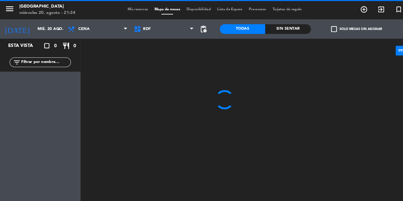
click at [132, 9] on span "Mis reservas" at bounding box center [129, 8] width 25 height 3
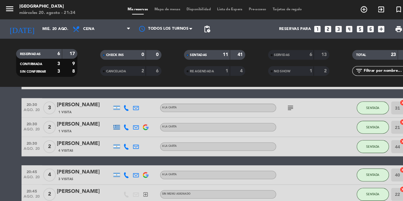
scroll to position [98, 0]
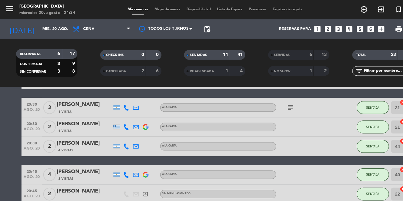
click at [270, 101] on icon "subject" at bounding box center [272, 100] width 7 height 7
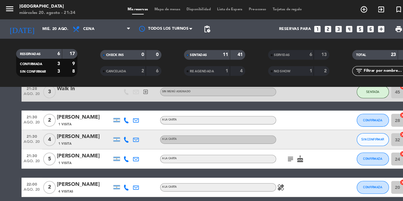
scroll to position [276, 0]
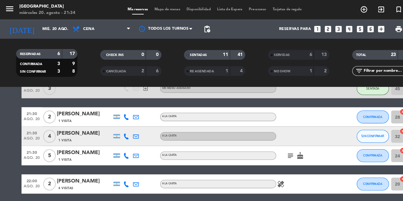
click at [272, 149] on icon "subject" at bounding box center [272, 145] width 7 height 7
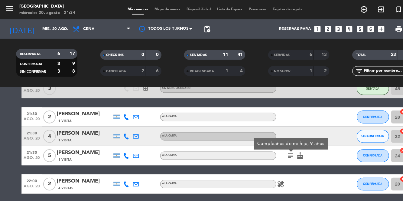
scroll to position [303, 0]
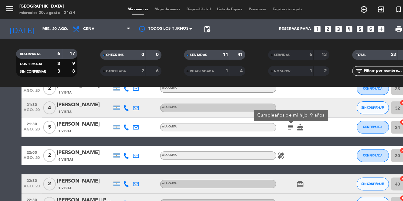
click at [261, 148] on icon "healing" at bounding box center [263, 145] width 7 height 7
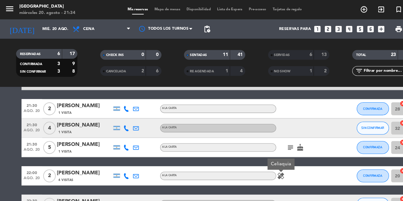
scroll to position [282, 0]
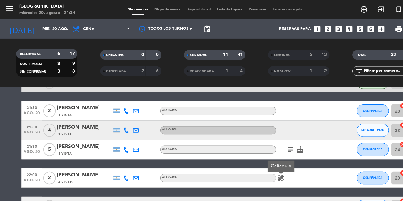
click at [159, 8] on span "Mapa de mesas" at bounding box center [157, 8] width 30 height 3
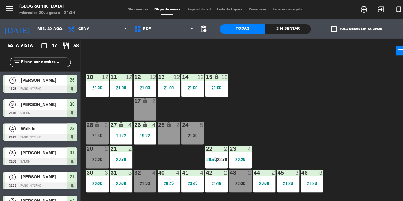
click at [182, 120] on div "24 5" at bounding box center [180, 117] width 21 height 6
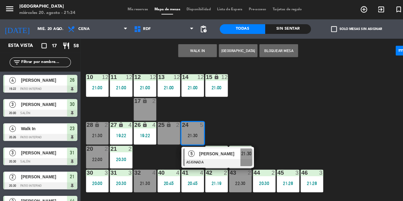
click at [206, 147] on span "[PERSON_NAME]" at bounding box center [206, 144] width 39 height 6
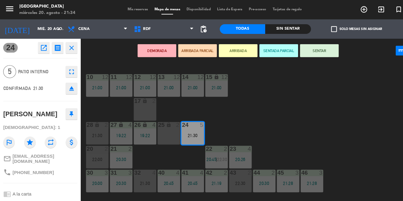
click at [304, 48] on button "SENTAR" at bounding box center [299, 47] width 36 height 12
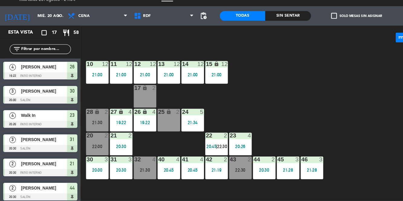
scroll to position [47, 0]
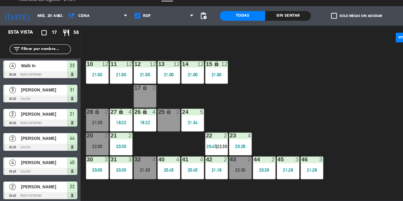
click at [326, 123] on div "10 12 21:00 11 12 21:00 12 12 21:00 13 12 21:00 14 12 21:00 15 lock 12 21:00 17…" at bounding box center [240, 130] width 323 height 142
click at [339, 113] on div "10 12 21:00 11 12 21:00 12 12 21:00 13 12 21:00 14 12 21:00 15 lock 12 21:00 17…" at bounding box center [240, 130] width 323 height 142
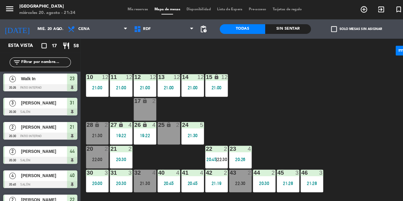
click at [344, 117] on div "10 12 21:00 11 12 21:00 12 12 21:00 13 12 21:00 14 12 21:00 15 lock 12 21:00 17…" at bounding box center [240, 130] width 323 height 142
click at [340, 115] on div "10 12 21:00 11 12 21:00 12 12 21:00 13 12 21:00 14 12 21:00 15 lock 12 21:00 17…" at bounding box center [240, 130] width 323 height 142
click at [324, 106] on div "10 12 21:00 11 12 21:00 12 12 21:00 13 12 21:00 14 12 21:00 15 lock 12 21:00 17…" at bounding box center [240, 130] width 323 height 142
click at [207, 144] on div "22 2 20:45 | 22:30" at bounding box center [202, 147] width 21 height 21
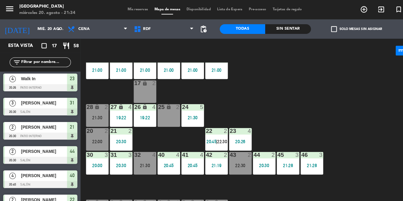
scroll to position [18, 0]
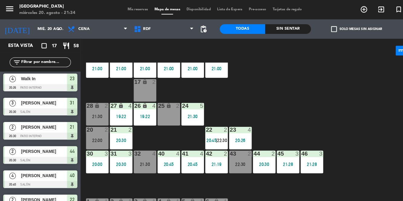
click at [205, 130] on span "22:30" at bounding box center [208, 131] width 9 height 5
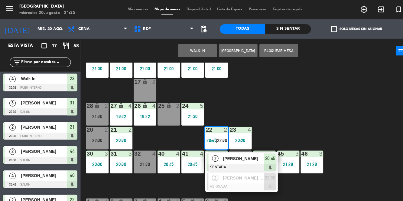
click at [339, 117] on div "10 12 21:00 11 12 21:00 12 12 21:00 13 12 21:00 14 12 21:00 15 lock 12 21:00 17…" at bounding box center [240, 130] width 323 height 142
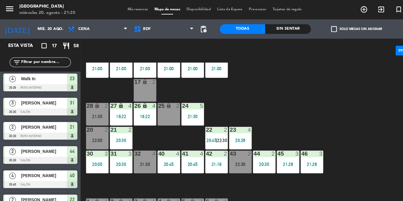
click at [136, 154] on div "21:30" at bounding box center [135, 154] width 21 height 4
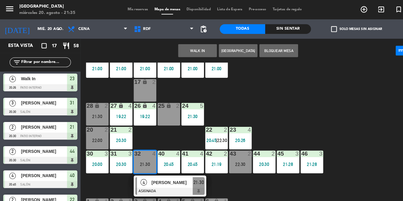
click at [314, 115] on div "10 12 21:00 11 12 21:00 12 12 21:00 13 12 21:00 14 12 21:00 15 lock 12 21:00 17…" at bounding box center [240, 130] width 323 height 142
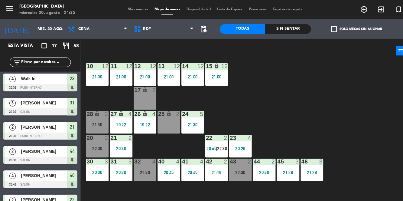
scroll to position [10, 0]
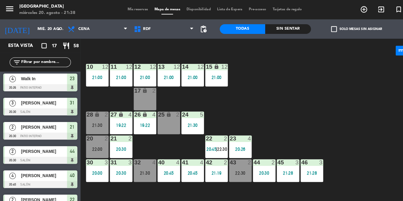
click at [378, 51] on button "power_input" at bounding box center [376, 47] width 11 height 9
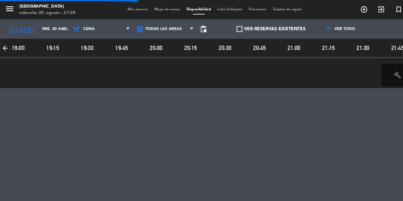
scroll to position [0, 179]
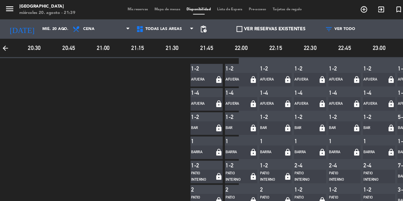
click at [125, 9] on span "Mis reservas" at bounding box center [129, 8] width 25 height 3
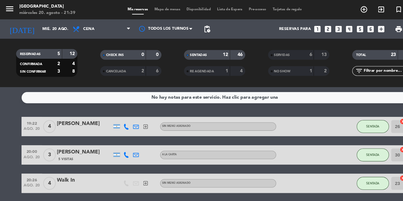
click at [164, 9] on span "Mapa de mesas" at bounding box center [157, 8] width 30 height 3
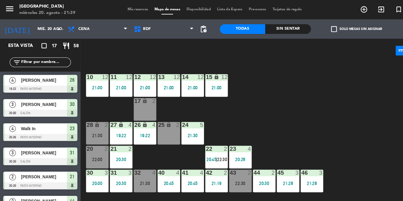
click at [134, 167] on div "32 4 21:30" at bounding box center [135, 169] width 21 height 21
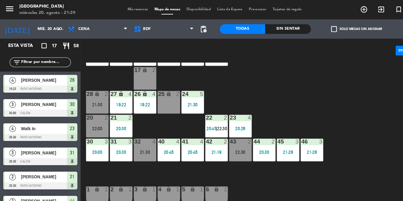
click at [145, 138] on div "32 4 21:30" at bounding box center [135, 140] width 21 height 21
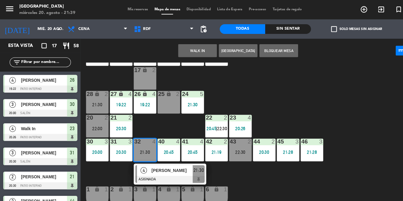
click at [159, 165] on div at bounding box center [159, 168] width 65 height 7
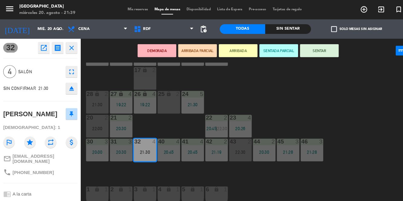
click at [345, 96] on div "10 12 21:00 11 12 21:00 12 12 21:00 13 12 21:00 14 12 21:00 15 lock 12 21:00 17…" at bounding box center [240, 130] width 323 height 142
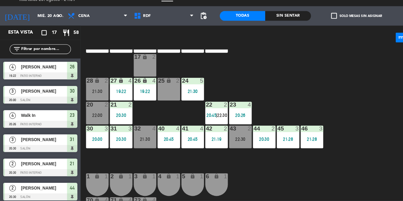
scroll to position [24, 0]
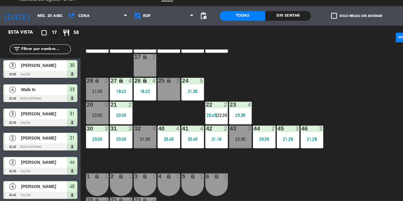
click at [138, 147] on div "32 4 21:30" at bounding box center [135, 140] width 21 height 21
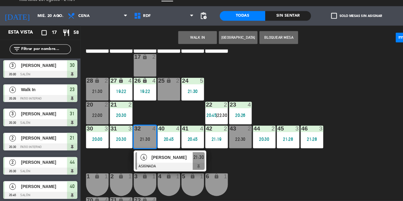
click at [166, 164] on div "[PERSON_NAME]" at bounding box center [160, 160] width 39 height 10
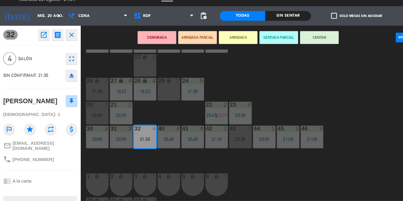
click at [302, 47] on button "SENTAR" at bounding box center [299, 47] width 36 height 12
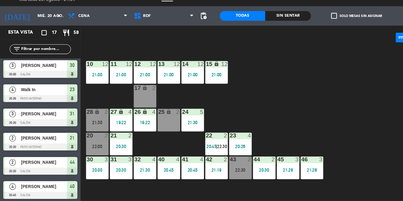
scroll to position [0, 0]
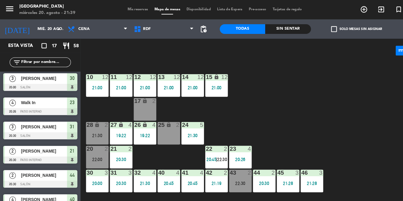
click at [88, 146] on div "20 2 22:00" at bounding box center [91, 147] width 21 height 21
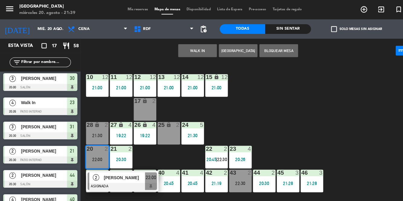
click at [318, 114] on div "10 12 21:00 11 12 21:00 12 12 21:00 13 12 21:00 14 12 21:00 15 lock 12 21:00 17…" at bounding box center [240, 130] width 323 height 142
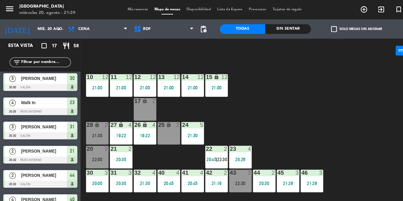
click at [91, 124] on div "28 lock 2 21:30" at bounding box center [91, 124] width 21 height 21
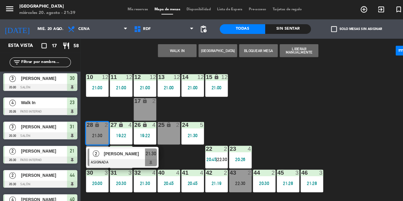
click at [314, 103] on div "10 12 21:00 11 12 21:00 12 12 21:00 13 12 21:00 14 12 21:00 15 lock 12 21:00 17…" at bounding box center [240, 130] width 323 height 142
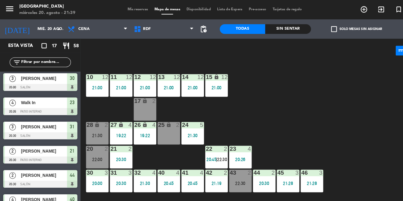
click at [95, 123] on div "28 lock 2 21:30" at bounding box center [91, 124] width 21 height 21
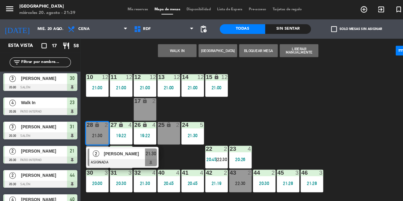
click at [296, 112] on div "10 12 21:00 11 12 21:00 12 12 21:00 13 12 21:00 14 12 21:00 15 lock 12 21:00 17…" at bounding box center [240, 130] width 323 height 142
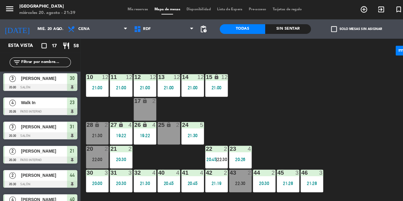
click at [93, 151] on div "22:00" at bounding box center [91, 149] width 21 height 4
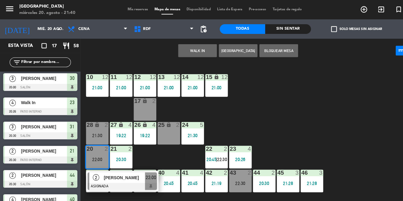
click at [93, 125] on div "21:30" at bounding box center [91, 127] width 21 height 4
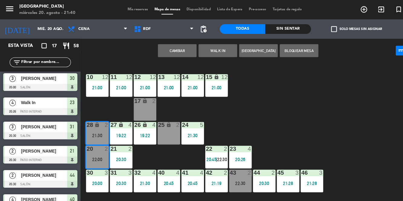
click at [165, 51] on button "Cambiar" at bounding box center [166, 47] width 36 height 12
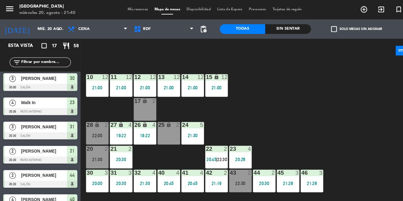
click at [88, 126] on div "22:00" at bounding box center [91, 127] width 21 height 4
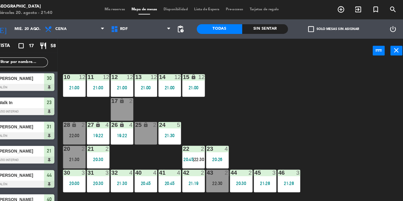
click at [94, 148] on div "21:30" at bounding box center [91, 149] width 21 height 4
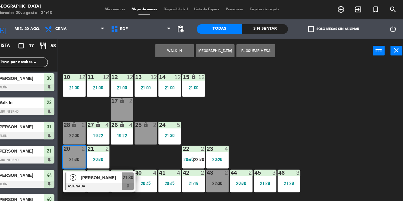
click at [331, 94] on div "10 12 21:00 11 12 21:00 12 12 21:00 13 12 21:00 14 12 21:00 15 lock 12 21:00 17…" at bounding box center [240, 130] width 323 height 142
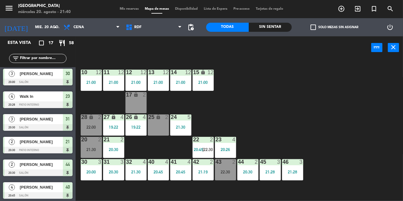
click at [93, 146] on div "20 2 21:30" at bounding box center [91, 147] width 21 height 21
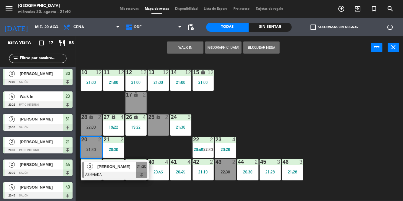
click at [88, 143] on div "20 2 21:30" at bounding box center [91, 147] width 21 height 21
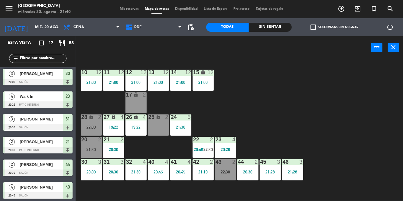
click at [94, 145] on div "20 2 21:30" at bounding box center [91, 147] width 21 height 21
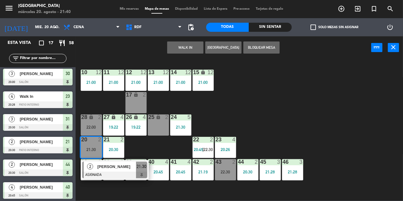
click at [117, 173] on div at bounding box center [114, 174] width 65 height 7
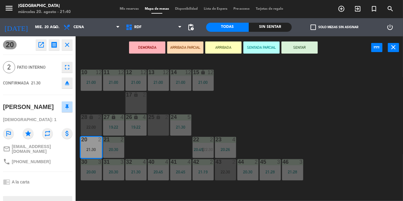
click at [310, 51] on button "SENTAR" at bounding box center [299, 47] width 36 height 12
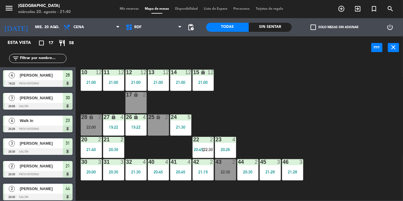
scroll to position [1, 0]
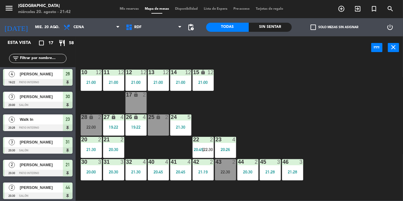
click at [89, 124] on div "28 lock 2 22:00" at bounding box center [91, 124] width 21 height 21
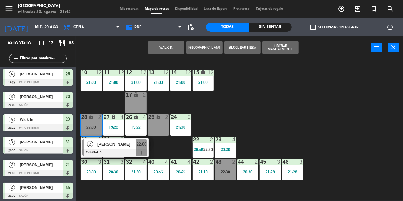
click at [299, 101] on div "10 12 21:00 11 12 21:00 12 12 21:00 13 12 21:00 14 12 21:00 15 lock 12 21:00 17…" at bounding box center [240, 130] width 323 height 142
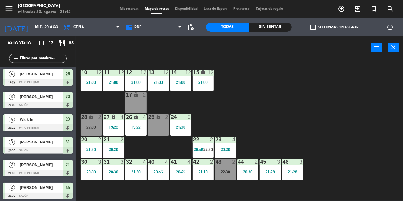
click at [227, 174] on div "22:30" at bounding box center [225, 171] width 21 height 4
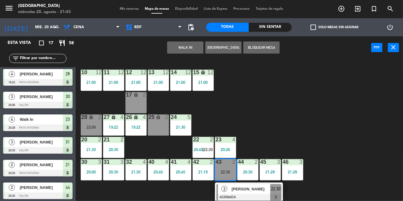
click at [356, 121] on div "10 12 21:00 11 12 21:00 12 12 21:00 13 12 21:00 14 12 21:00 15 lock 12 21:00 17…" at bounding box center [240, 130] width 323 height 142
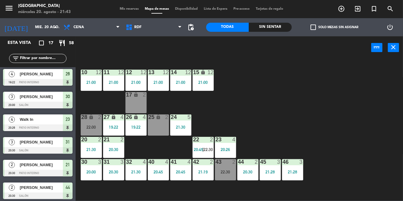
click at [224, 175] on div "43 2 22:30" at bounding box center [225, 169] width 21 height 21
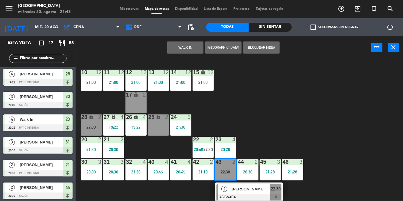
click at [89, 125] on div "22:00" at bounding box center [91, 127] width 21 height 4
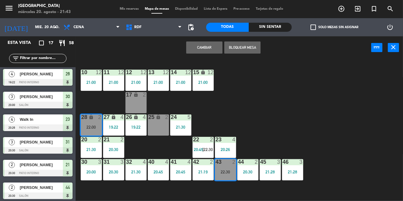
click at [209, 47] on button "Cambiar" at bounding box center [204, 47] width 36 height 12
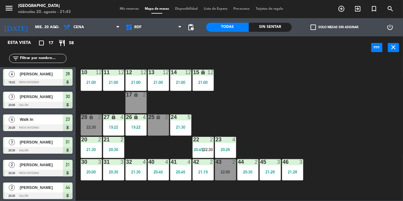
click at [89, 117] on icon "lock" at bounding box center [91, 116] width 5 height 5
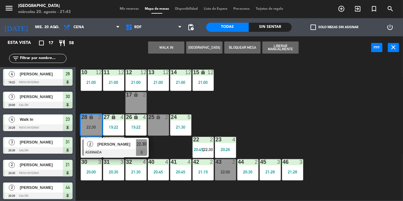
click at [113, 149] on div "[PERSON_NAME]" at bounding box center [116, 144] width 39 height 10
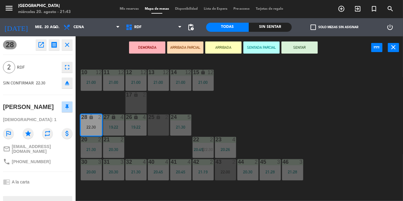
click at [303, 48] on button "SENTAR" at bounding box center [299, 47] width 36 height 12
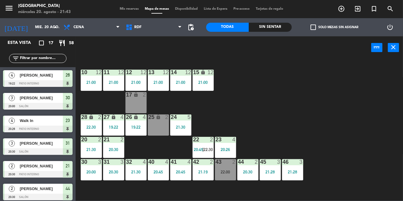
scroll to position [92, 0]
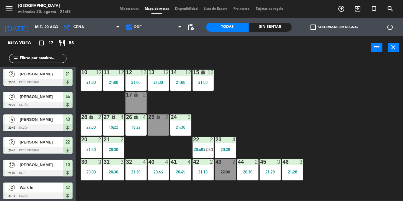
click at [89, 127] on div "22:30" at bounding box center [91, 127] width 21 height 4
click at [399, 195] on div "10 12 21:00 11 12 21:00 12 12 21:00 13 12 21:00 14 12 21:00 15 lock 12 21:00 17…" at bounding box center [240, 130] width 323 height 142
click at [399, 196] on div "10 12 21:00 11 12 21:00 12 12 21:00 13 12 21:00 14 12 21:00 15 lock 12 21:00 17…" at bounding box center [240, 130] width 323 height 142
click at [402, 198] on div "10 12 21:00 11 12 21:00 12 12 21:00 13 12 21:00 14 12 21:00 15 lock 12 21:00 17…" at bounding box center [240, 130] width 323 height 142
click at [366, 94] on div "10 12 21:00 11 12 21:00 12 12 21:00 13 12 21:00 14 12 21:00 15 lock 12 21:00 17…" at bounding box center [240, 130] width 323 height 142
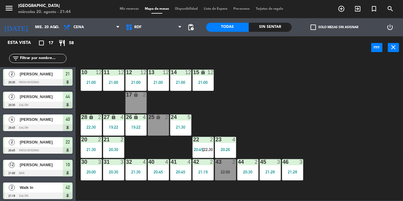
click at [250, 172] on div "20:30" at bounding box center [247, 171] width 21 height 4
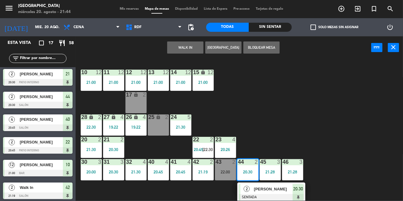
click at [272, 184] on div "[PERSON_NAME]" at bounding box center [272, 189] width 39 height 10
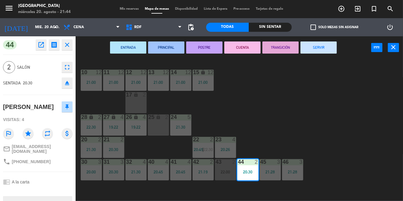
click at [324, 49] on button "SERVIR" at bounding box center [318, 47] width 36 height 12
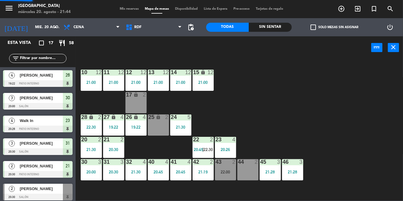
scroll to position [0, 0]
click at [369, 118] on div "10 12 21:00 11 12 21:00 12 12 21:00 13 12 21:00 14 12 21:00 15 lock 12 21:00 17…" at bounding box center [240, 130] width 323 height 142
click at [369, 125] on div "10 12 21:00 11 12 21:00 12 12 21:00 13 12 21:00 14 12 21:00 15 lock 12 21:00 17…" at bounding box center [240, 130] width 323 height 142
click at [369, 115] on div "10 12 21:00 11 12 21:00 12 12 21:00 13 12 21:00 14 12 21:00 15 lock 12 21:00 17…" at bounding box center [240, 130] width 323 height 142
click at [364, 130] on div "10 12 21:00 11 12 21:00 12 12 21:00 13 12 21:00 14 12 21:00 15 lock 12 21:00 17…" at bounding box center [240, 130] width 323 height 142
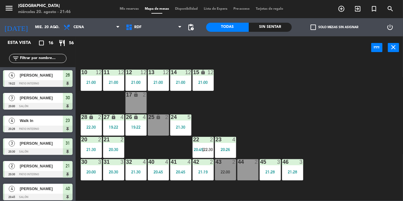
click at [119, 118] on div "4" at bounding box center [123, 117] width 10 height 6
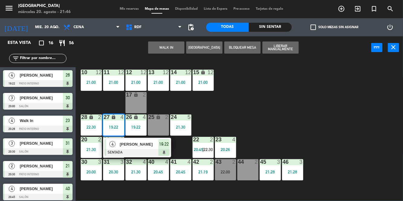
click at [150, 149] on div at bounding box center [137, 152] width 65 height 7
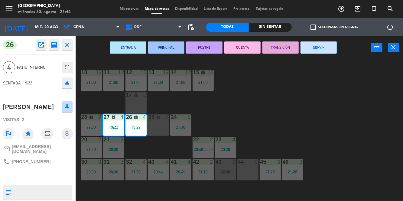
click at [329, 50] on button "SERVIR" at bounding box center [318, 47] width 36 height 12
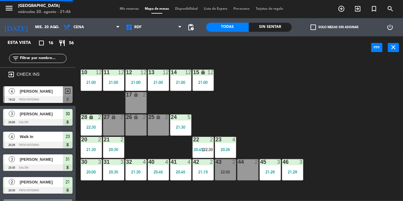
click at [352, 111] on div "10 12 21:00 11 12 21:00 12 12 21:00 13 12 21:00 14 12 21:00 15 lock 12 21:00 17…" at bounding box center [240, 130] width 323 height 142
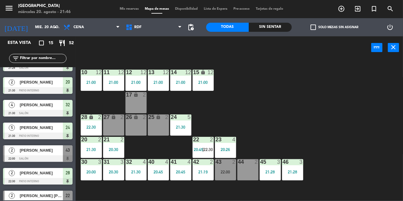
scroll to position [207, 0]
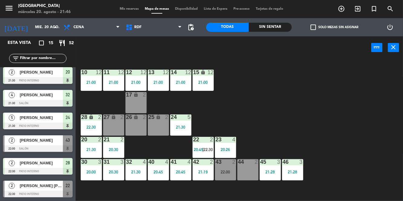
click at [343, 109] on div "10 12 21:00 11 12 21:00 12 12 21:00 13 12 21:00 14 12 21:00 15 lock 12 21:00 17…" at bounding box center [240, 130] width 323 height 142
click at [346, 108] on div "10 12 21:00 11 12 21:00 12 12 21:00 13 12 21:00 14 12 21:00 15 lock 12 21:00 17…" at bounding box center [240, 130] width 323 height 142
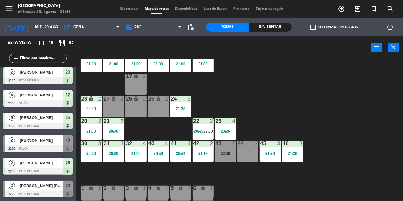
scroll to position [21, 0]
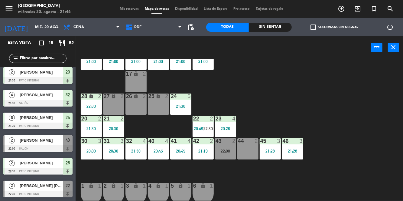
click at [200, 131] on div "22 2 20:45 | 22:30" at bounding box center [202, 126] width 21 height 21
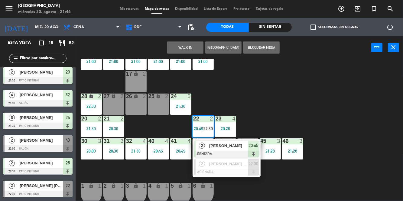
click at [228, 168] on div "[PERSON_NAME] [PERSON_NAME]" at bounding box center [227, 164] width 39 height 10
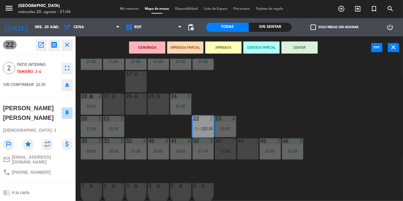
click at [133, 108] on div "26 lock 2" at bounding box center [135, 103] width 21 height 21
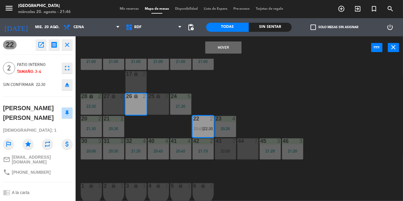
click at [109, 107] on div "27 lock 2" at bounding box center [113, 103] width 21 height 21
click at [229, 48] on button "Mover y Unir" at bounding box center [223, 47] width 36 height 12
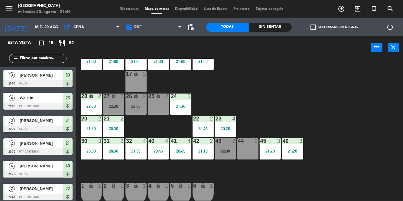
scroll to position [99, 0]
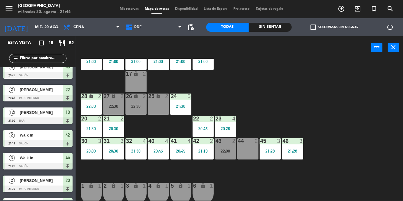
click at [317, 88] on div "10 12 21:00 11 12 21:00 12 12 21:00 13 12 21:00 14 12 21:00 15 lock 12 21:00 17…" at bounding box center [240, 130] width 323 height 142
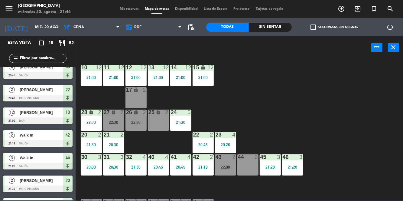
scroll to position [0, 0]
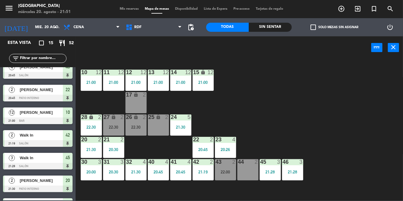
click at [229, 171] on div "22:00" at bounding box center [225, 171] width 21 height 4
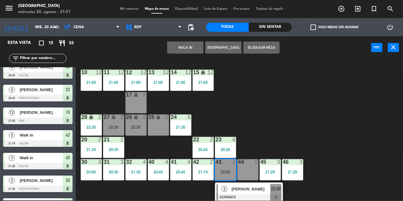
click at [308, 120] on div "10 12 21:00 11 12 21:00 12 12 21:00 13 12 21:00 14 12 21:00 15 lock 12 21:00 17…" at bounding box center [240, 130] width 323 height 142
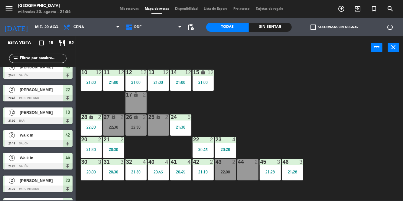
click at [118, 130] on div "27 lock 2 22:30" at bounding box center [113, 124] width 21 height 21
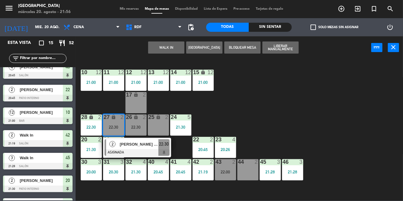
click at [220, 167] on div "43 2 22:00" at bounding box center [225, 169] width 21 height 21
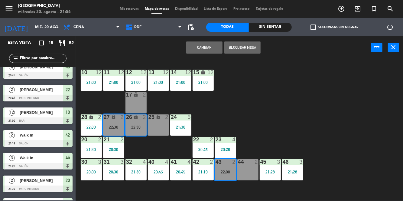
click at [211, 46] on button "Cambiar" at bounding box center [204, 47] width 36 height 12
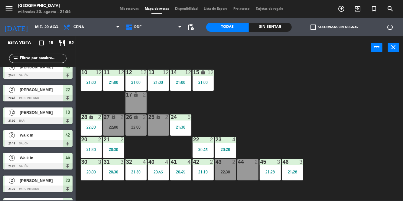
click at [113, 127] on div "22:00" at bounding box center [113, 127] width 21 height 4
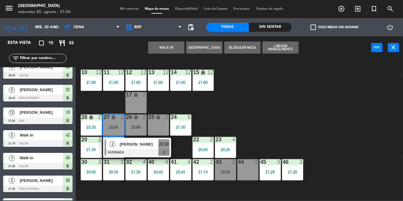
click at [143, 152] on div at bounding box center [137, 152] width 65 height 7
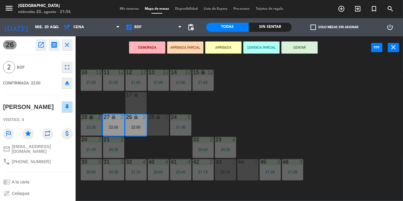
click at [308, 49] on button "SENTAR" at bounding box center [299, 47] width 36 height 12
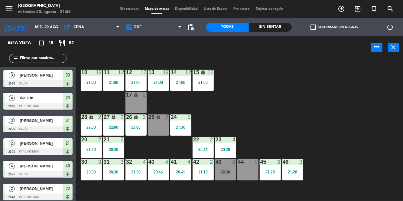
scroll to position [53, 0]
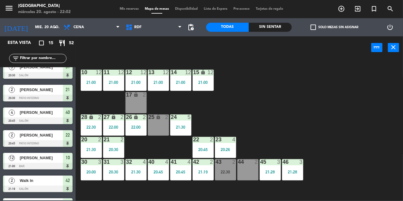
click at [99, 173] on div "20:00" at bounding box center [91, 171] width 21 height 4
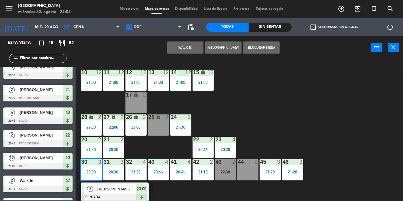
click at [131, 192] on span "[PERSON_NAME]" at bounding box center [116, 188] width 39 height 6
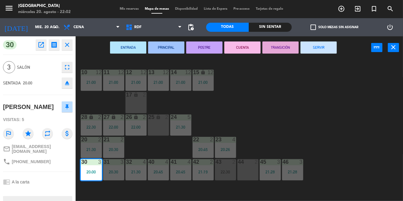
click at [330, 45] on button "SERVIR" at bounding box center [318, 47] width 36 height 12
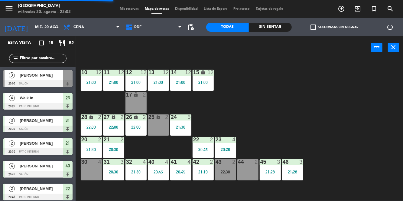
click at [376, 115] on div "10 12 21:00 11 12 21:00 12 12 21:00 13 12 21:00 14 12 21:00 15 lock 12 21:00 17…" at bounding box center [240, 130] width 323 height 142
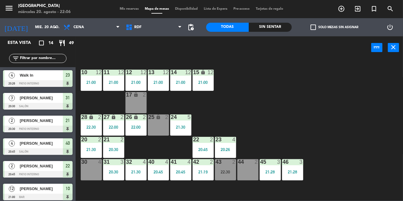
click at [49, 31] on input "mié. 20 ago." at bounding box center [57, 27] width 51 height 10
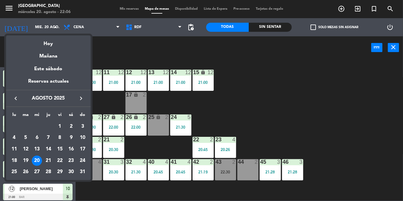
click at [60, 163] on div "22" at bounding box center [60, 160] width 10 height 10
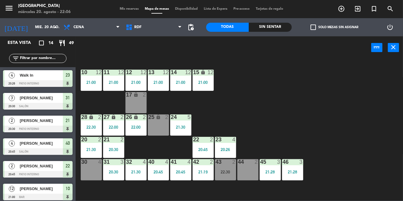
type input "vie. 22 ago."
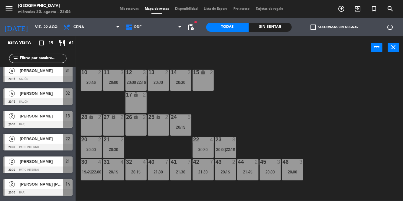
scroll to position [167, 0]
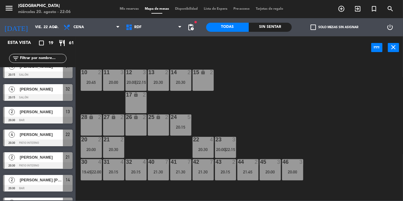
click at [127, 7] on div "Mis reservas Mapa de mesas Disponibilidad Lista de Espera Pre-acceso Tarjetas d…" at bounding box center [201, 8] width 169 height 5
click at [126, 9] on span "Mis reservas" at bounding box center [129, 8] width 25 height 3
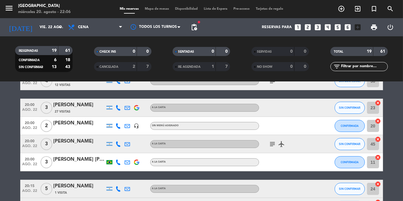
scroll to position [42, 0]
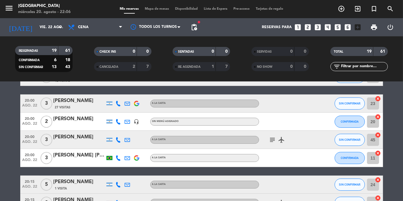
click at [88, 143] on div at bounding box center [78, 143] width 51 height 5
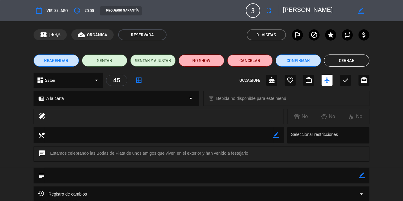
click at [269, 15] on button "fullscreen" at bounding box center [268, 10] width 11 height 11
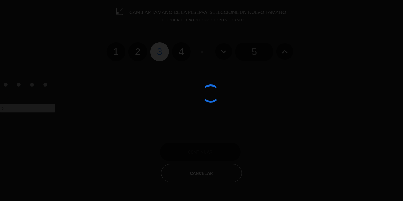
click at [184, 56] on div at bounding box center [201, 100] width 403 height 201
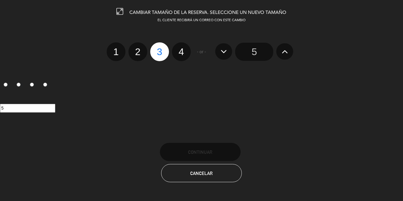
click at [185, 53] on label "4" at bounding box center [181, 51] width 19 height 19
click at [182, 48] on input "4" at bounding box center [181, 46] width 4 height 4
radio input "true"
radio input "false"
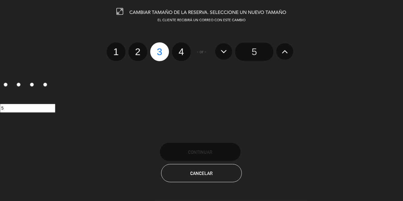
radio input "false"
radio input "true"
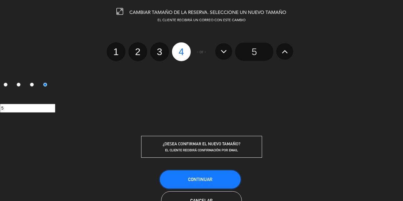
click at [215, 174] on button "Continuar" at bounding box center [200, 179] width 81 height 18
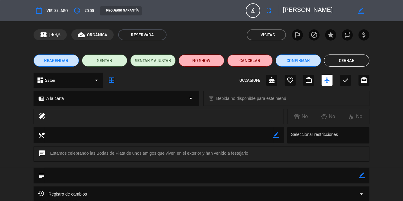
click at [356, 66] on button "Cerrar" at bounding box center [346, 60] width 45 height 12
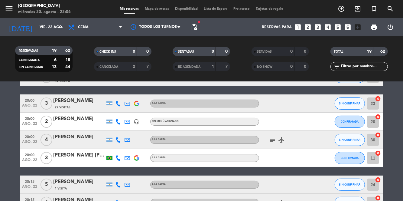
click at [197, 29] on span "pending_actions" at bounding box center [193, 27] width 7 height 7
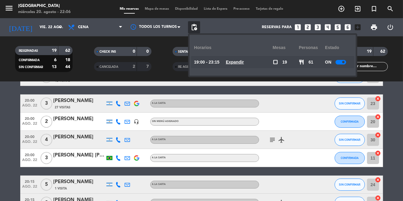
click at [161, 8] on span "Mapa de mesas" at bounding box center [157, 8] width 30 height 3
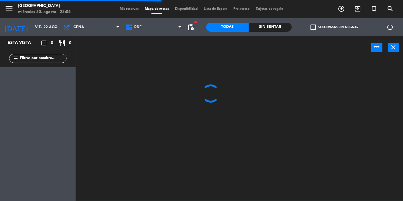
click at [48, 27] on input "vie. 22 ago." at bounding box center [57, 27] width 51 height 10
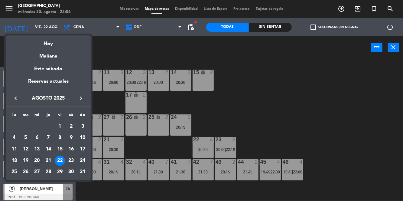
click at [38, 162] on div "20" at bounding box center [37, 160] width 10 height 10
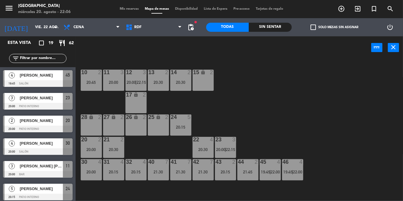
type input "mié. 20 ago."
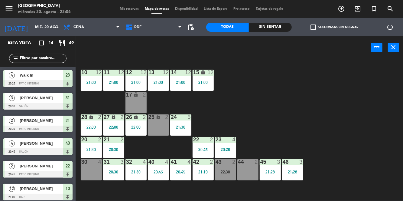
click at [90, 169] on div "30 4" at bounding box center [91, 169] width 21 height 21
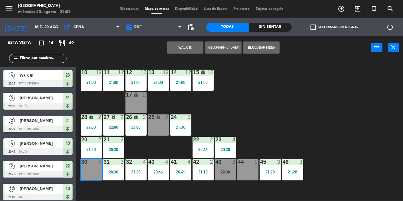
click at [230, 52] on button "[GEOGRAPHIC_DATA]" at bounding box center [223, 47] width 36 height 12
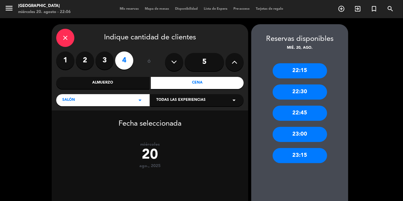
click at [310, 66] on div "22:15" at bounding box center [299, 70] width 54 height 15
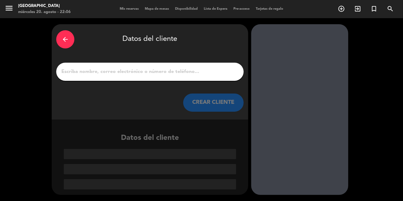
click at [152, 75] on input "1" at bounding box center [150, 71] width 178 height 8
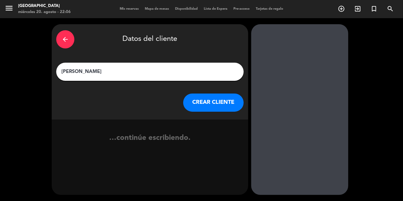
type input "[PERSON_NAME]"
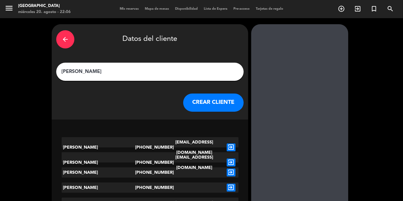
click at [234, 145] on icon "exit_to_app" at bounding box center [231, 147] width 9 height 8
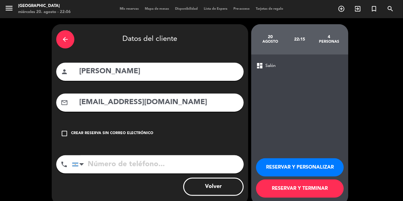
type input "[PHONE_NUMBER]"
click at [305, 176] on button "RESERVAR Y PERSONALIZAR" at bounding box center [300, 167] width 88 height 18
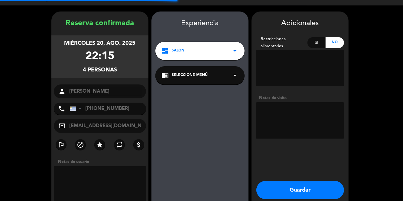
scroll to position [11, 0]
click at [311, 181] on button "Guardar" at bounding box center [300, 190] width 88 height 18
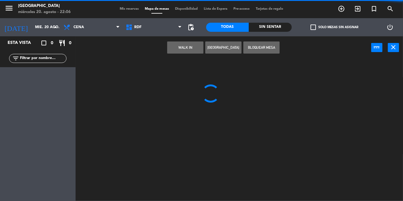
click at [135, 3] on div "menu [GEOGRAPHIC_DATA] miércoles 20. agosto - 22:06 Mis reservas Mapa de mesas …" at bounding box center [201, 9] width 403 height 18
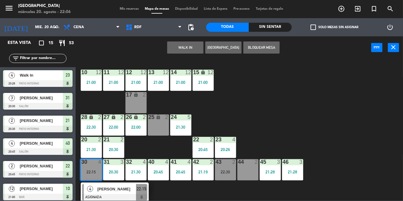
click at [128, 8] on span "Mis reservas" at bounding box center [129, 8] width 25 height 3
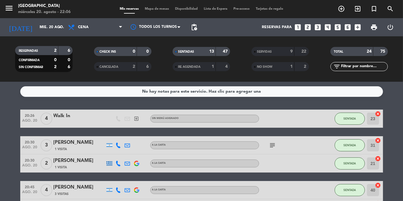
scroll to position [258, 0]
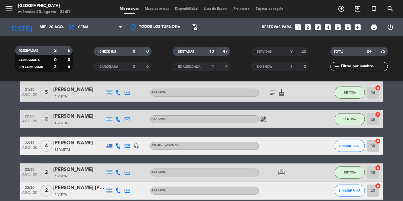
click at [86, 147] on div "32 Visitas" at bounding box center [78, 149] width 51 height 5
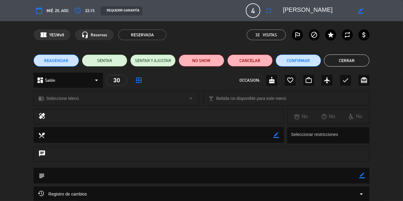
click at [269, 13] on icon "fullscreen" at bounding box center [268, 10] width 7 height 7
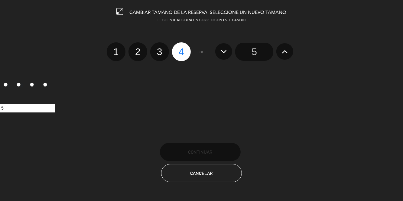
click at [161, 51] on label "3" at bounding box center [159, 51] width 19 height 19
click at [161, 48] on input "3" at bounding box center [159, 46] width 4 height 4
radio input "true"
radio input "false"
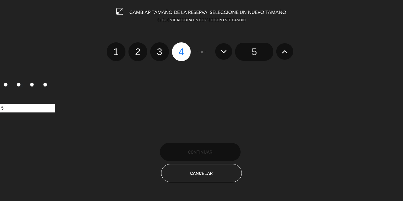
radio input "false"
radio input "true"
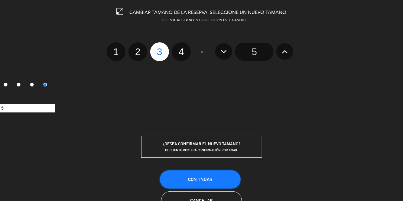
click at [195, 187] on button "Continuar" at bounding box center [200, 179] width 81 height 18
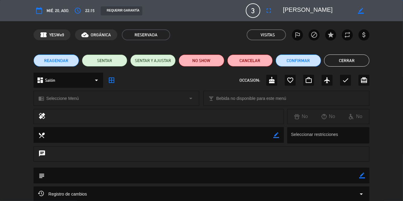
click at [344, 61] on button "Cerrar" at bounding box center [346, 60] width 45 height 12
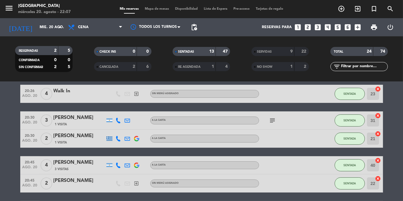
scroll to position [0, 0]
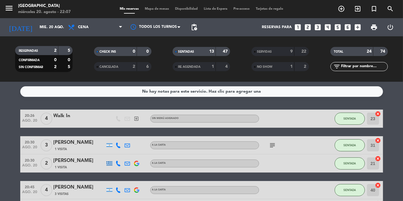
click at [50, 22] on input "mié. 20 ago." at bounding box center [62, 27] width 51 height 10
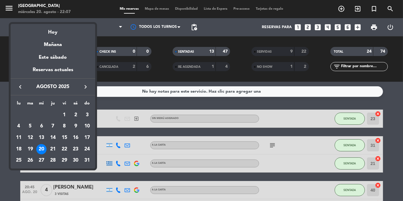
click at [32, 149] on div "19" at bounding box center [30, 149] width 10 height 10
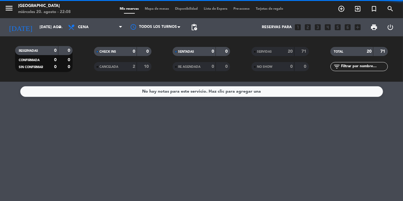
click at [47, 22] on input "[DATE] ago." at bounding box center [62, 27] width 51 height 10
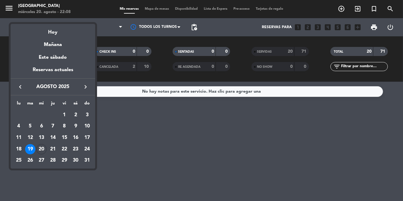
click at [44, 150] on div "20" at bounding box center [41, 149] width 10 height 10
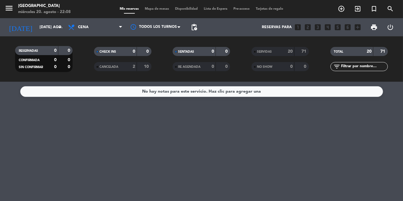
type input "mié. 20 ago."
